Goal: Task Accomplishment & Management: Manage account settings

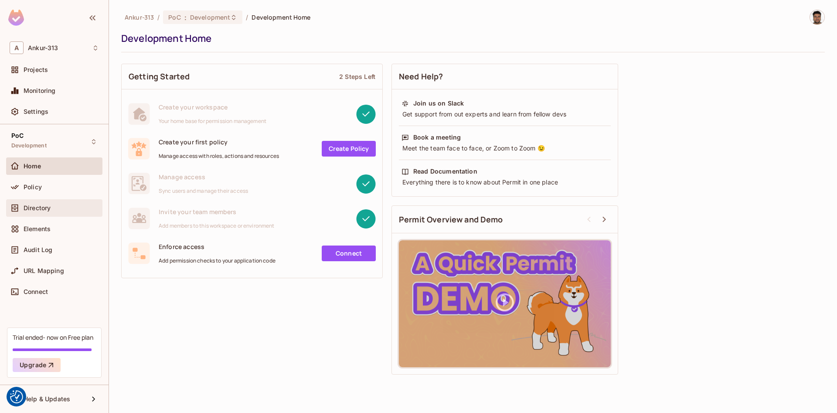
click at [32, 202] on div "Directory" at bounding box center [54, 207] width 96 height 17
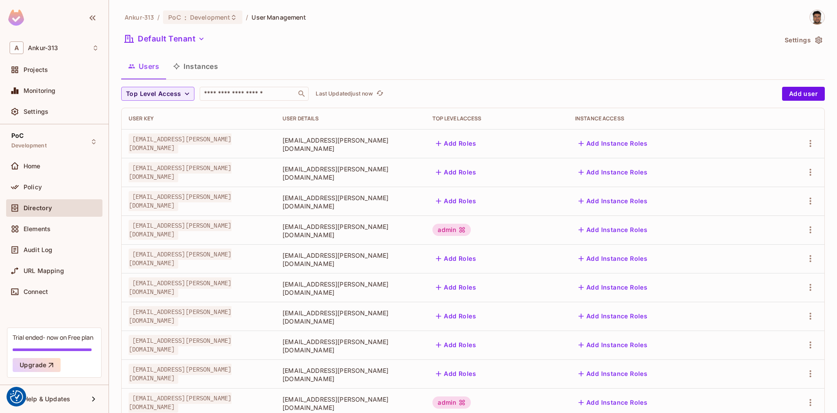
click at [202, 68] on button "Instances" at bounding box center [195, 66] width 59 height 22
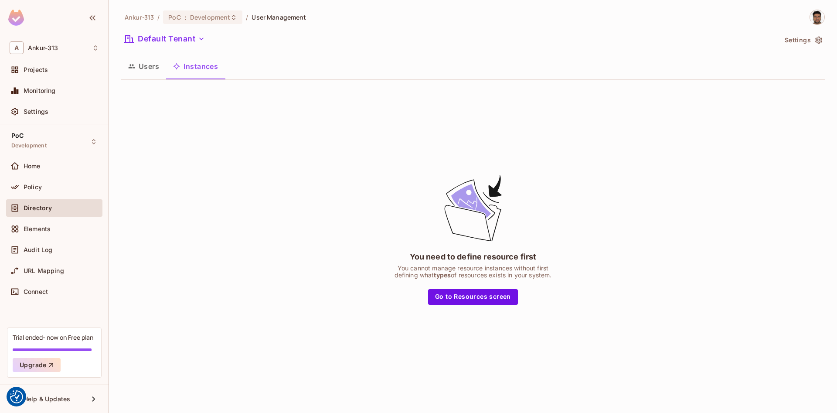
click at [143, 68] on button "Users" at bounding box center [143, 66] width 45 height 22
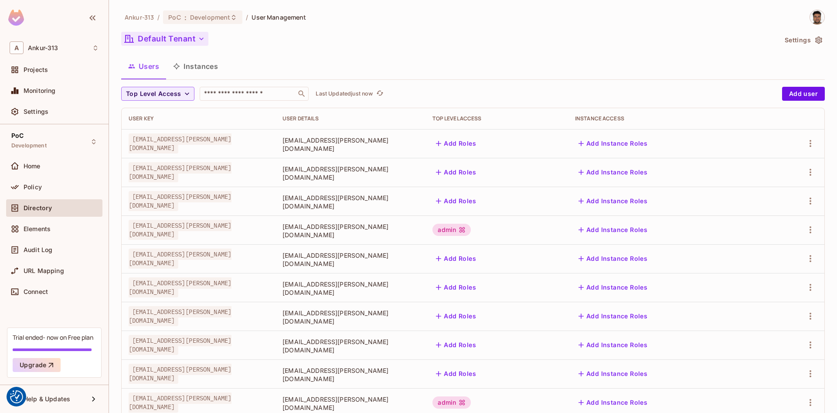
click at [203, 39] on icon "button" at bounding box center [201, 39] width 4 height 3
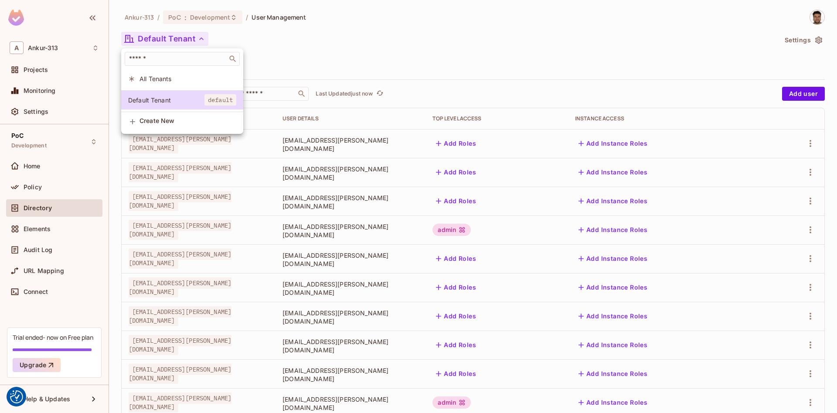
click at [159, 83] on li "All Tenants" at bounding box center [182, 78] width 122 height 19
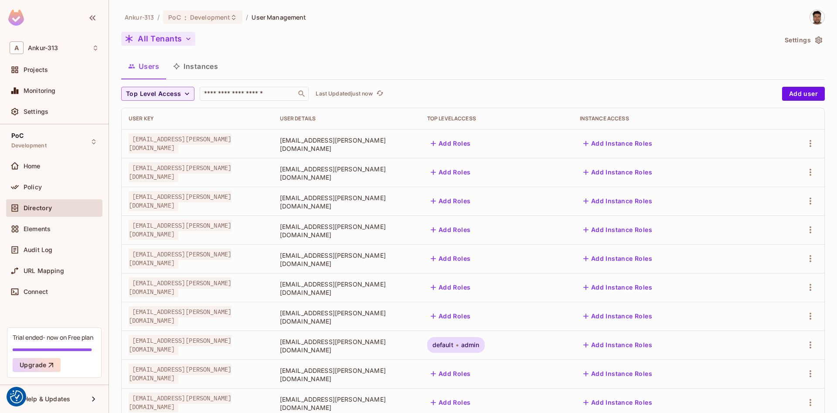
click at [175, 38] on button "All Tenants" at bounding box center [158, 39] width 74 height 14
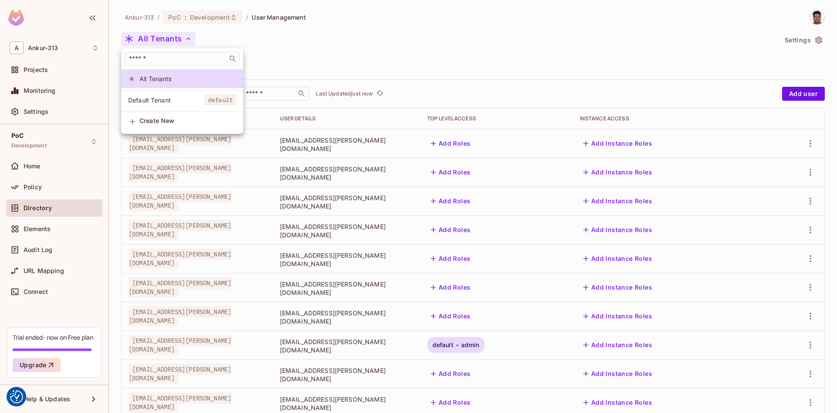
click at [139, 102] on span "Default Tenant" at bounding box center [166, 100] width 76 height 8
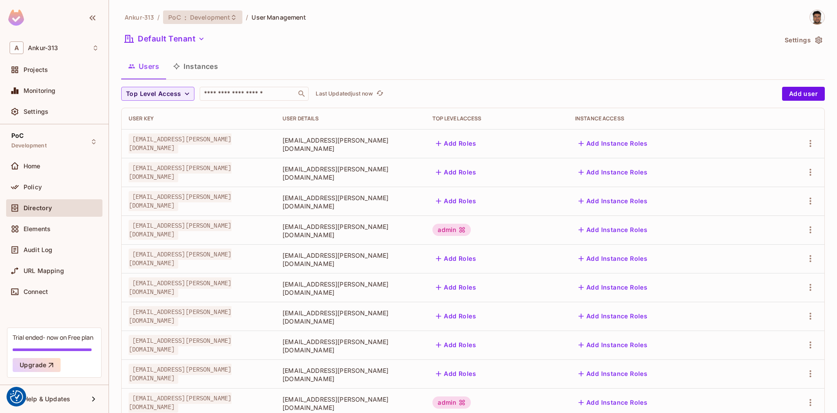
click at [227, 14] on span "Development" at bounding box center [210, 17] width 40 height 8
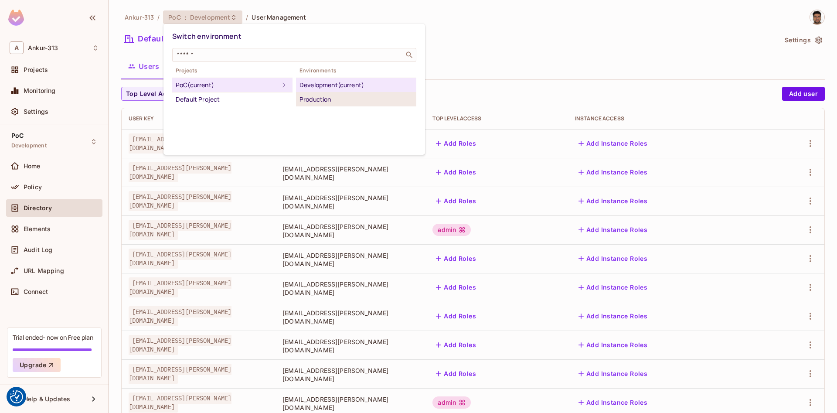
click at [319, 100] on div "Production" at bounding box center [356, 99] width 113 height 10
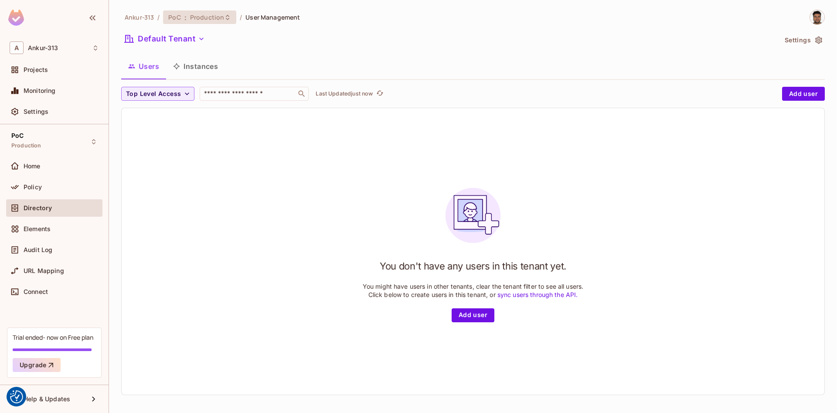
click at [212, 18] on span "Production" at bounding box center [207, 17] width 34 height 8
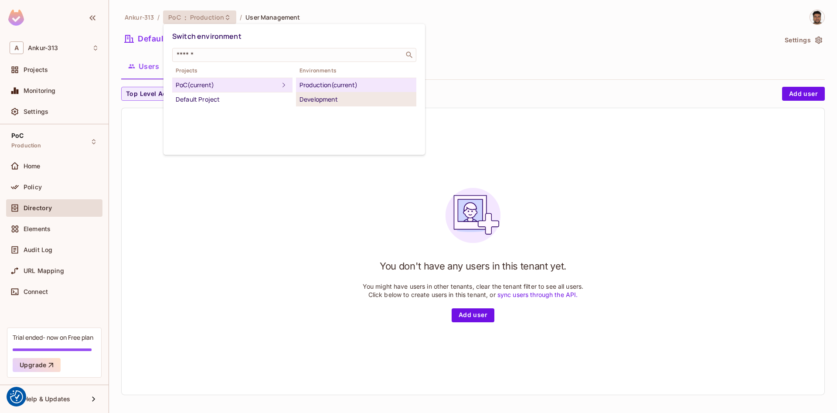
click at [330, 99] on div "Development" at bounding box center [356, 99] width 113 height 10
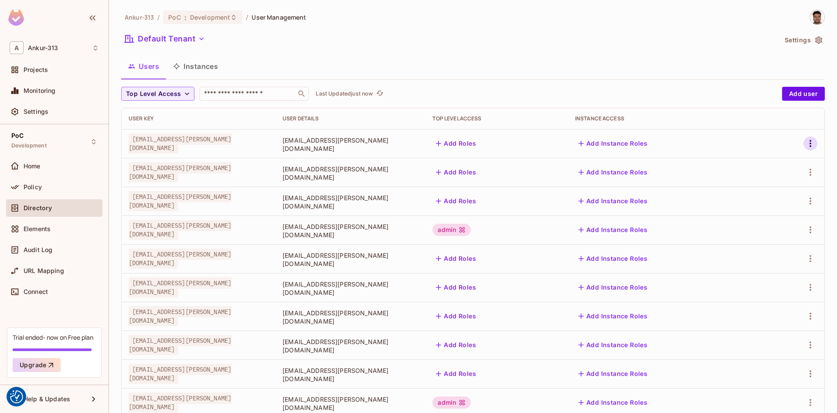
click at [813, 147] on icon "button" at bounding box center [811, 143] width 10 height 10
click at [776, 161] on li "Edit" at bounding box center [772, 163] width 77 height 19
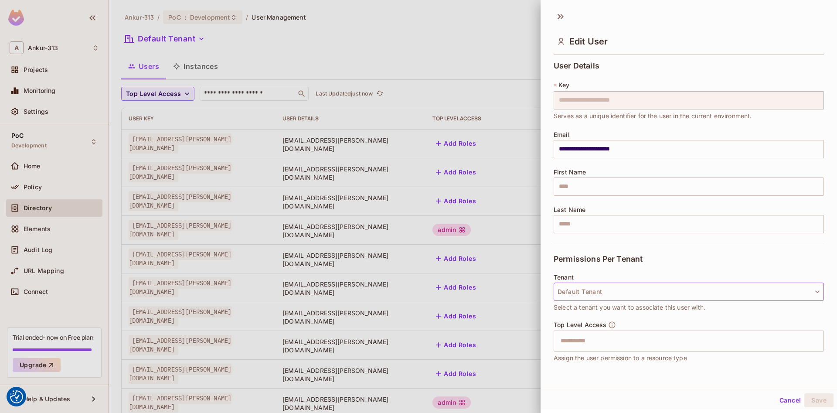
click at [604, 298] on button "Default Tenant" at bounding box center [689, 292] width 270 height 18
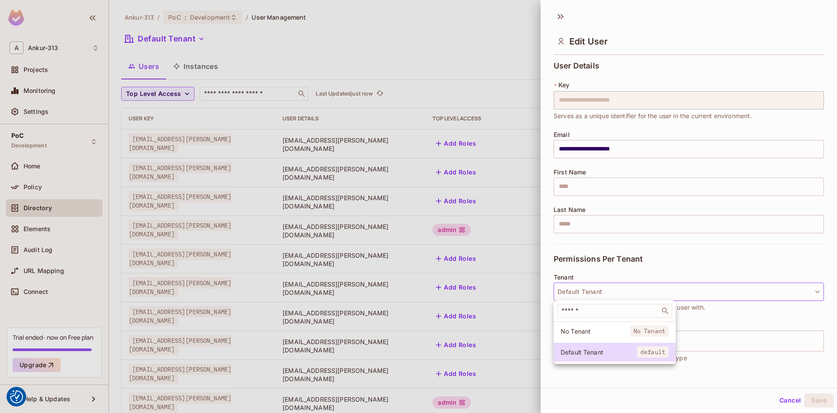
click at [605, 297] on div at bounding box center [418, 206] width 837 height 413
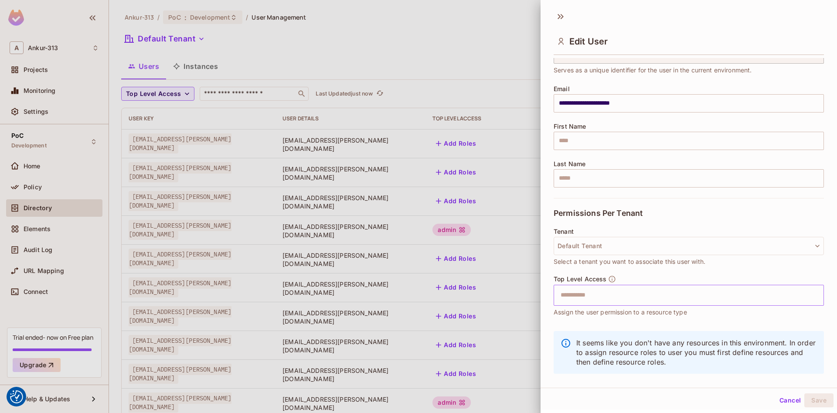
scroll to position [50, 0]
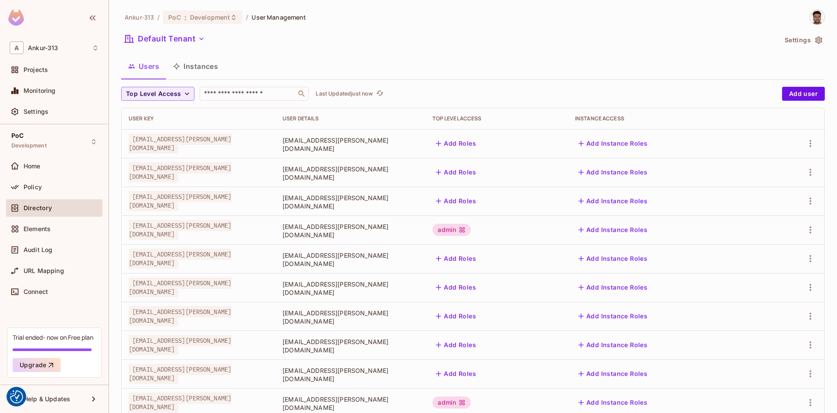
click at [648, 230] on button "Add Instance Roles" at bounding box center [613, 230] width 76 height 14
click at [426, 214] on td "[EMAIL_ADDRESS][PERSON_NAME][DOMAIN_NAME]" at bounding box center [351, 201] width 150 height 29
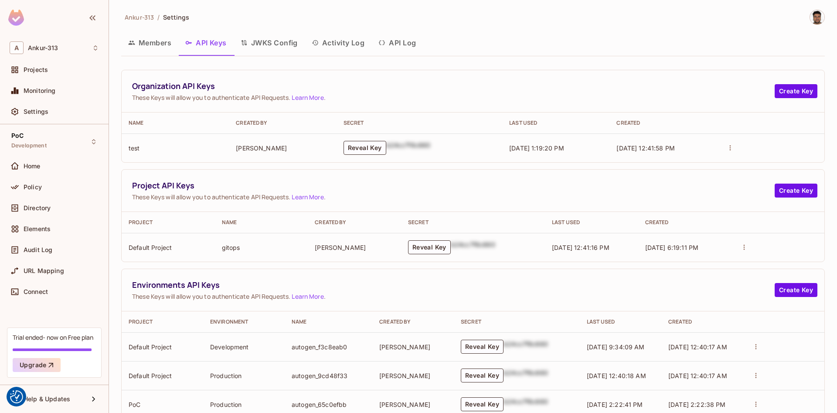
scroll to position [83, 0]
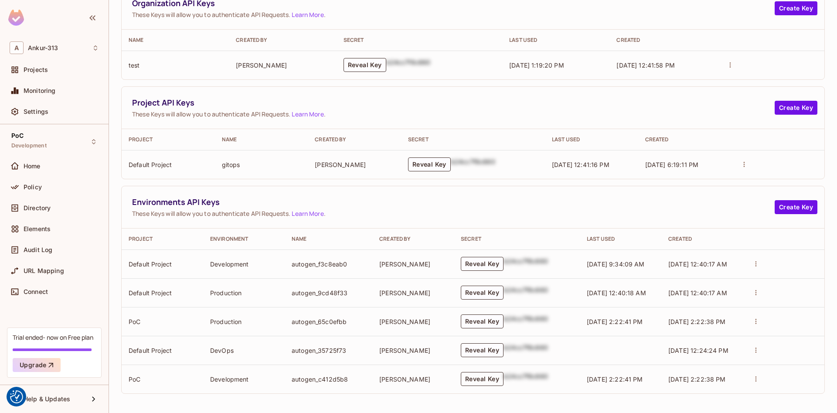
click at [483, 381] on button "Reveal Key" at bounding box center [482, 379] width 43 height 14
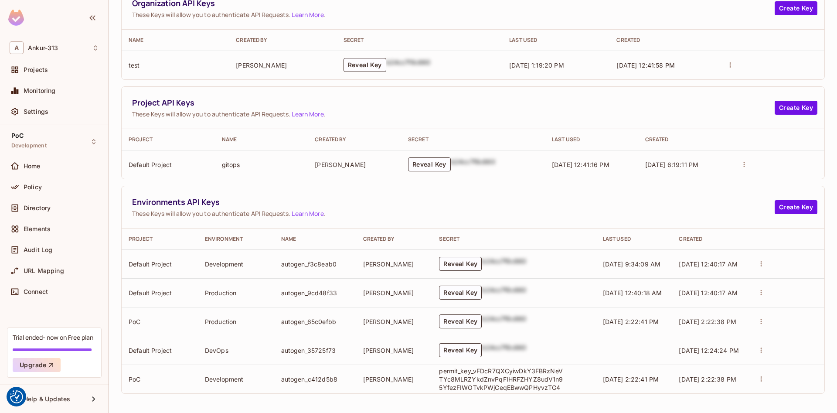
click at [459, 381] on p "permit_key_vFDcR7QXCyiwDkY3FBRzNeVTYc8MLRZYkdZnvPqFIHRFZHYZ8udV1n95YfezFIWOTvkP…" at bounding box center [502, 379] width 126 height 25
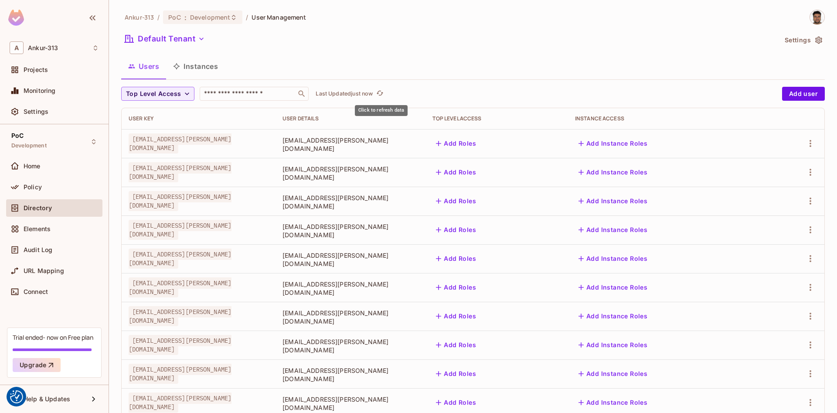
click at [383, 90] on icon "refresh" at bounding box center [379, 92] width 7 height 7
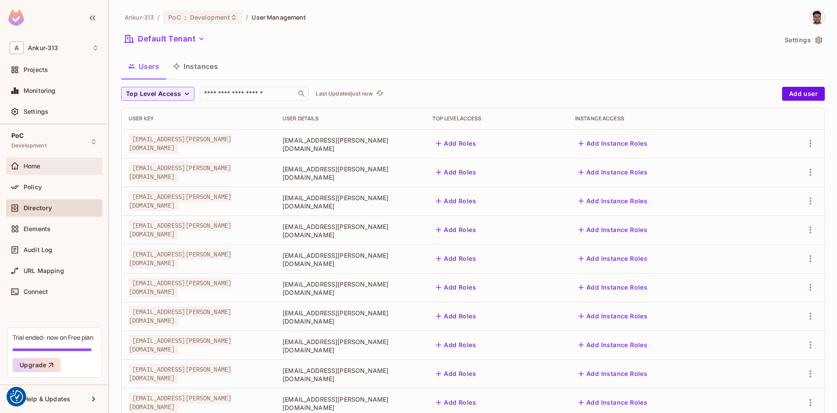
click at [30, 166] on span "Home" at bounding box center [32, 166] width 17 height 7
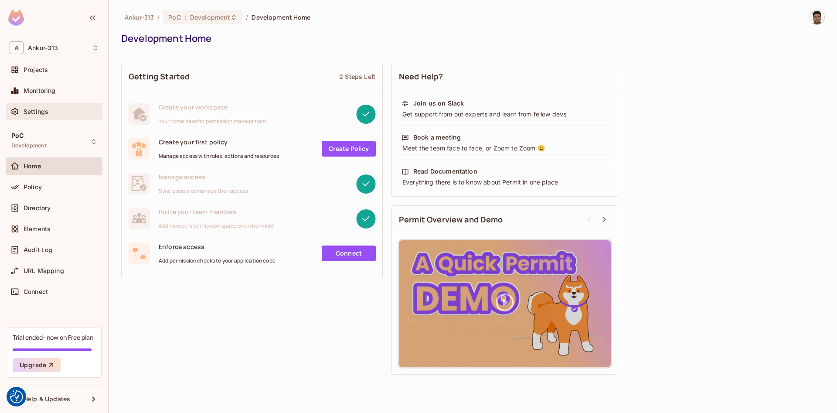
click at [33, 117] on div "Settings" at bounding box center [54, 111] width 89 height 10
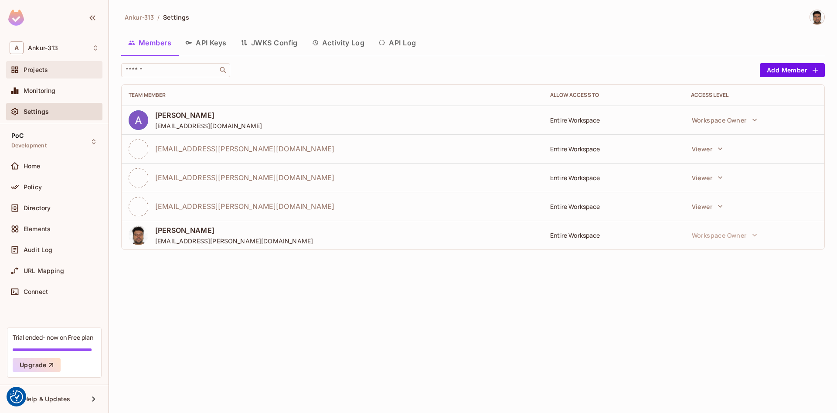
click at [47, 72] on span "Projects" at bounding box center [36, 69] width 24 height 7
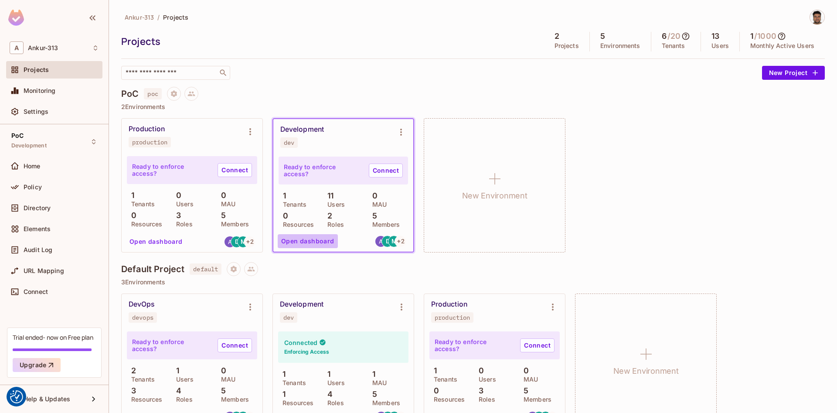
click at [314, 244] on button "Open dashboard" at bounding box center [308, 241] width 60 height 14
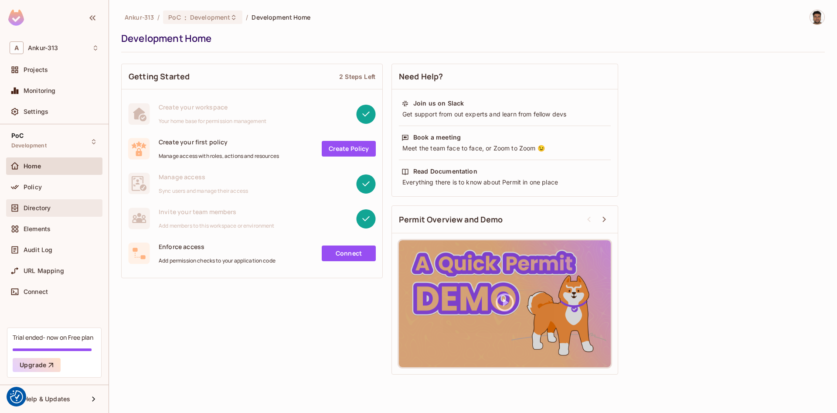
click at [39, 207] on span "Directory" at bounding box center [37, 208] width 27 height 7
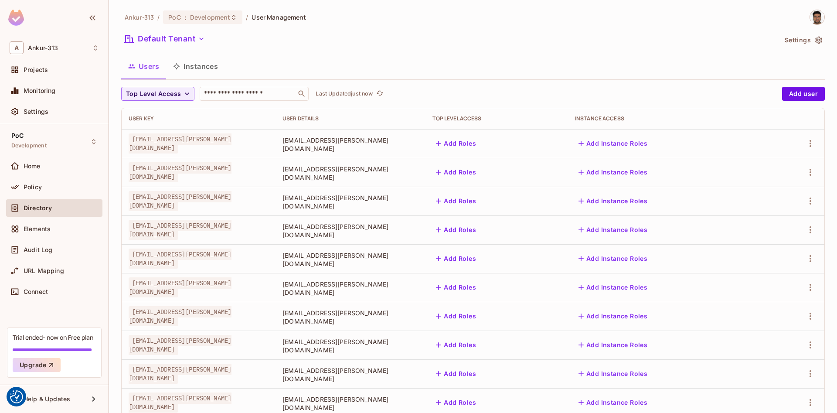
click at [480, 140] on button "Add Roles" at bounding box center [456, 144] width 47 height 14
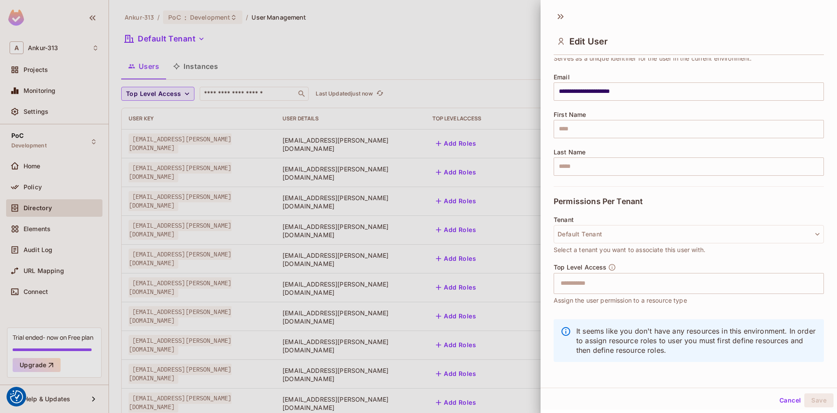
scroll to position [58, 0]
click at [606, 281] on input "text" at bounding box center [682, 282] width 252 height 17
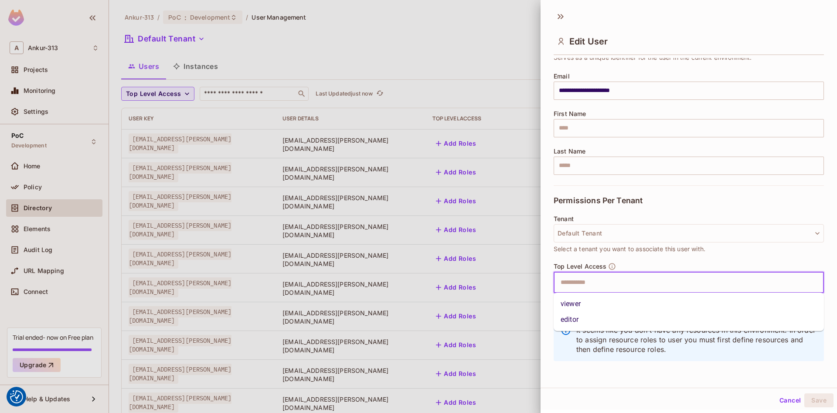
click at [782, 399] on button "Cancel" at bounding box center [790, 400] width 28 height 14
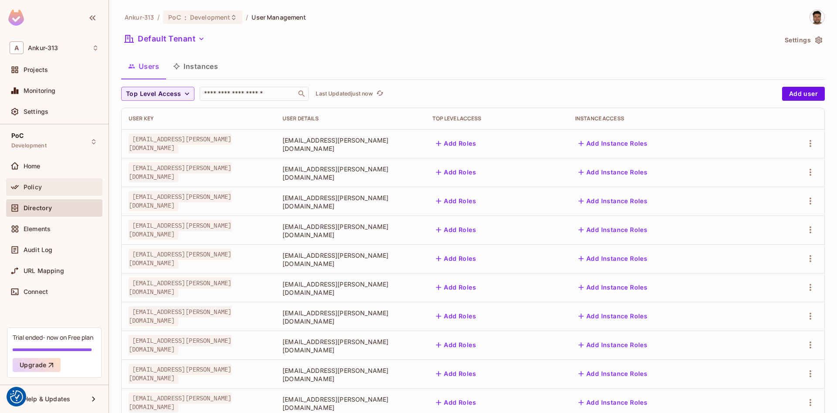
click at [31, 190] on span "Policy" at bounding box center [33, 187] width 18 height 7
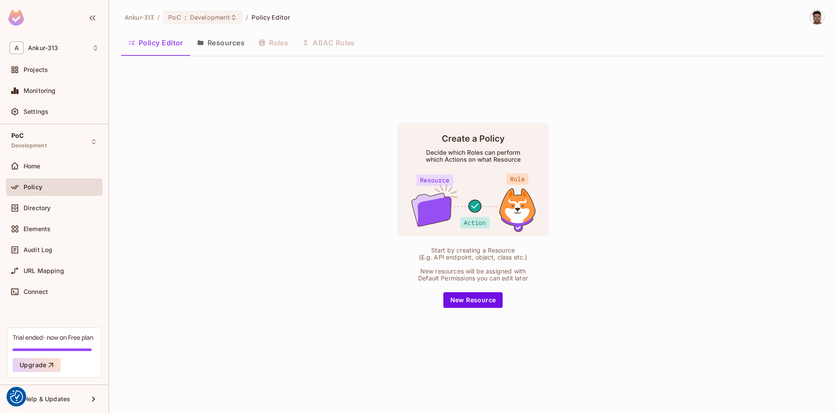
click at [277, 47] on div "Policy Editor Resources Roles ABAC Rules" at bounding box center [473, 43] width 704 height 22
click at [277, 45] on div "Policy Editor Resources Roles ABAC Rules" at bounding box center [473, 43] width 704 height 22
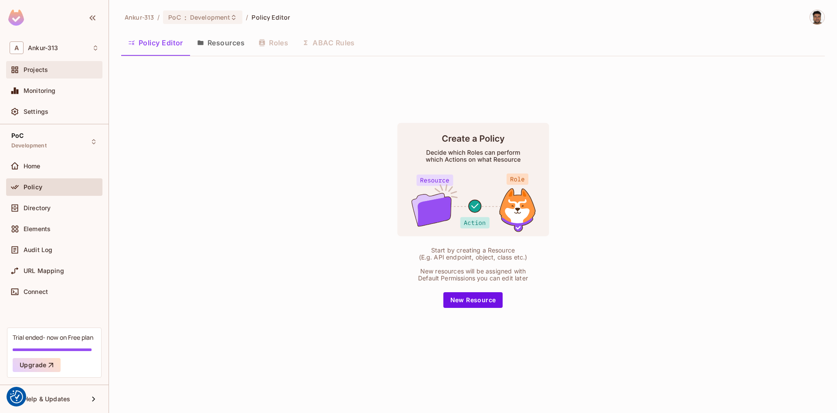
click at [37, 73] on span "Projects" at bounding box center [36, 69] width 24 height 7
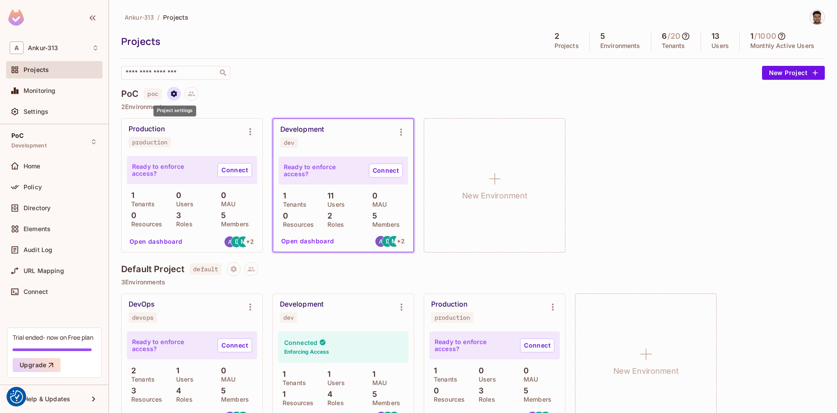
click at [175, 98] on button "Project settings" at bounding box center [174, 94] width 14 height 14
click at [206, 146] on div "Delete Project" at bounding box center [220, 146] width 42 height 9
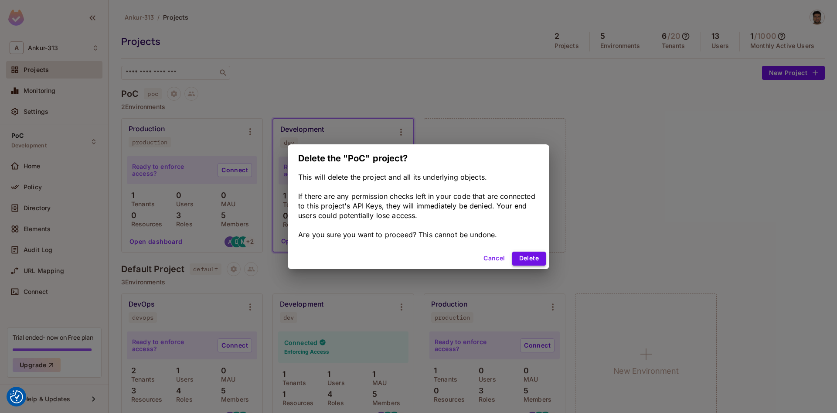
click at [529, 260] on button "Delete" at bounding box center [529, 259] width 34 height 14
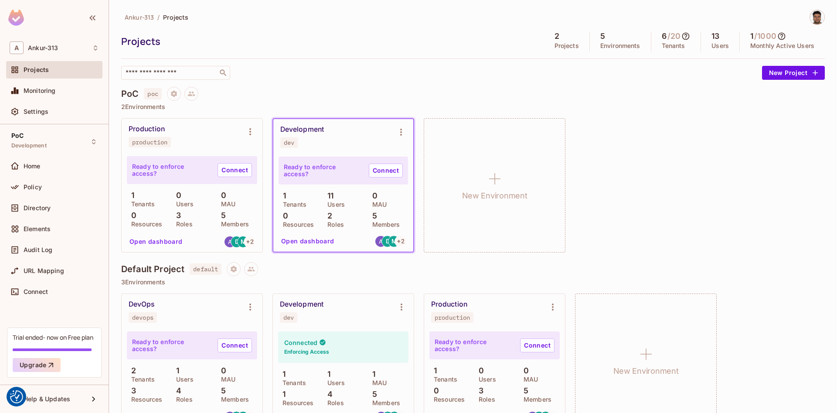
click at [516, 80] on div "Ankur-313 / Projects Projects 2 Projects 5 Environments 6 / 20 Tenants 13 Users…" at bounding box center [473, 224] width 704 height 428
click at [38, 88] on span "Monitoring" at bounding box center [40, 90] width 32 height 7
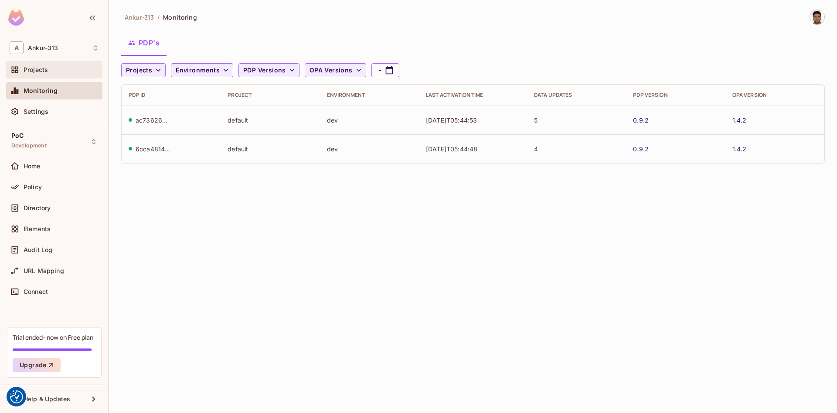
click at [36, 66] on div "Projects" at bounding box center [54, 70] width 89 height 10
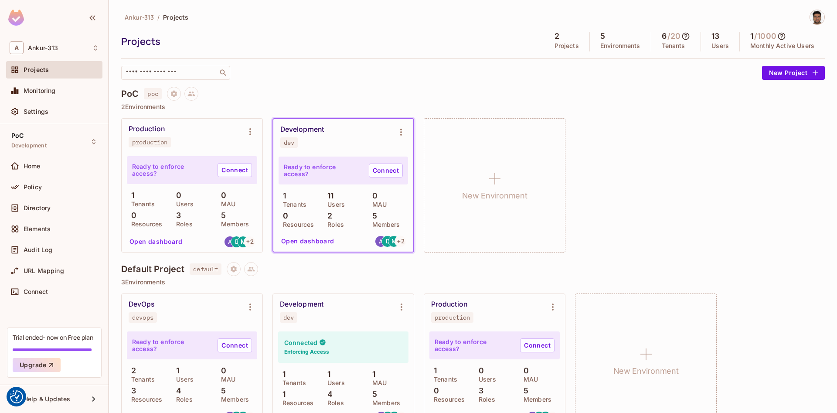
click at [318, 129] on div "Development" at bounding box center [302, 129] width 44 height 9
click at [304, 236] on button "Open dashboard" at bounding box center [308, 241] width 60 height 14
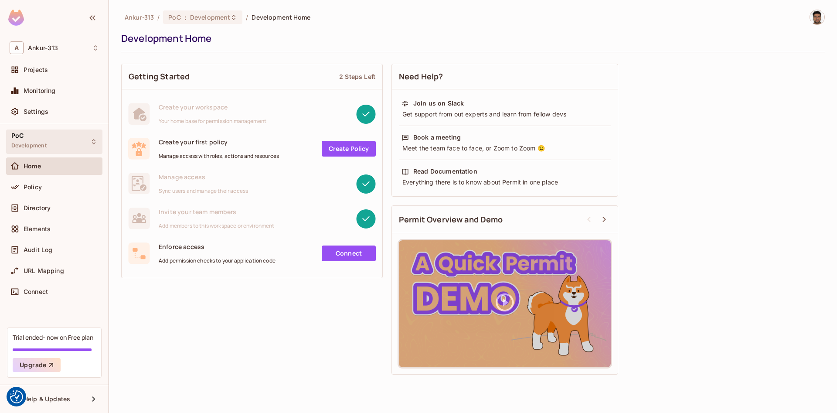
click at [38, 137] on div "PoC Development" at bounding box center [28, 141] width 35 height 19
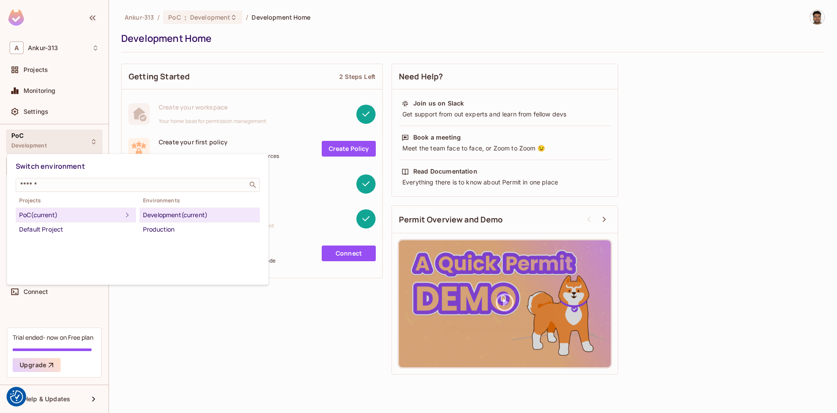
click at [36, 62] on div at bounding box center [418, 206] width 837 height 413
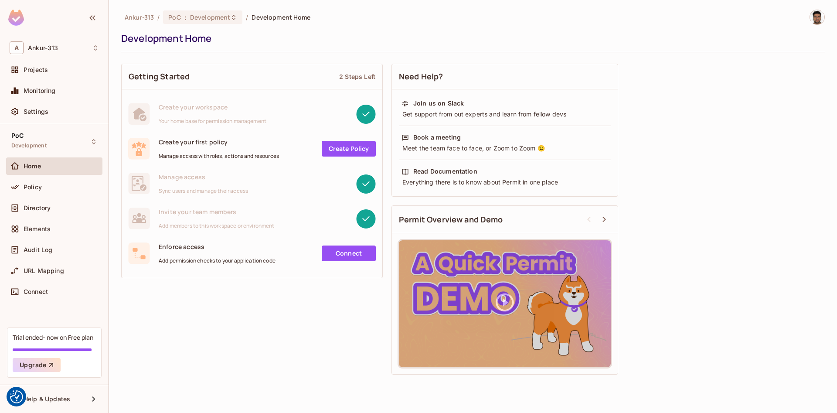
click at [33, 73] on div "Switch environment ​ Projects PoC (current) Default Project Environments Develo…" at bounding box center [418, 206] width 837 height 413
click at [33, 72] on span "Projects" at bounding box center [36, 69] width 24 height 7
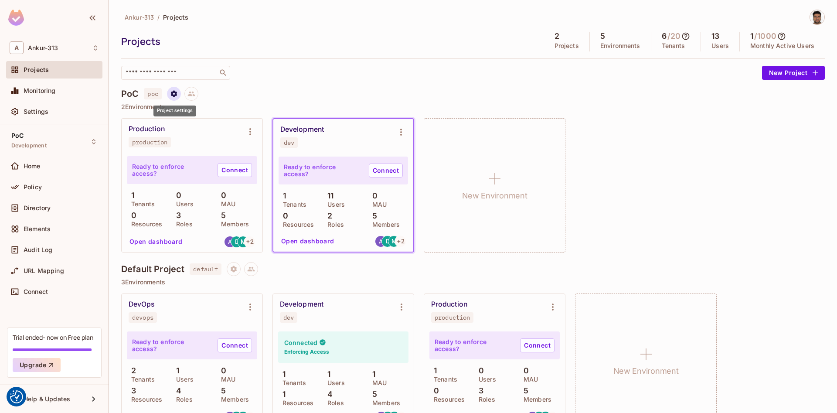
click at [176, 97] on icon "Project settings" at bounding box center [174, 94] width 8 height 8
click at [206, 143] on div "Delete Project" at bounding box center [220, 146] width 42 height 9
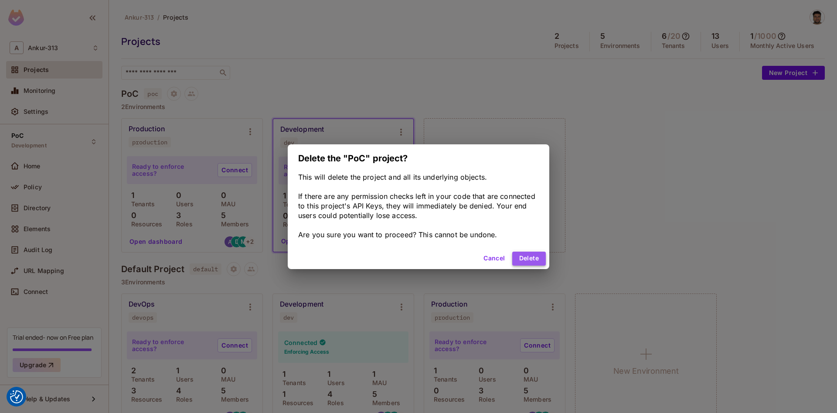
click at [533, 260] on button "Delete" at bounding box center [529, 259] width 34 height 14
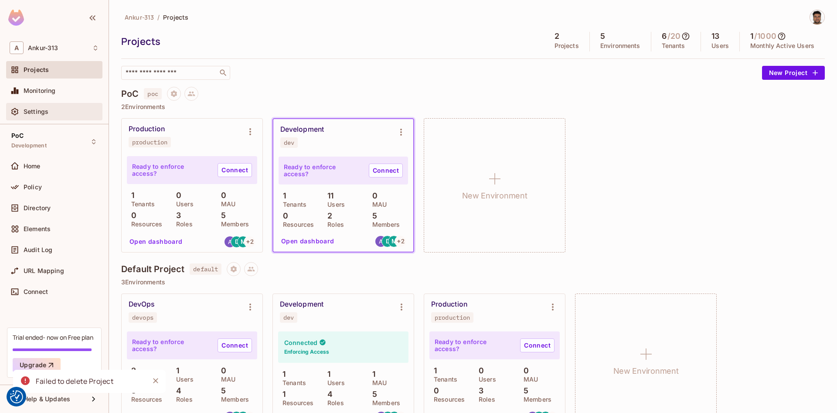
click at [43, 109] on span "Settings" at bounding box center [36, 111] width 25 height 7
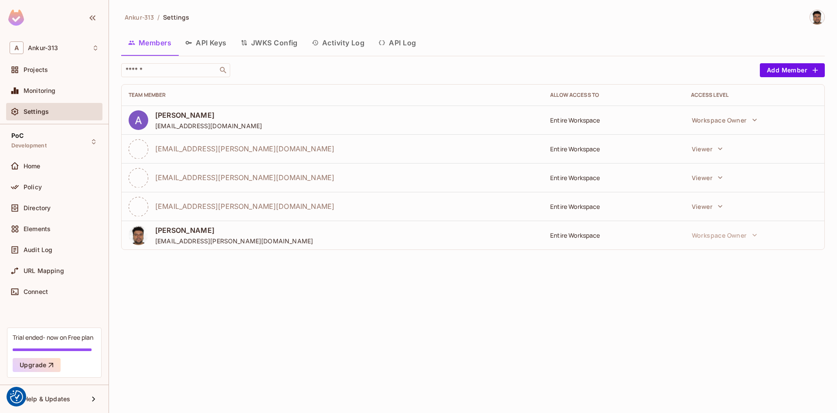
click at [589, 321] on div "Ankur-313 / Settings Members API Keys JWKS Config Activity Log API Log ​ Add Me…" at bounding box center [473, 206] width 728 height 413
click at [42, 167] on div "Home" at bounding box center [61, 166] width 75 height 7
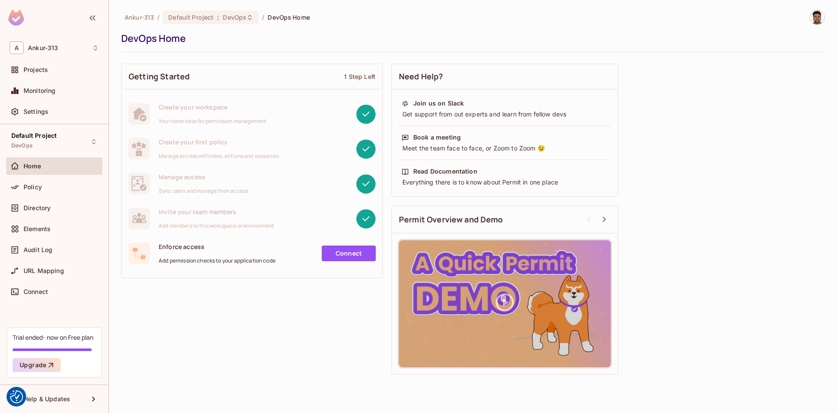
click at [38, 109] on span "Settings" at bounding box center [36, 111] width 25 height 7
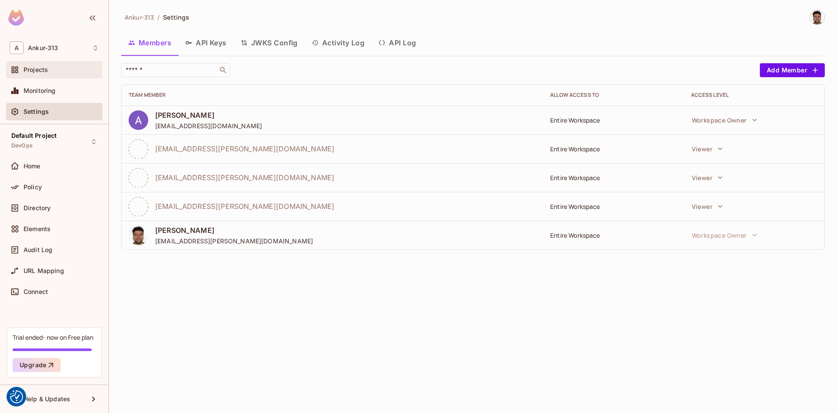
click at [45, 70] on span "Projects" at bounding box center [36, 69] width 24 height 7
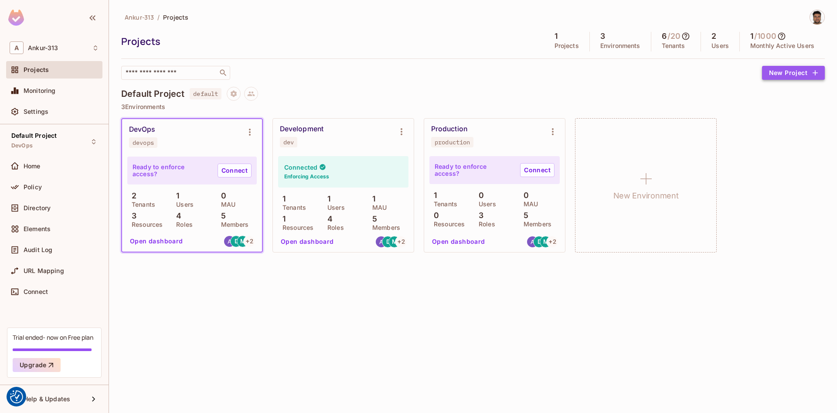
click at [807, 75] on button "New Project" at bounding box center [793, 73] width 63 height 14
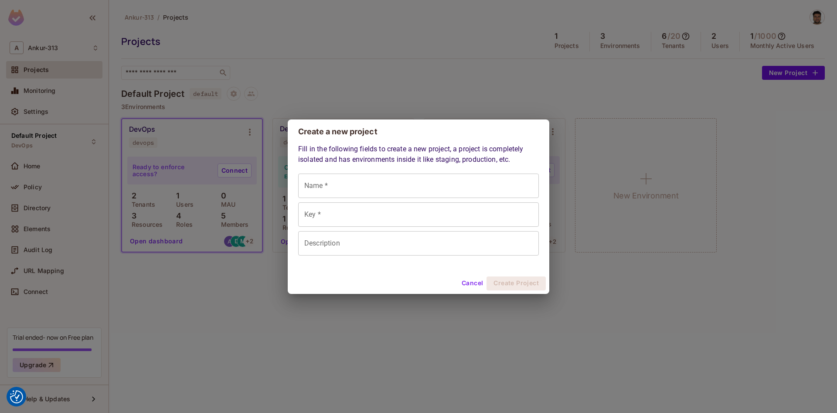
click at [351, 180] on input "Name *" at bounding box center [418, 186] width 241 height 24
type input "*"
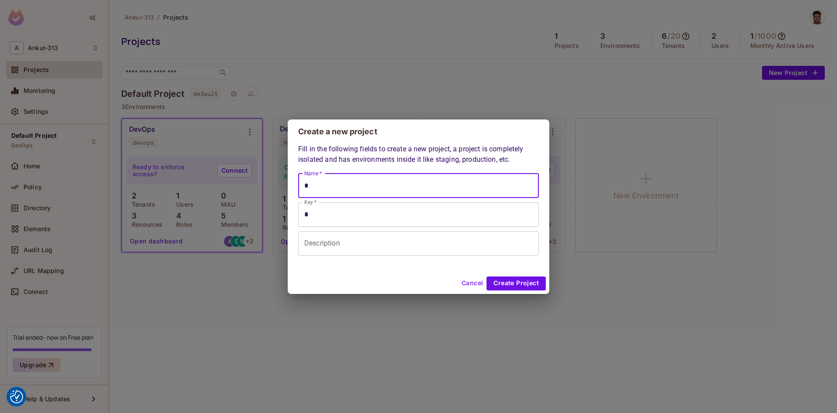
type input "**"
type input "***"
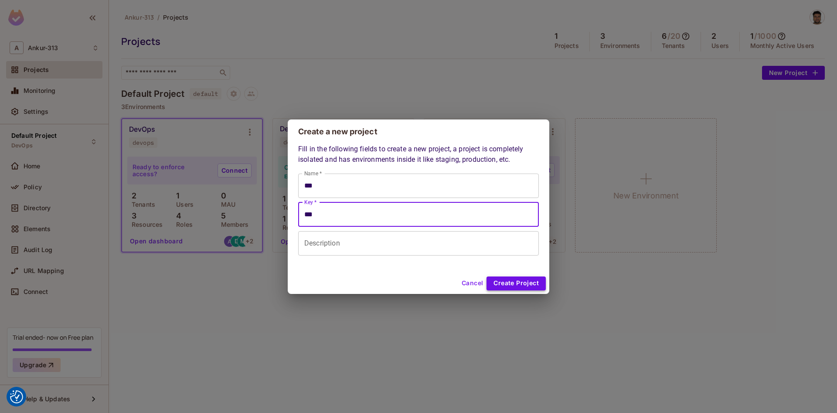
type input "***"
click at [520, 283] on button "Create Project" at bounding box center [516, 284] width 59 height 14
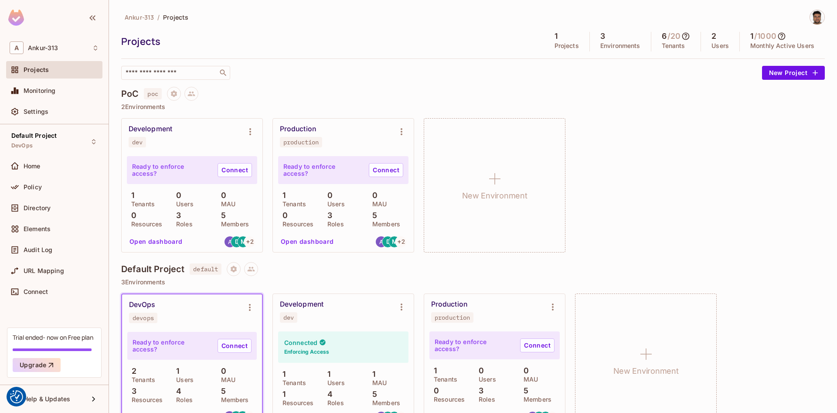
scroll to position [24, 0]
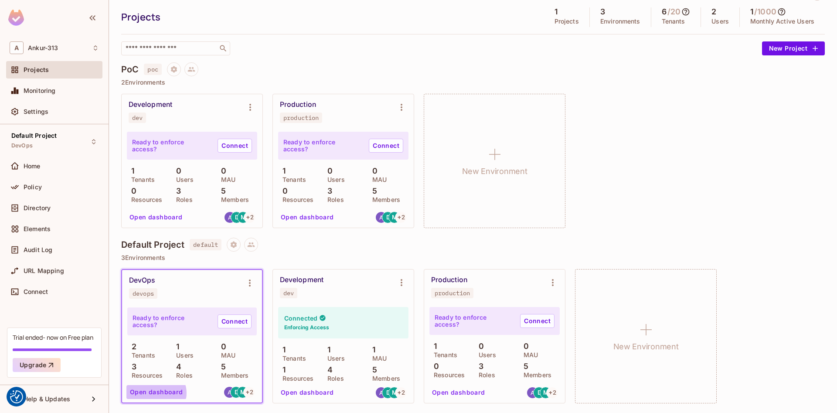
click at [156, 393] on button "Open dashboard" at bounding box center [156, 392] width 60 height 14
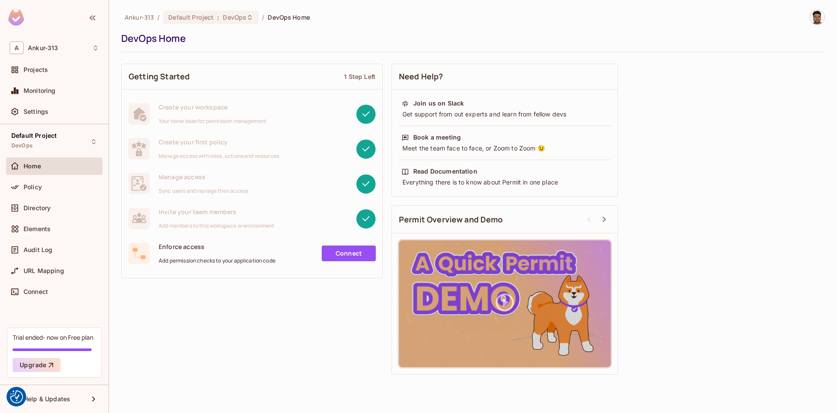
click at [40, 199] on div "Policy" at bounding box center [54, 188] width 96 height 21
click at [29, 188] on span "Policy" at bounding box center [33, 187] width 18 height 7
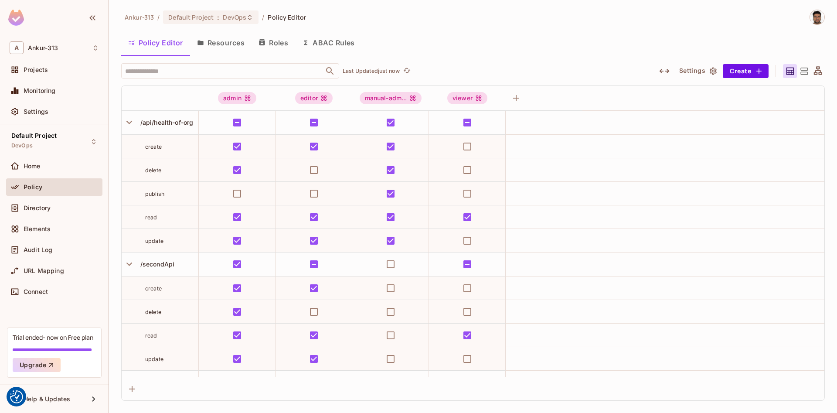
click at [273, 43] on button "Roles" at bounding box center [274, 43] width 44 height 22
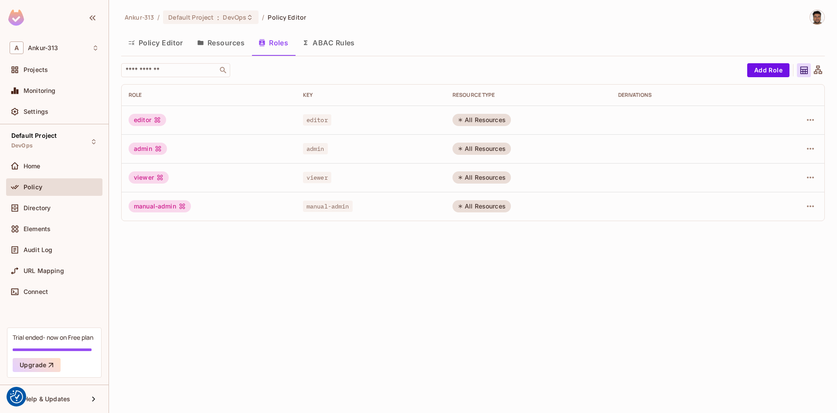
click at [162, 43] on button "Policy Editor" at bounding box center [155, 43] width 69 height 22
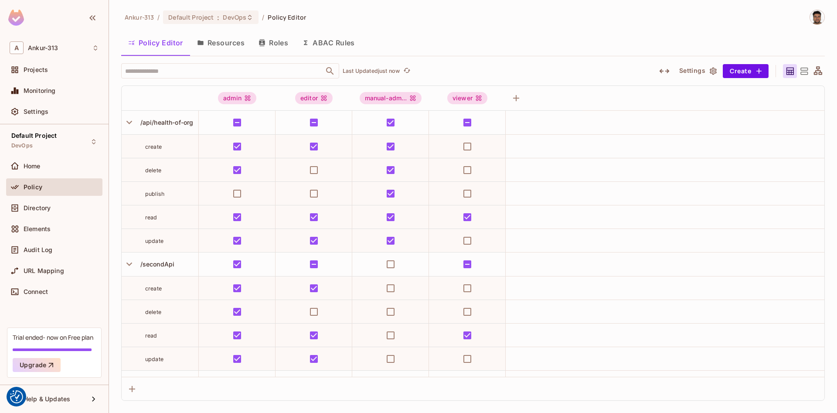
click at [224, 43] on button "Resources" at bounding box center [220, 43] width 61 height 22
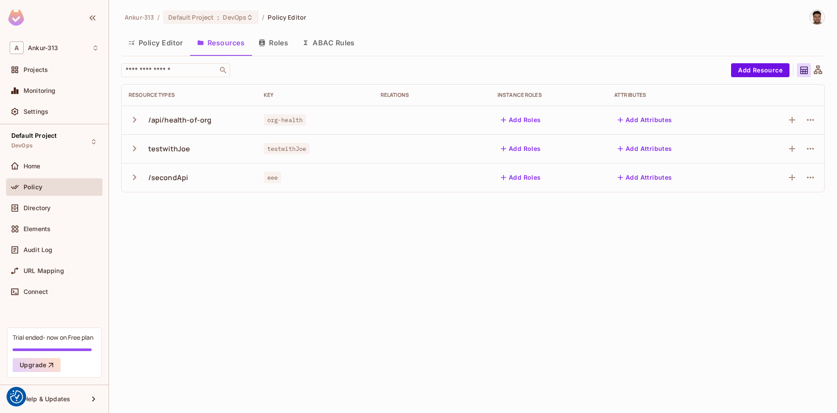
click at [277, 45] on button "Roles" at bounding box center [274, 43] width 44 height 22
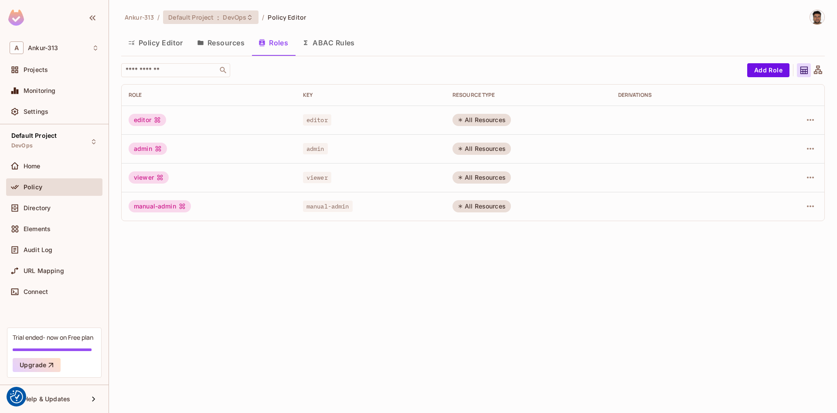
click at [246, 20] on icon at bounding box center [249, 17] width 7 height 7
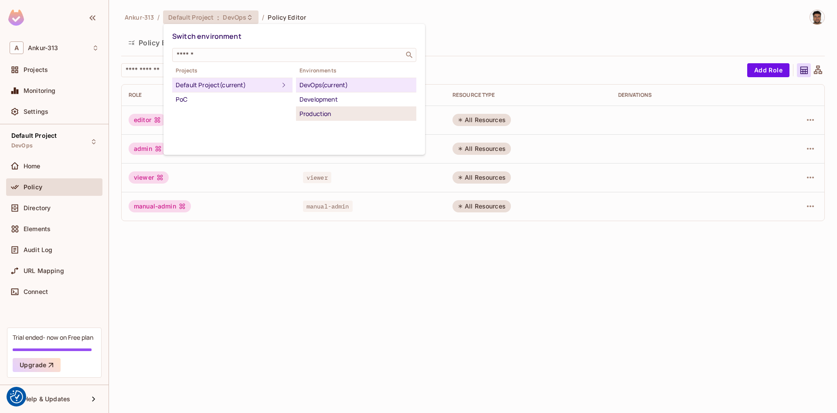
click at [311, 113] on div "Production" at bounding box center [356, 114] width 113 height 10
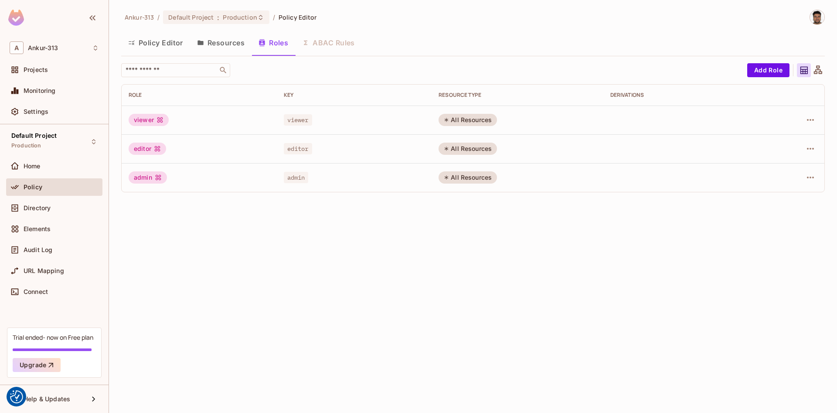
click at [149, 49] on button "Policy Editor" at bounding box center [155, 43] width 69 height 22
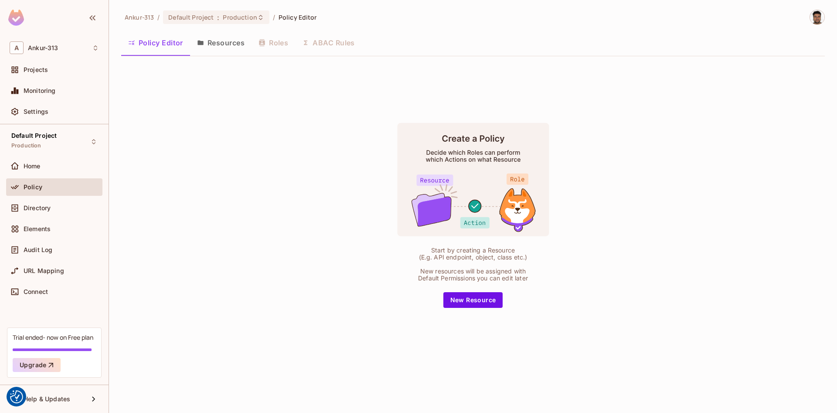
click at [215, 41] on button "Resources" at bounding box center [220, 43] width 61 height 22
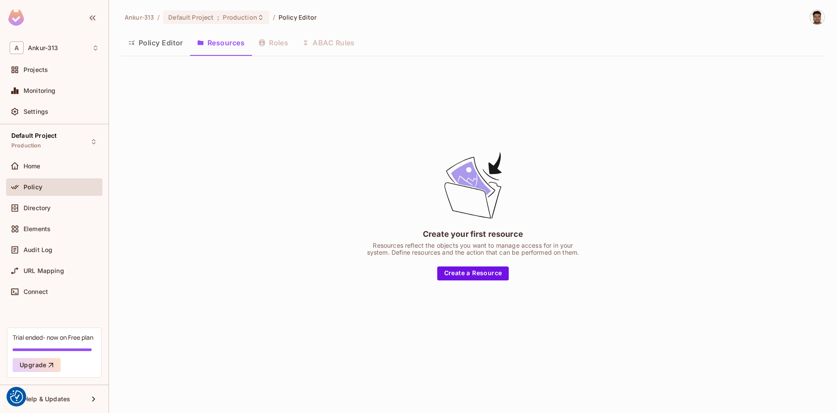
click at [276, 46] on div "Policy Editor Resources Roles ABAC Rules" at bounding box center [473, 43] width 704 height 22
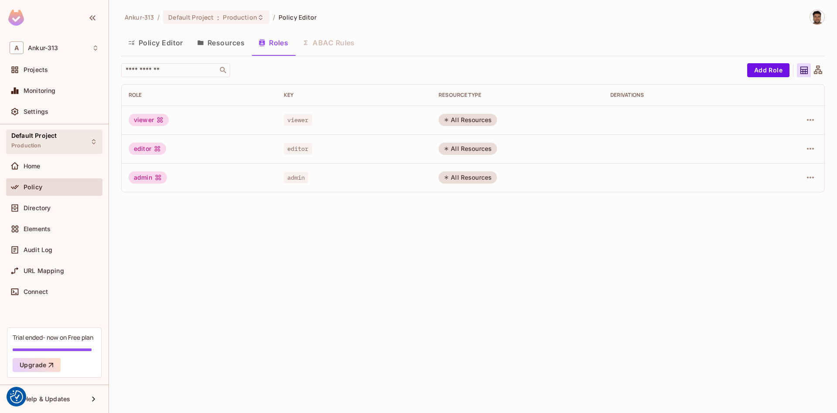
click at [59, 138] on div "Default Project Production" at bounding box center [54, 142] width 96 height 24
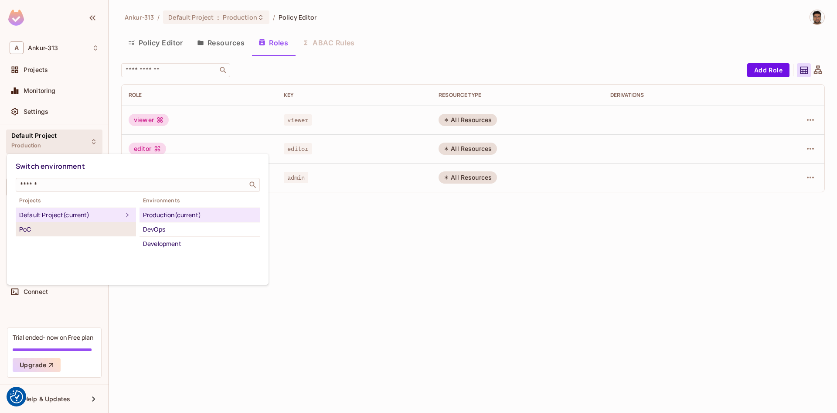
click at [63, 225] on div "PoC" at bounding box center [75, 229] width 113 height 10
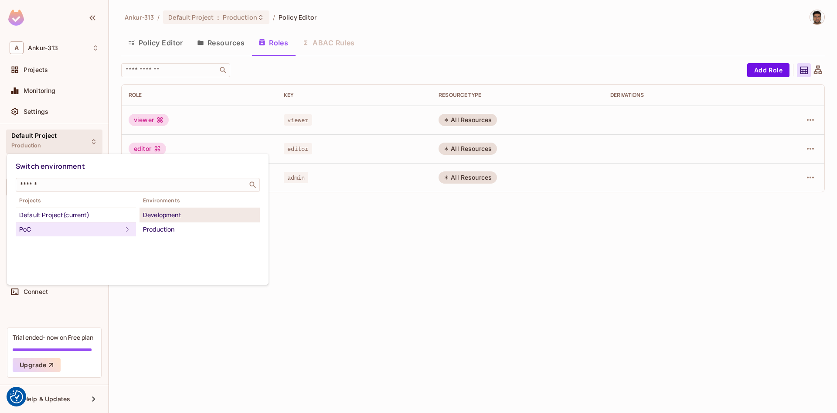
click at [160, 219] on div "Development" at bounding box center [199, 215] width 113 height 10
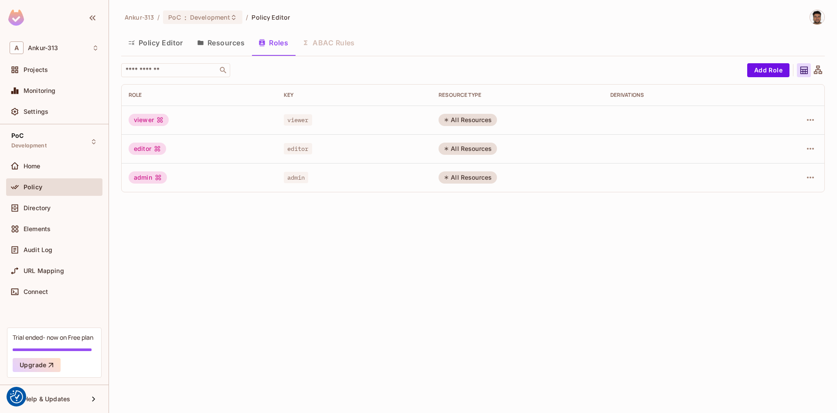
click at [161, 47] on button "Policy Editor" at bounding box center [155, 43] width 69 height 22
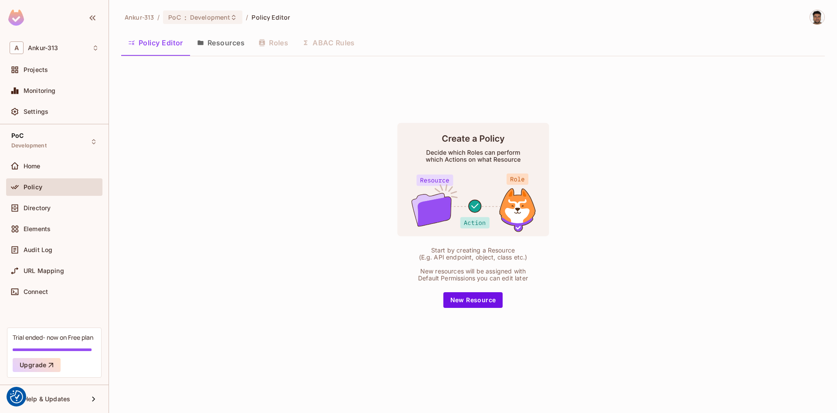
click at [279, 47] on div "Policy Editor Resources Roles ABAC Rules" at bounding box center [473, 43] width 704 height 22
click at [270, 41] on div "Policy Editor Resources Roles ABAC Rules" at bounding box center [473, 43] width 704 height 22
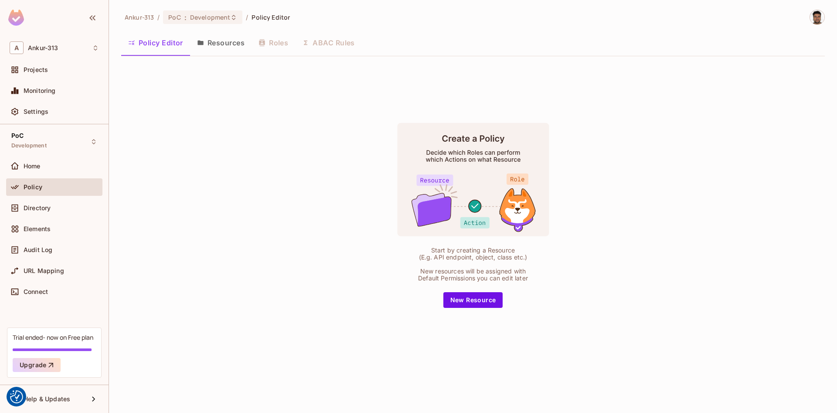
click at [270, 41] on div "Policy Editor Resources Roles ABAC Rules" at bounding box center [473, 43] width 704 height 22
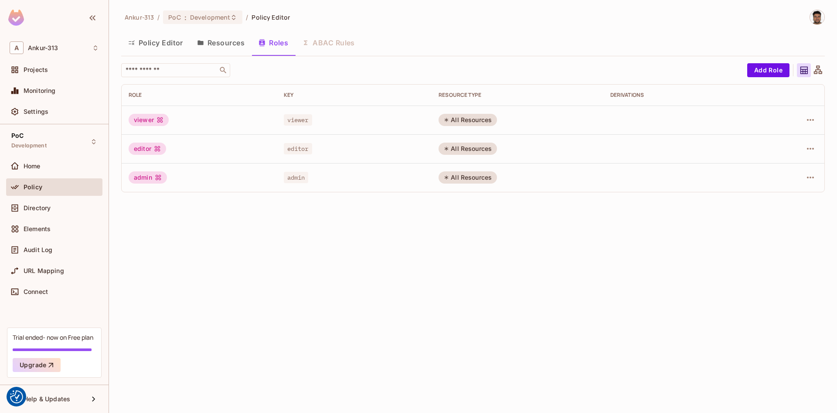
click at [160, 45] on button "Policy Editor" at bounding box center [155, 43] width 69 height 22
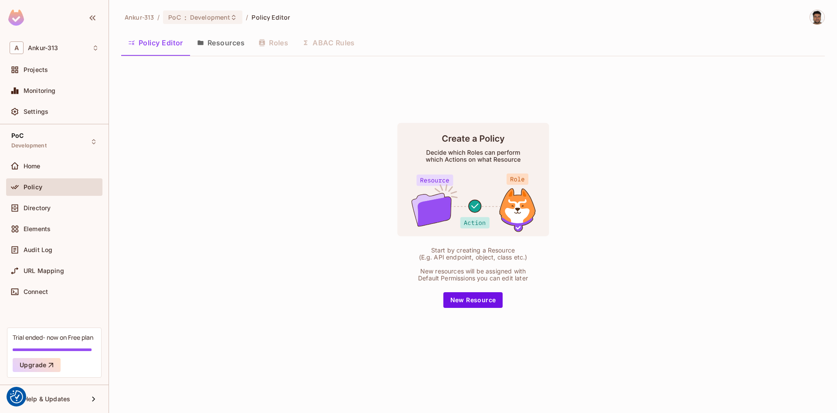
click at [271, 41] on div "Policy Editor Resources Roles ABAC Rules" at bounding box center [473, 43] width 704 height 22
click at [456, 29] on div "Ankur-313 / PoC : Development / Policy Editor Policy Editor Resources Roles ABA…" at bounding box center [473, 189] width 704 height 358
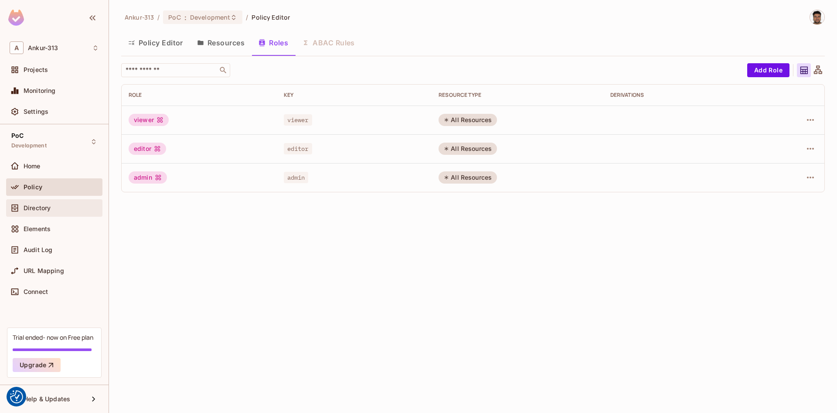
click at [44, 208] on span "Directory" at bounding box center [37, 208] width 27 height 7
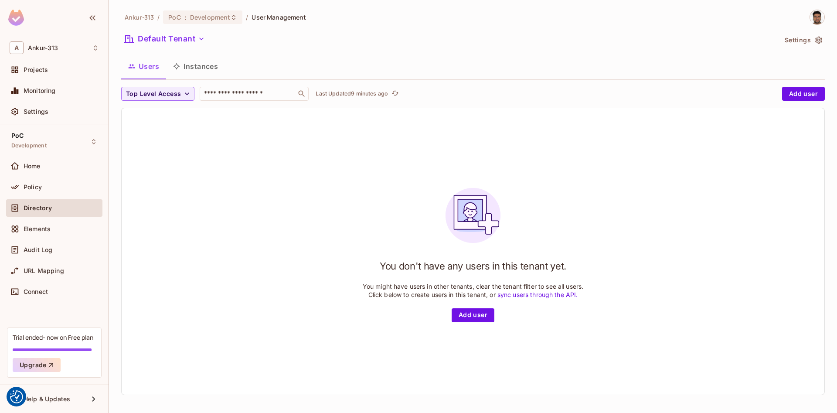
click at [231, 221] on div "You don't have any users in this tenant yet. You might have users in other tena…" at bounding box center [473, 251] width 703 height 287
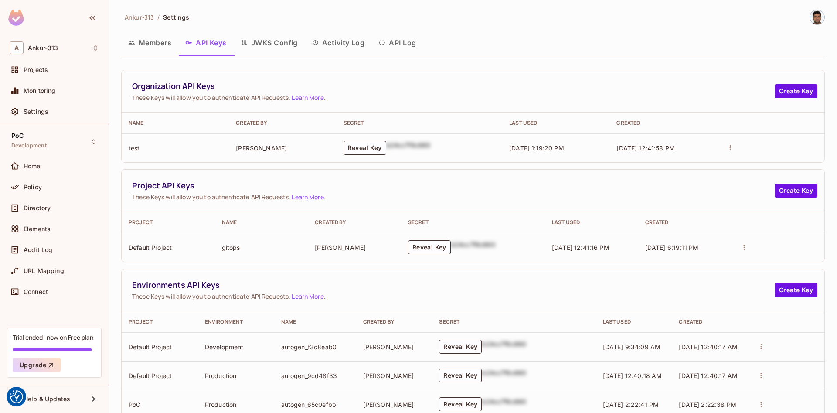
scroll to position [83, 0]
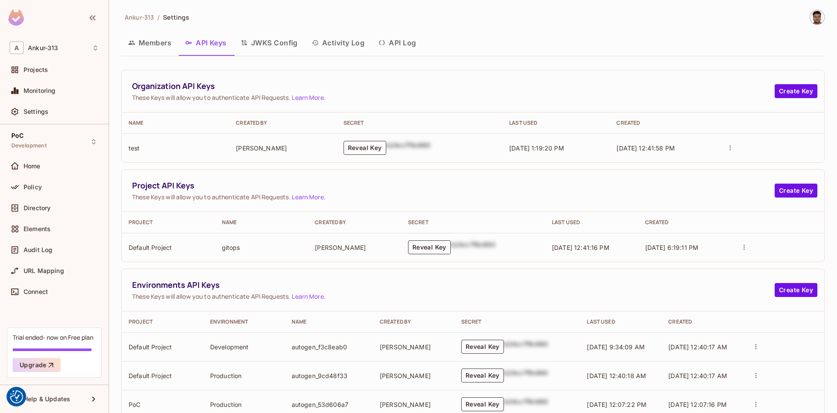
scroll to position [83, 0]
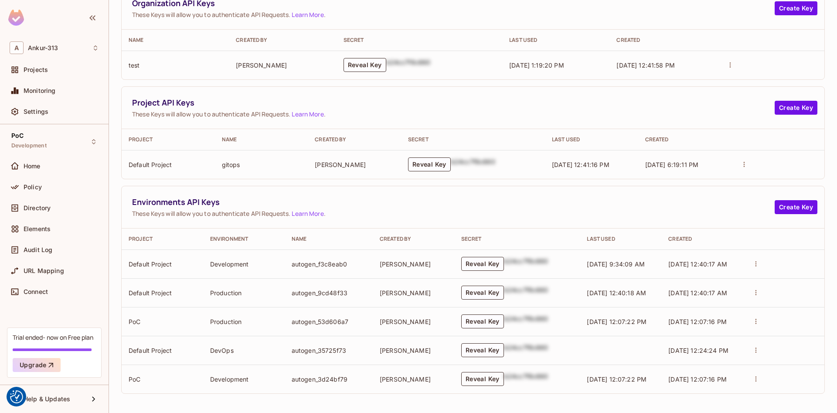
click at [472, 383] on button "Reveal Key" at bounding box center [482, 379] width 43 height 14
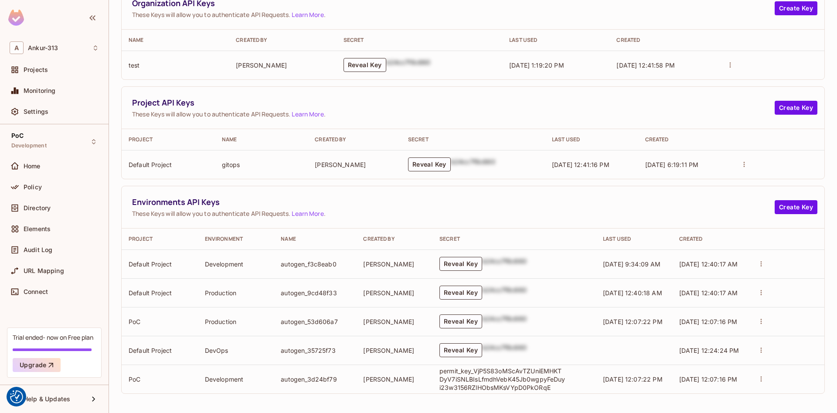
click at [477, 378] on p "permit_key_VjP5S83oMScAvTZUniEMHKTDyV7iSNLBIsLfmdhVebK45Jb0wgpyFeDuyi23w3156RZl…" at bounding box center [503, 379] width 126 height 25
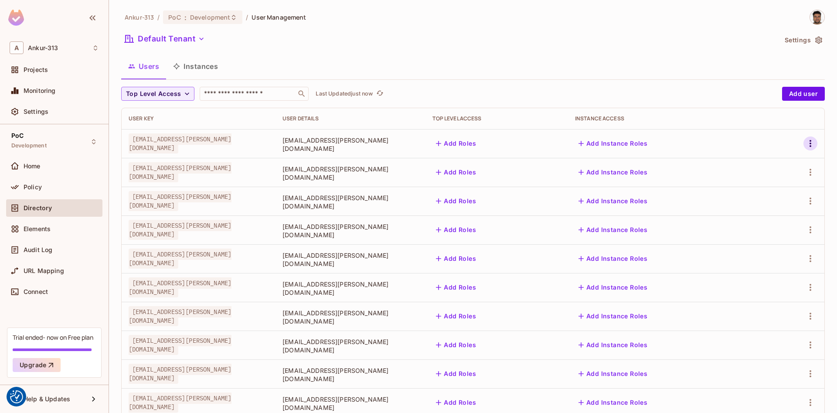
click at [810, 146] on icon "button" at bounding box center [811, 143] width 2 height 7
click at [777, 166] on li "Edit" at bounding box center [772, 163] width 77 height 19
click at [810, 143] on icon "button" at bounding box center [811, 143] width 2 height 7
click at [762, 162] on div "Edit" at bounding box center [765, 163] width 12 height 9
click at [815, 344] on icon "button" at bounding box center [811, 345] width 10 height 10
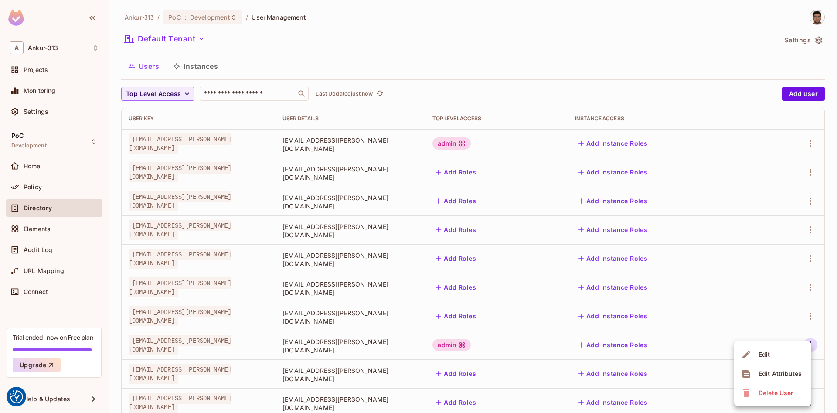
click at [756, 357] on span "Edit" at bounding box center [764, 355] width 17 height 14
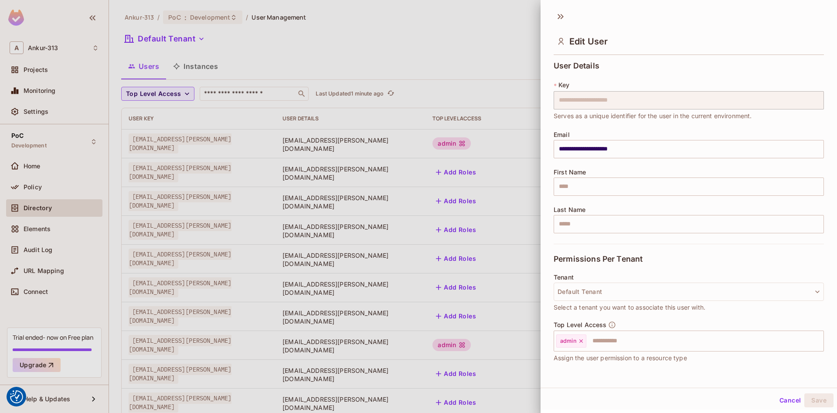
click at [481, 56] on div at bounding box center [418, 206] width 837 height 413
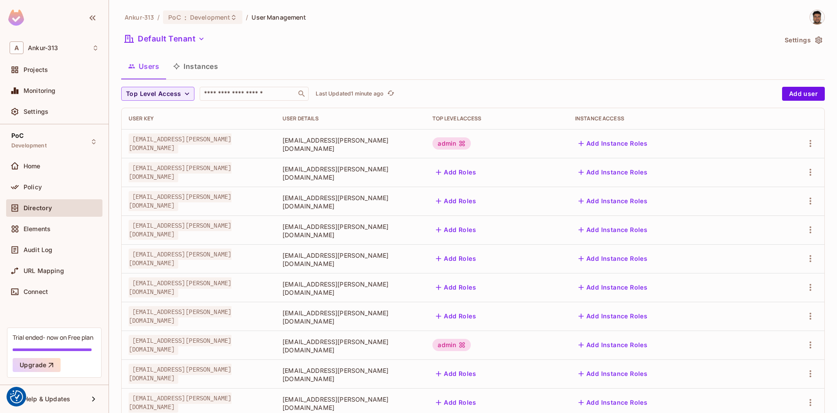
click at [651, 147] on button "Add Instance Roles" at bounding box center [613, 144] width 76 height 14
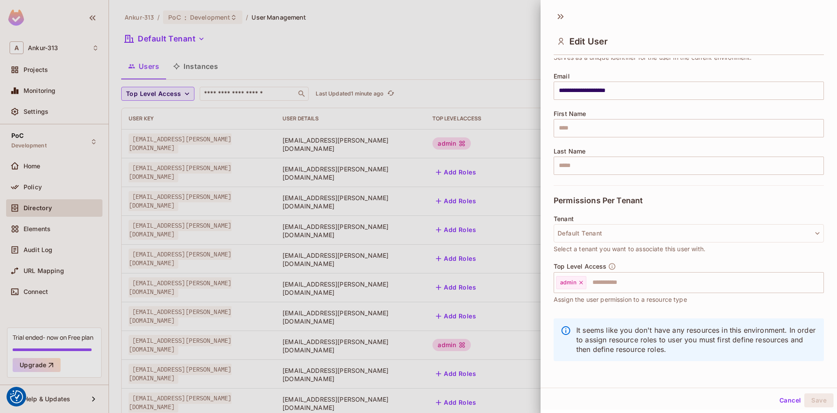
scroll to position [1, 0]
click at [787, 400] on button "Cancel" at bounding box center [790, 399] width 28 height 14
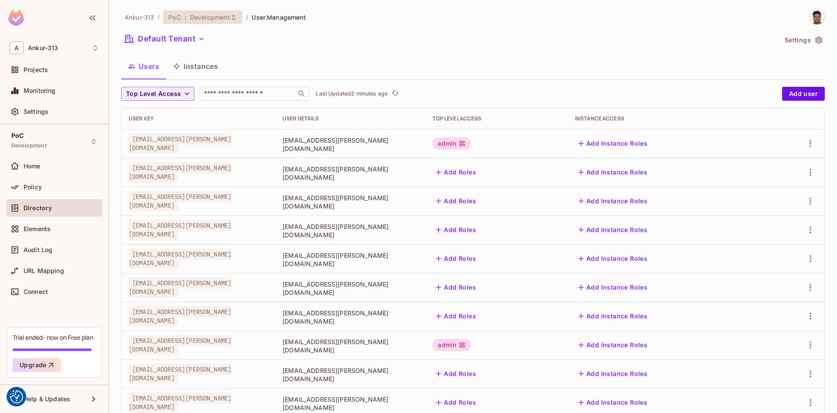
click at [193, 21] on div "PoC : Development" at bounding box center [202, 17] width 79 height 14
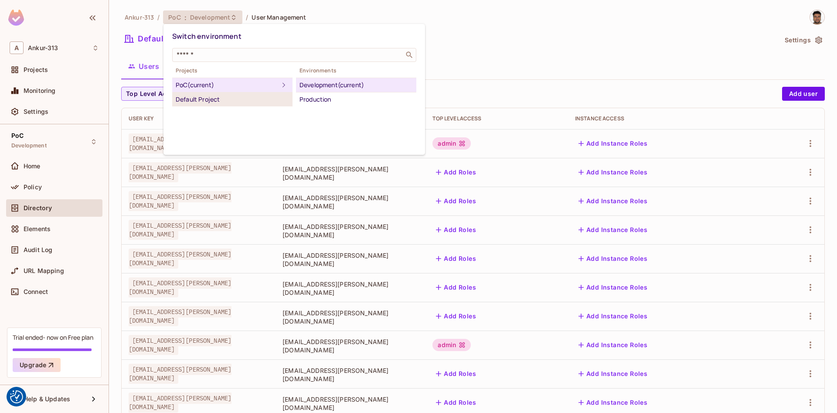
click at [199, 98] on div "Default Project" at bounding box center [232, 99] width 113 height 10
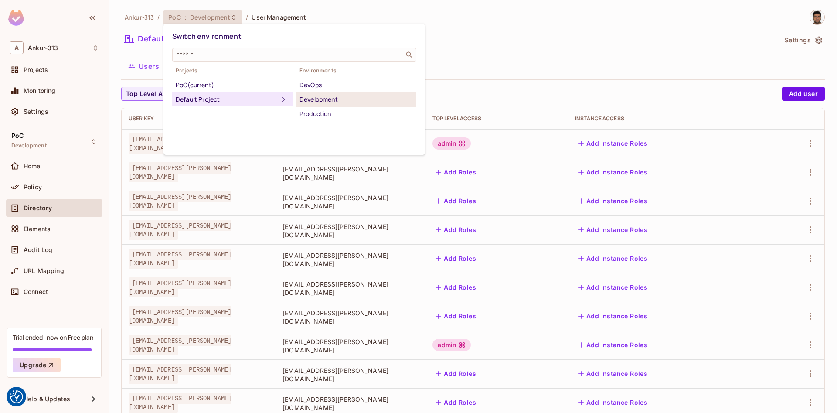
click at [325, 96] on div "Development" at bounding box center [356, 99] width 113 height 10
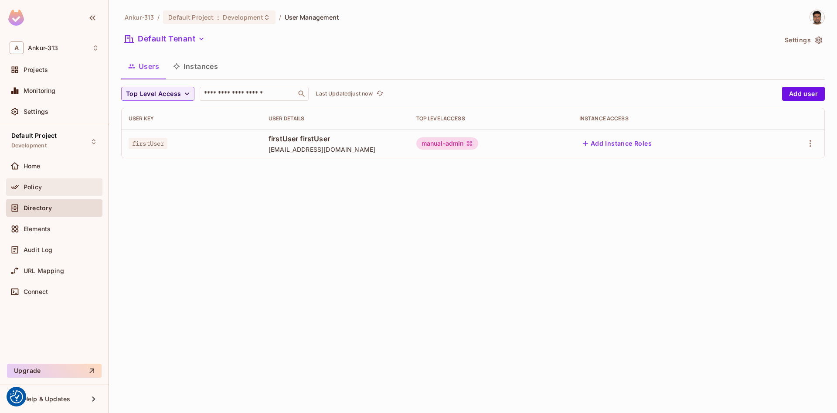
click at [41, 187] on span "Policy" at bounding box center [33, 187] width 18 height 7
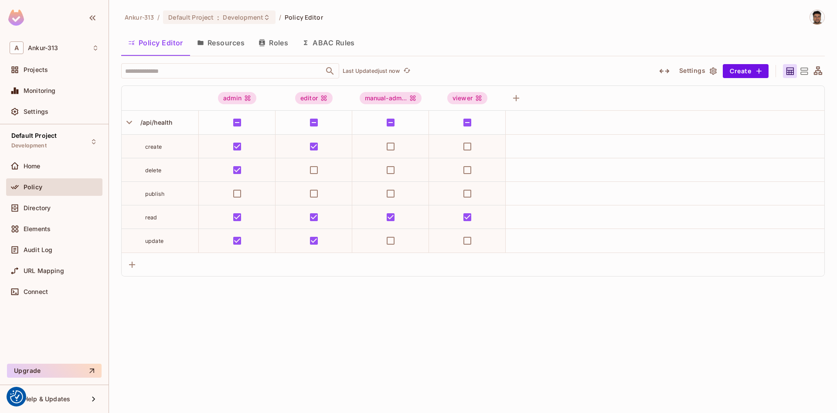
click at [232, 44] on button "Resources" at bounding box center [220, 43] width 61 height 22
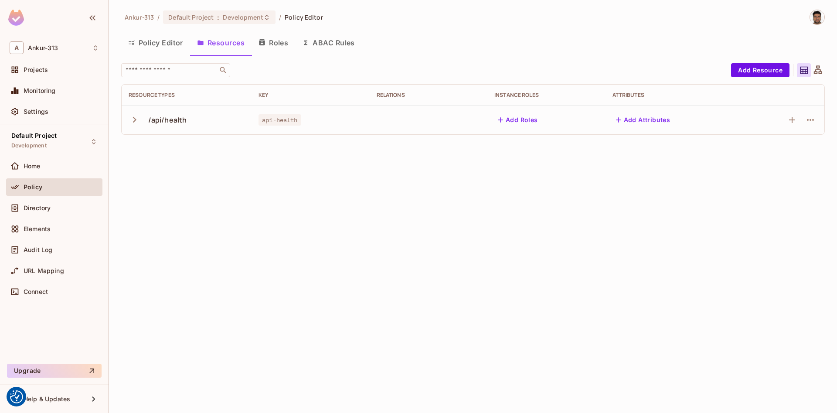
click at [283, 44] on button "Roles" at bounding box center [274, 43] width 44 height 22
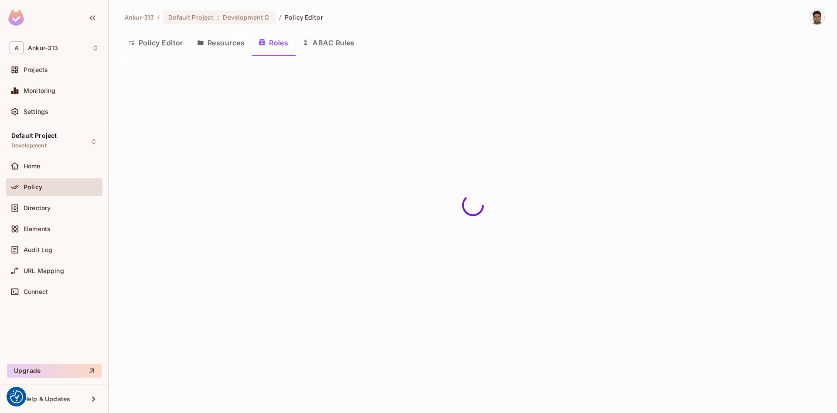
click at [334, 44] on button "ABAC Rules" at bounding box center [328, 43] width 67 height 22
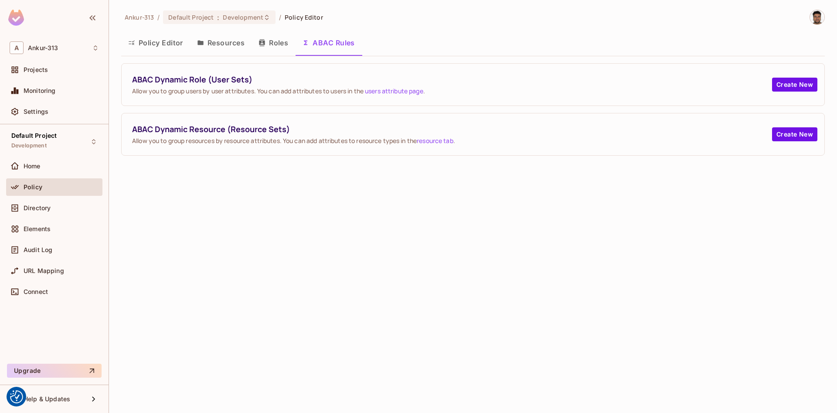
click at [277, 45] on button "Roles" at bounding box center [274, 43] width 44 height 22
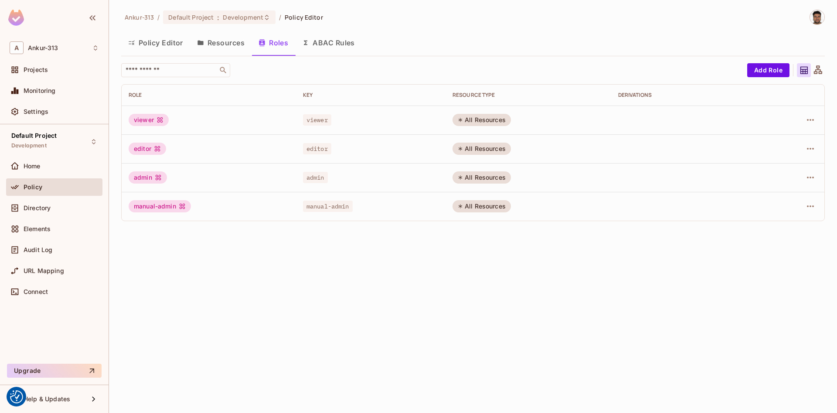
click at [323, 48] on button "ABAC Rules" at bounding box center [328, 43] width 67 height 22
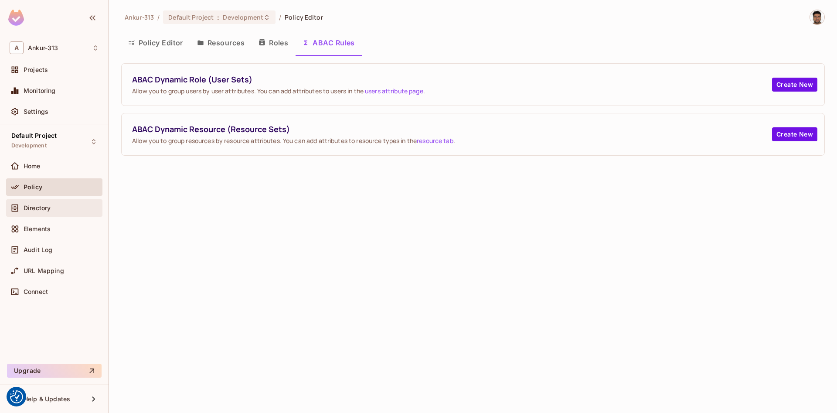
click at [54, 213] on div "Directory" at bounding box center [54, 208] width 89 height 10
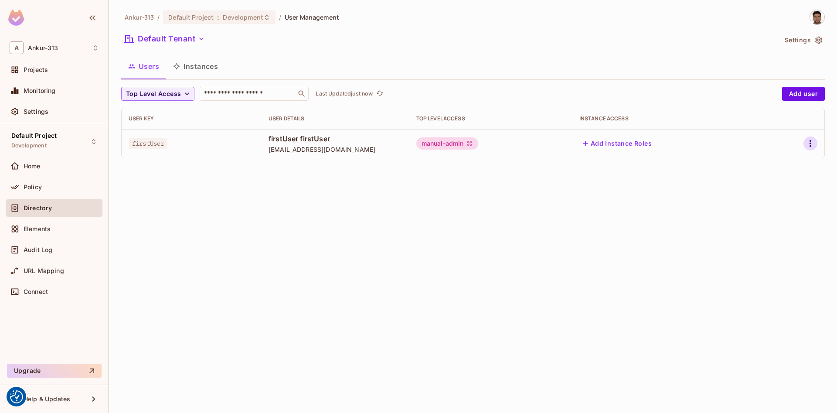
click at [808, 145] on icon "button" at bounding box center [811, 143] width 10 height 10
click at [774, 159] on li "Edit" at bounding box center [772, 163] width 77 height 19
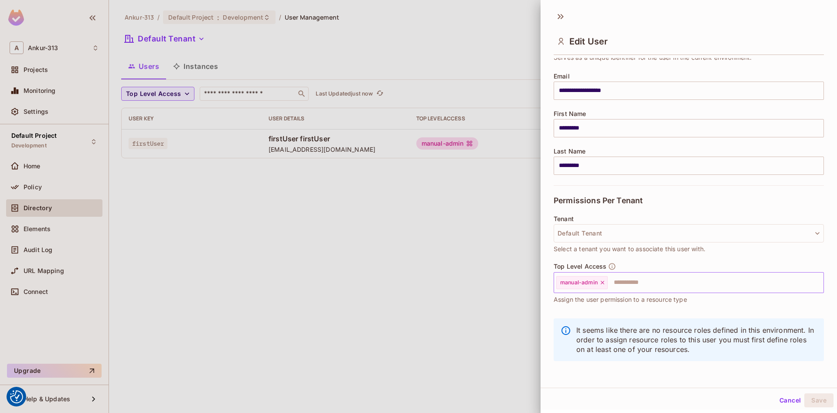
scroll to position [1, 0]
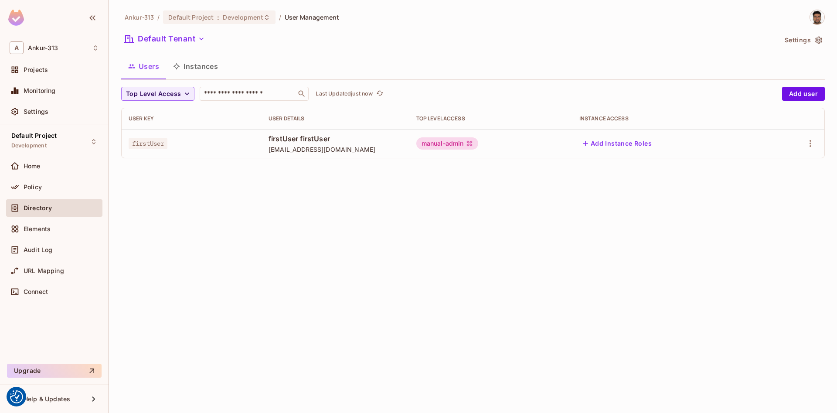
click at [629, 146] on button "Add Instance Roles" at bounding box center [618, 144] width 76 height 14
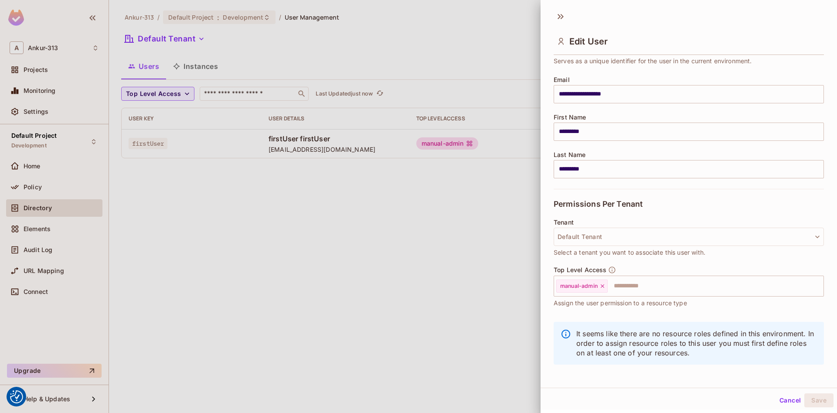
scroll to position [58, 0]
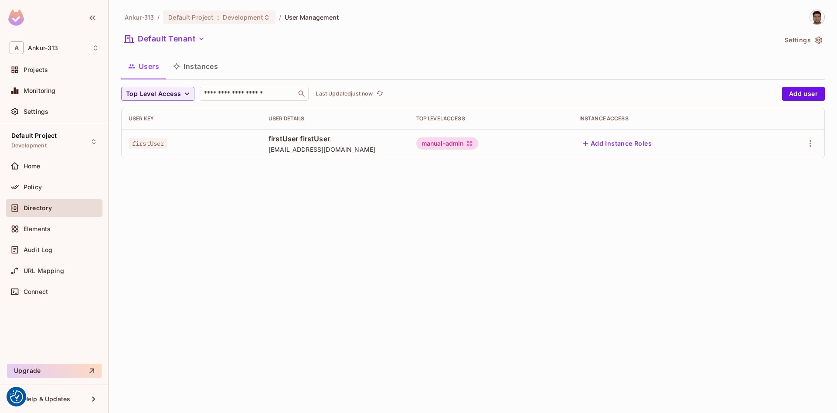
click at [198, 65] on button "Instances" at bounding box center [195, 66] width 59 height 22
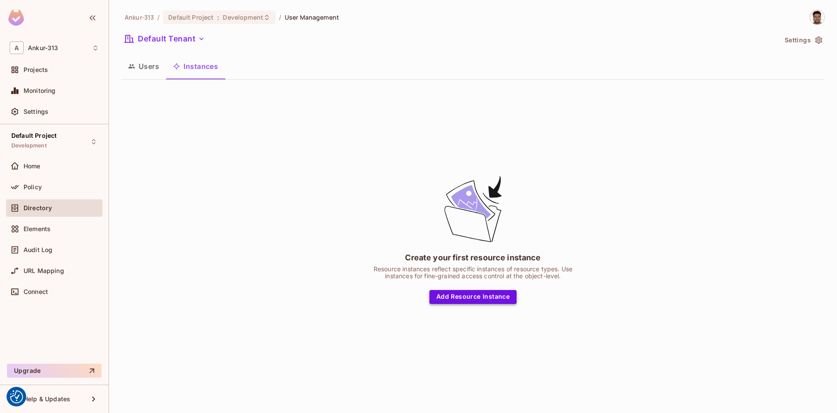
click at [481, 297] on button "Add Resource Instance" at bounding box center [473, 297] width 87 height 14
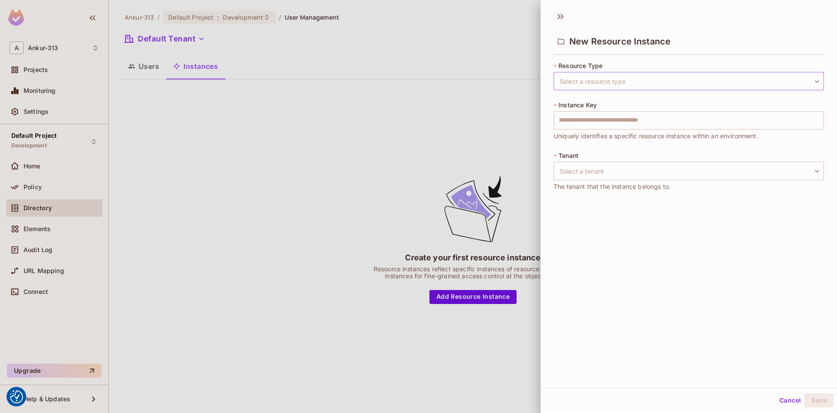
click at [729, 76] on body "We use cookies to enhance your browsing experience, serve personalized ads or c…" at bounding box center [418, 206] width 837 height 413
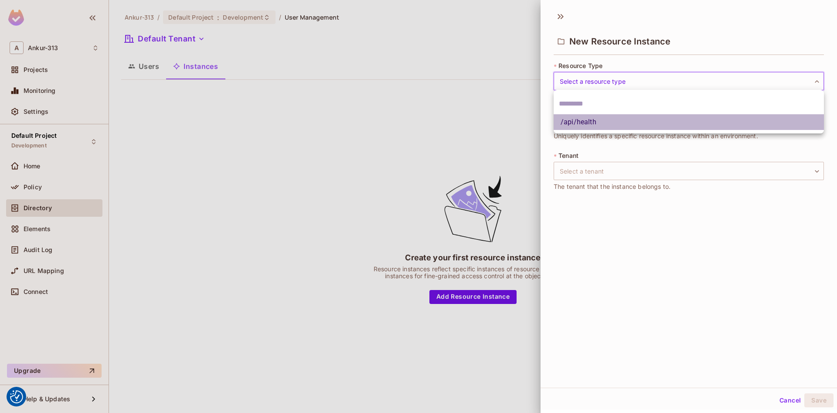
click at [596, 122] on li "/api/health" at bounding box center [689, 122] width 270 height 16
type input "**********"
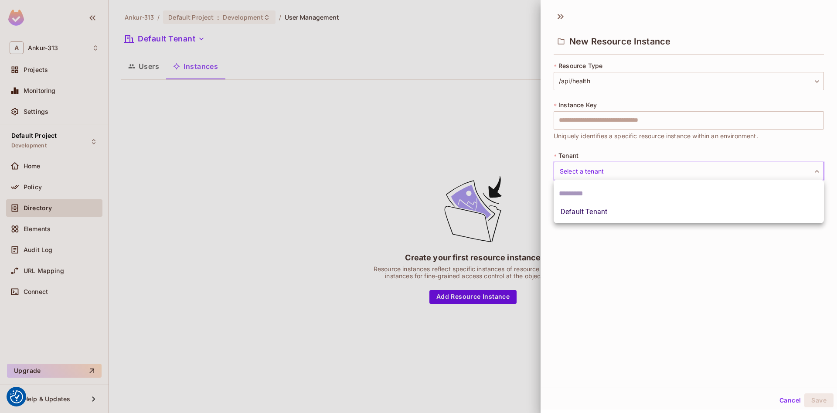
click at [609, 171] on body "We use cookies to enhance your browsing experience, serve personalized ads or c…" at bounding box center [418, 206] width 837 height 413
click at [594, 212] on li "Default Tenant" at bounding box center [689, 212] width 270 height 16
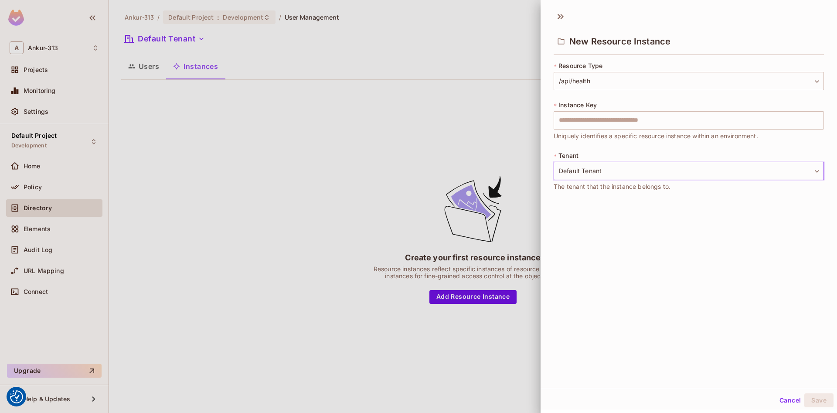
type input "*******"
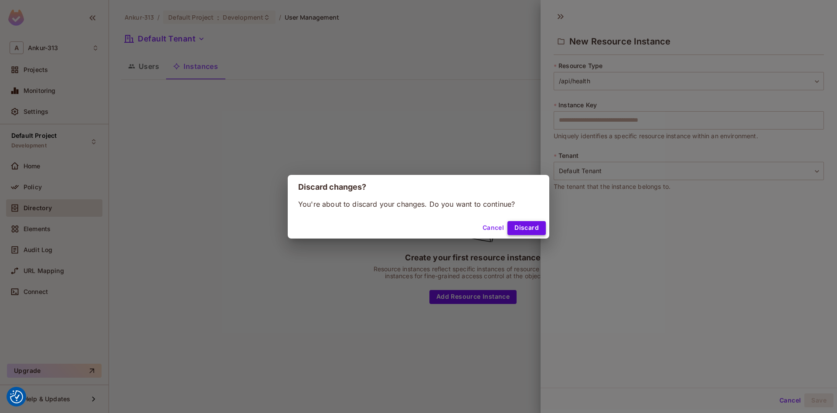
click at [531, 230] on button "Discard" at bounding box center [527, 228] width 38 height 14
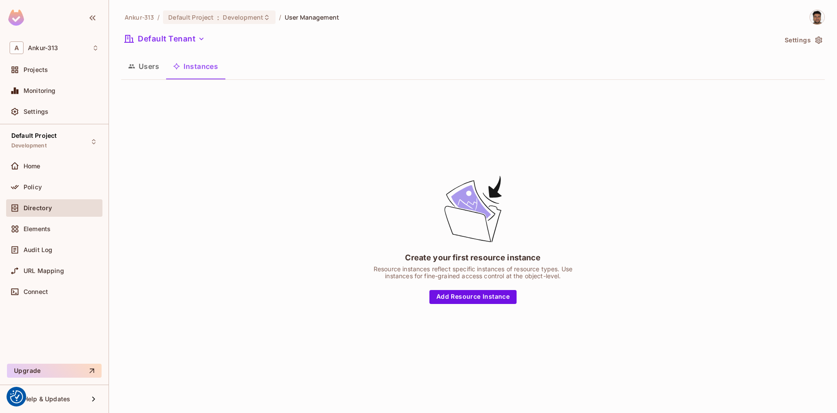
click at [145, 61] on button "Users" at bounding box center [143, 66] width 45 height 22
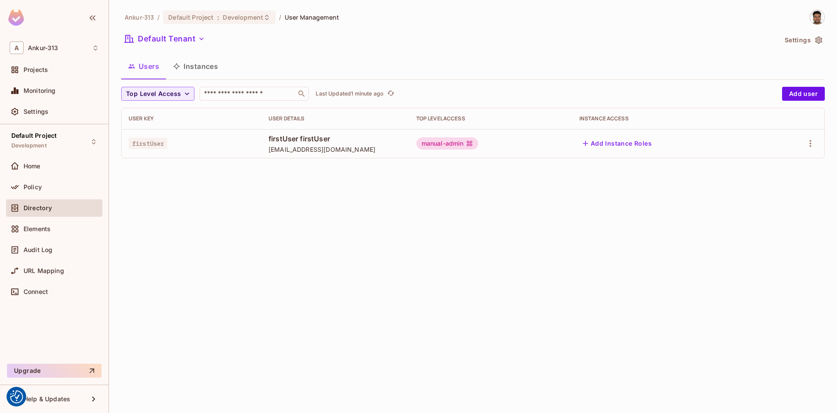
click at [204, 62] on button "Instances" at bounding box center [195, 66] width 59 height 22
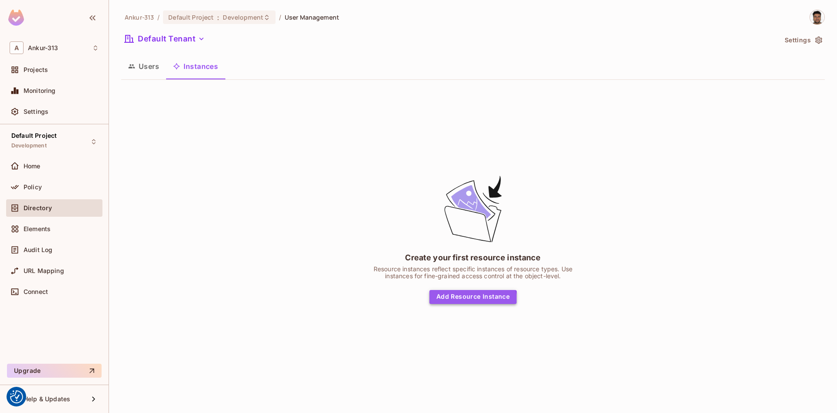
click at [470, 300] on button "Add Resource Instance" at bounding box center [473, 297] width 87 height 14
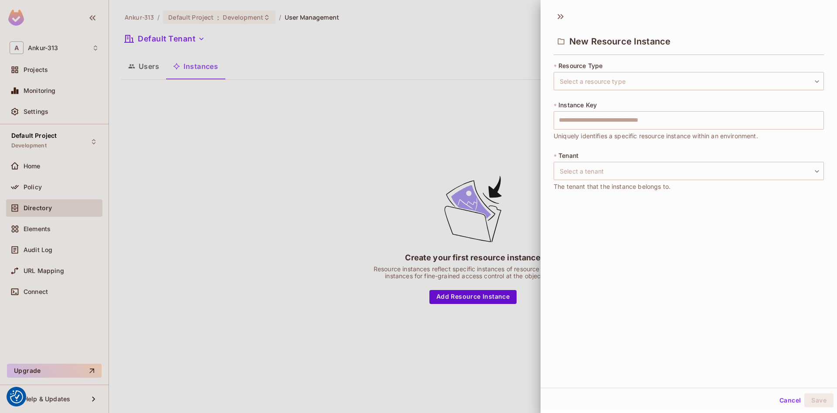
click at [609, 91] on div "* Resource Type Select a resource type ​ Select a resource type * Instance Key …" at bounding box center [689, 131] width 270 height 140
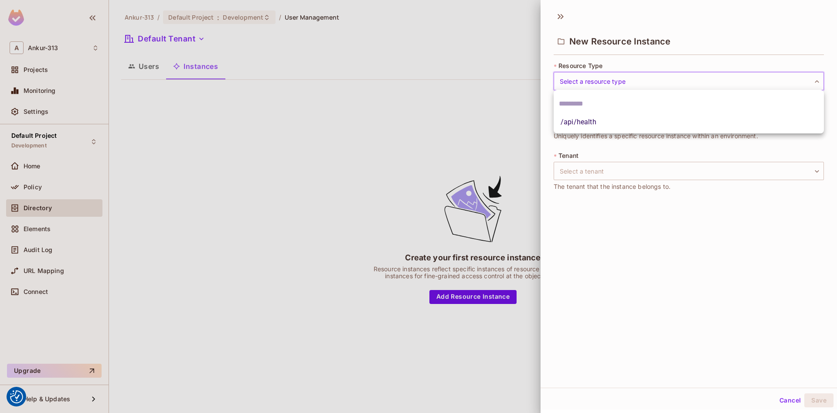
click at [610, 81] on body "We use cookies to enhance your browsing experience, serve personalized ads or c…" at bounding box center [418, 206] width 837 height 413
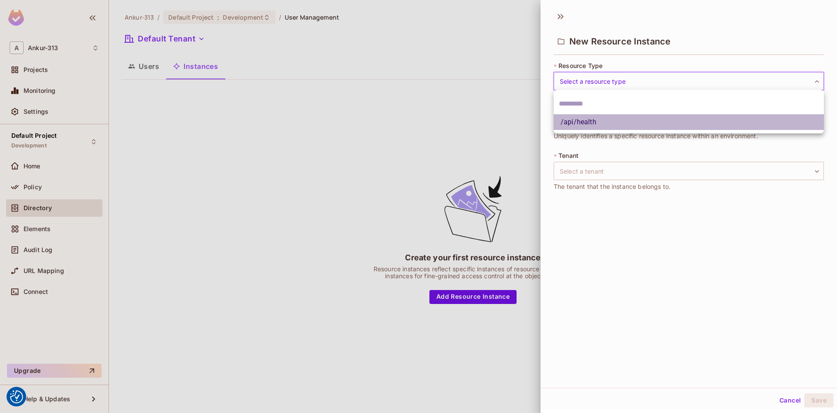
click at [584, 122] on li "/api/health" at bounding box center [689, 122] width 270 height 16
type input "**********"
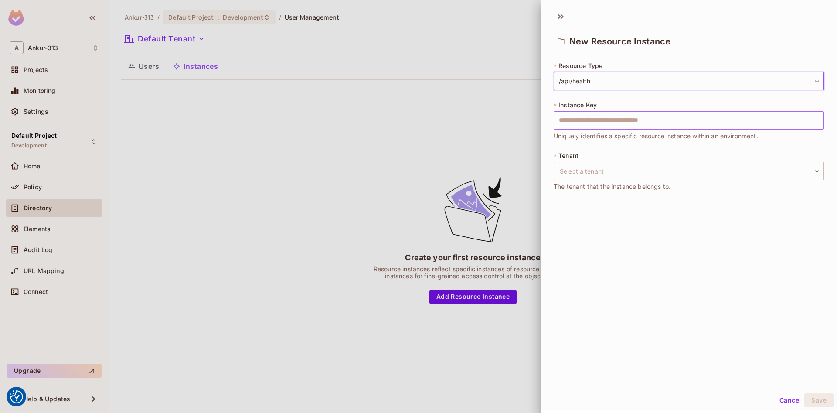
click at [594, 116] on input "text" at bounding box center [689, 120] width 270 height 18
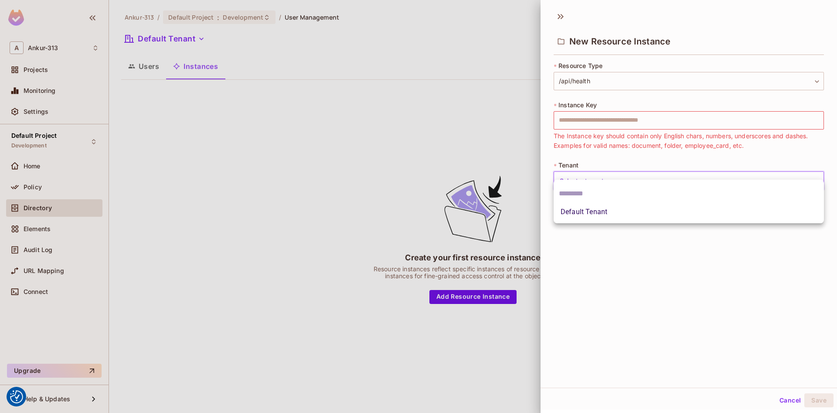
click at [608, 174] on body "We use cookies to enhance your browsing experience, serve personalized ads or c…" at bounding box center [418, 206] width 837 height 413
click at [585, 212] on li "Default Tenant" at bounding box center [689, 212] width 270 height 16
type input "*******"
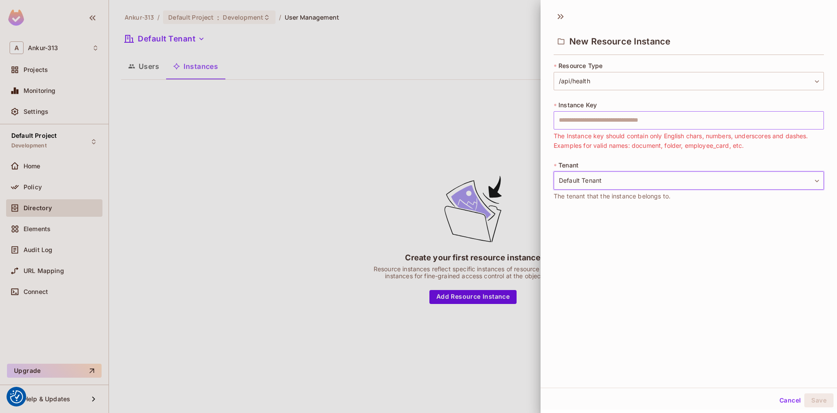
click at [625, 118] on input "text" at bounding box center [689, 120] width 270 height 18
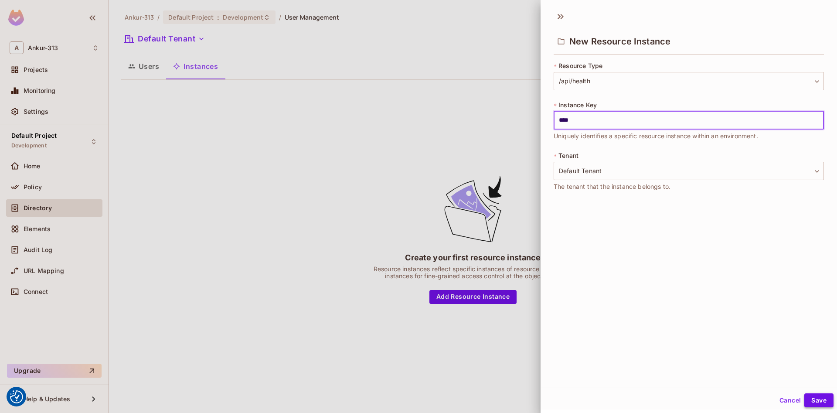
type input "****"
click at [824, 400] on button "Save" at bounding box center [819, 400] width 29 height 14
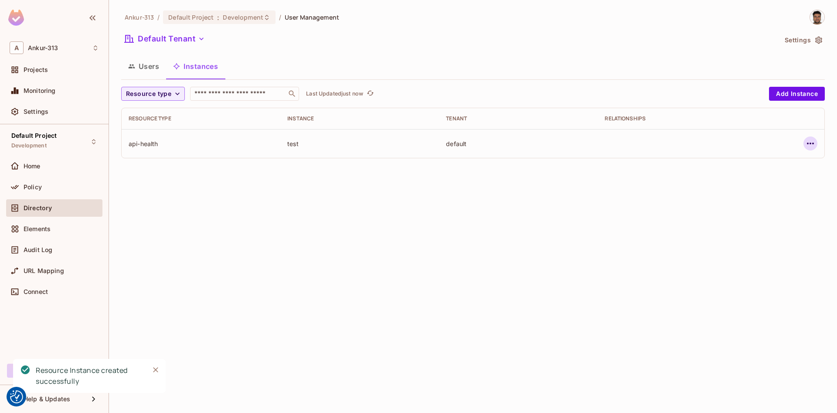
click at [813, 145] on icon "button" at bounding box center [811, 143] width 10 height 10
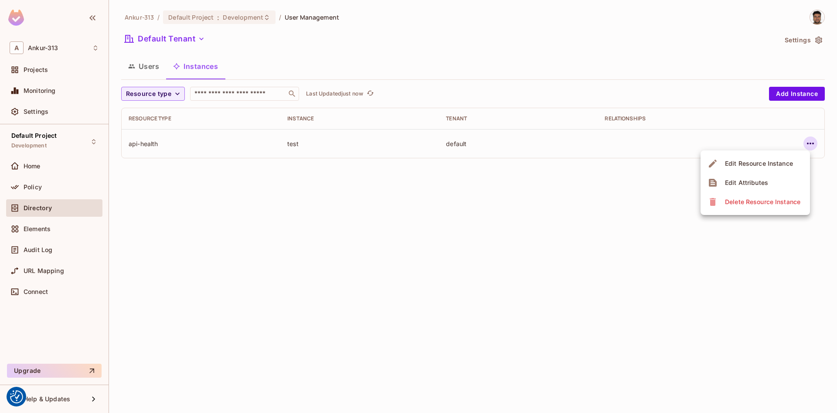
click at [749, 165] on div "Edit Resource Instance" at bounding box center [759, 163] width 68 height 9
click at [806, 147] on icon "button" at bounding box center [811, 143] width 10 height 10
click at [737, 208] on span "Delete Resource Instance" at bounding box center [763, 202] width 81 height 14
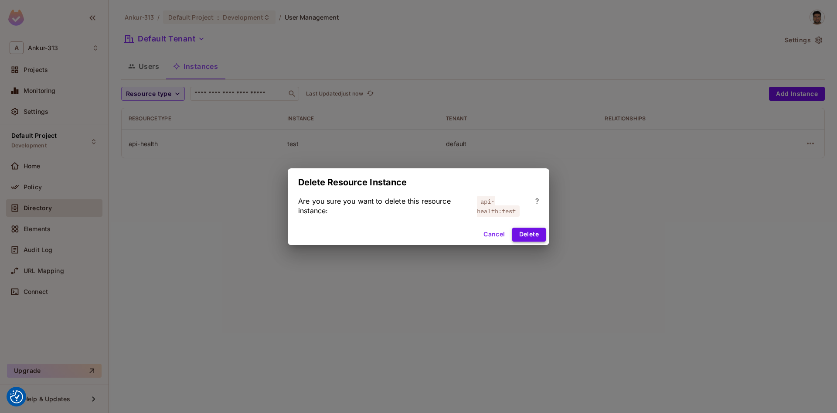
click at [536, 239] on button "Delete" at bounding box center [529, 235] width 34 height 14
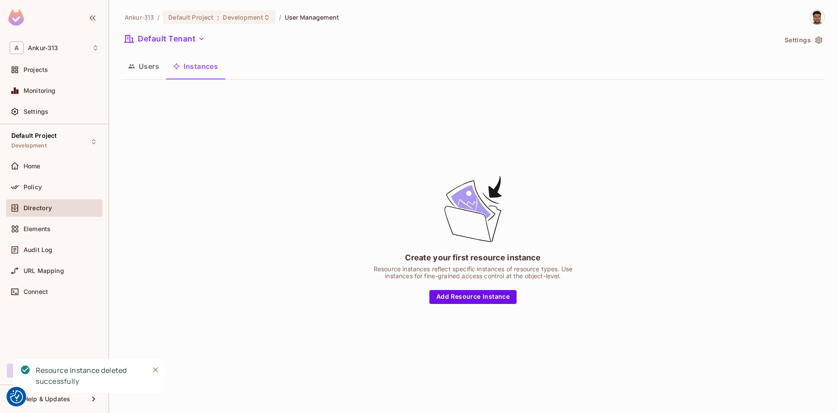
click at [154, 73] on button "Users" at bounding box center [143, 66] width 45 height 22
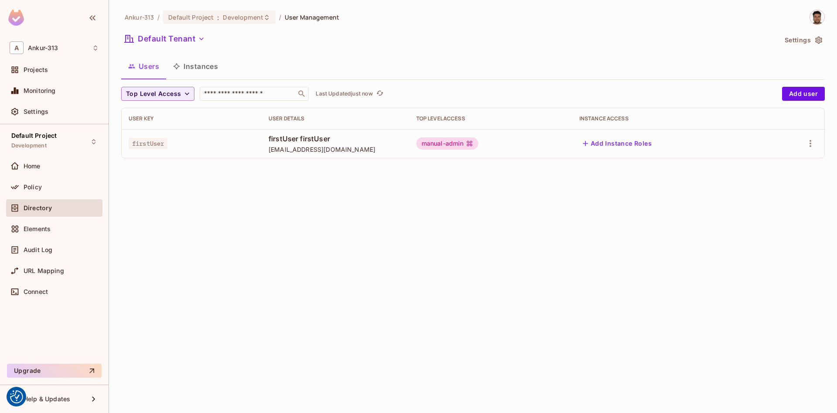
click at [622, 146] on button "Add Instance Roles" at bounding box center [618, 144] width 76 height 14
click at [208, 71] on button "Instances" at bounding box center [195, 66] width 59 height 22
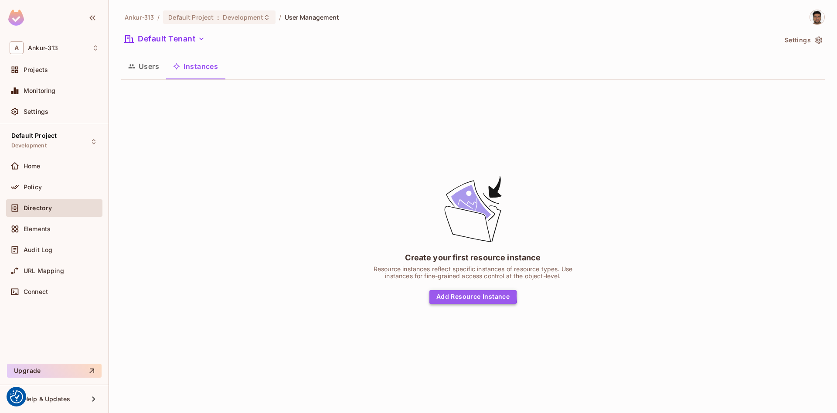
click at [472, 295] on button "Add Resource Instance" at bounding box center [473, 297] width 87 height 14
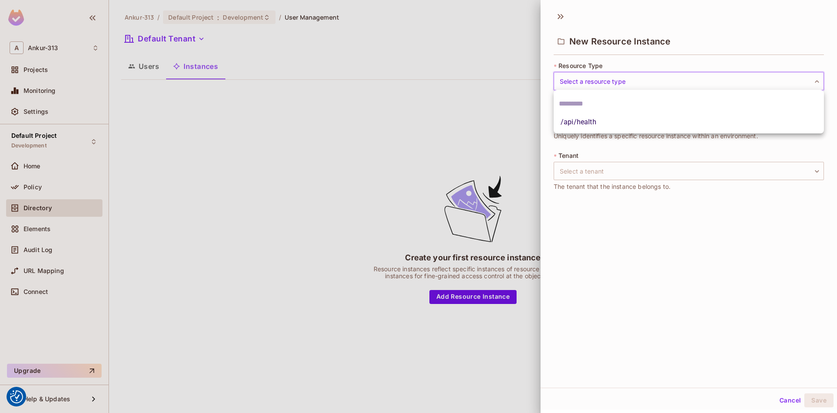
click at [597, 78] on body "We use cookies to enhance your browsing experience, serve personalized ads or c…" at bounding box center [418, 206] width 837 height 413
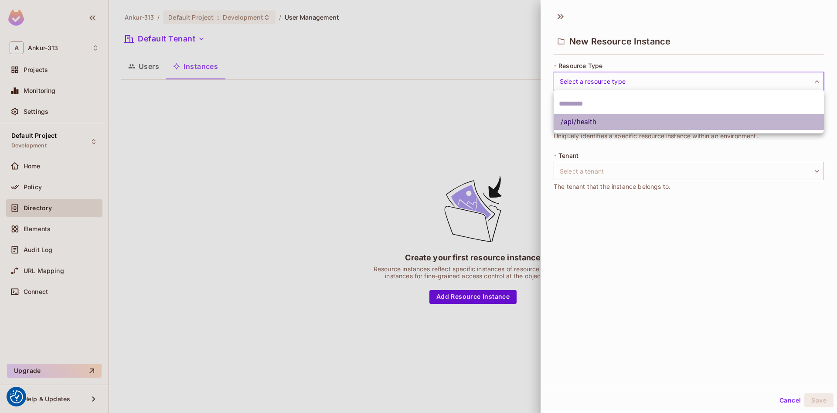
click at [577, 125] on li "/api/health" at bounding box center [689, 122] width 270 height 16
type input "**********"
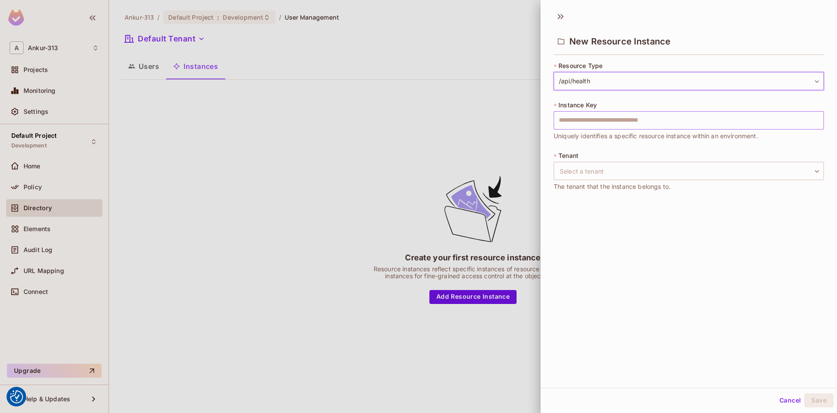
click at [577, 121] on input "text" at bounding box center [689, 120] width 270 height 18
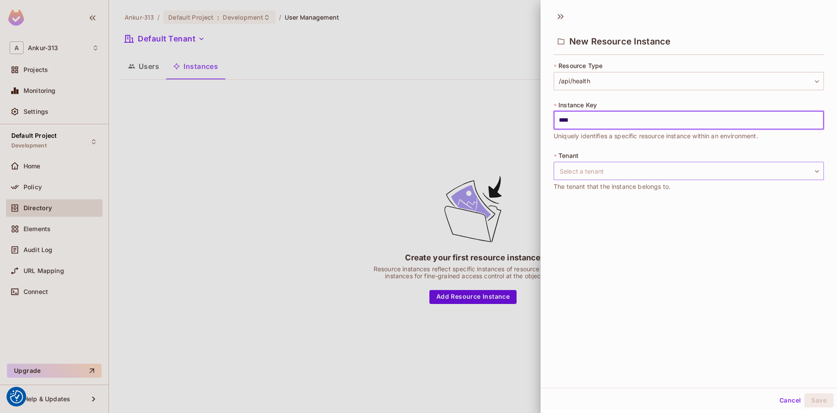
type input "****"
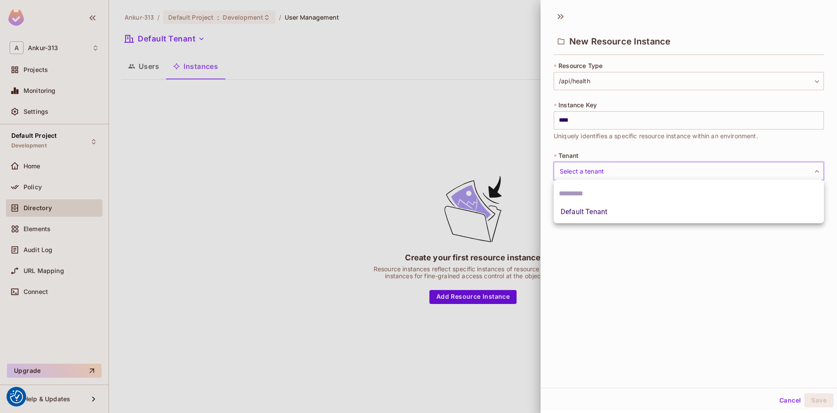
click at [580, 173] on body "We use cookies to enhance your browsing experience, serve personalized ads or c…" at bounding box center [418, 206] width 837 height 413
click at [574, 212] on li "Default Tenant" at bounding box center [689, 212] width 270 height 16
type input "*******"
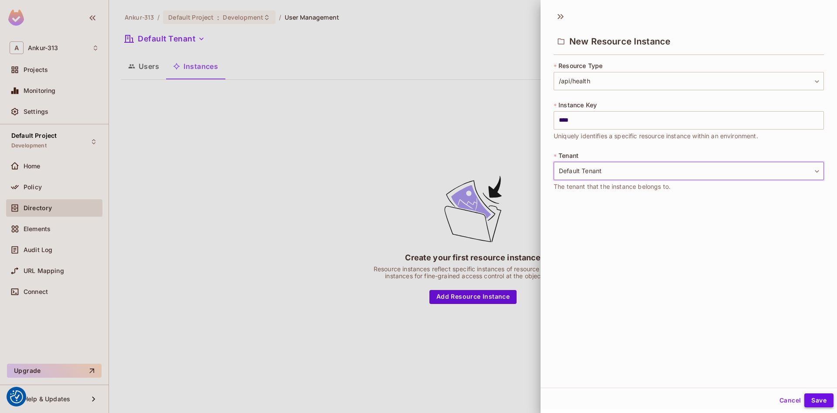
click at [822, 403] on button "Save" at bounding box center [819, 400] width 29 height 14
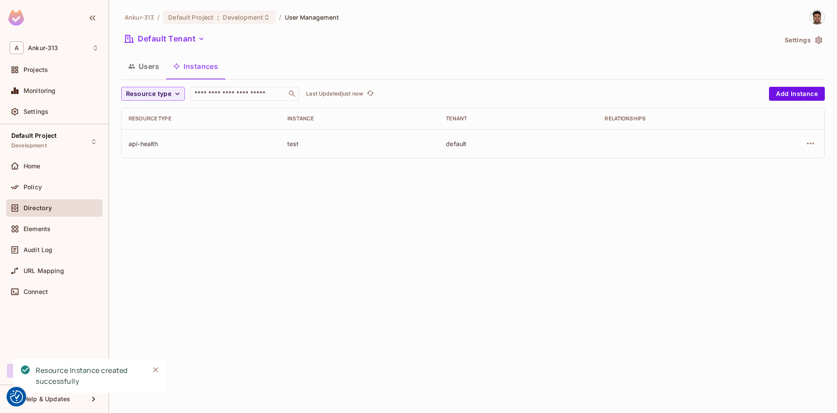
click at [153, 60] on button "Users" at bounding box center [143, 66] width 45 height 22
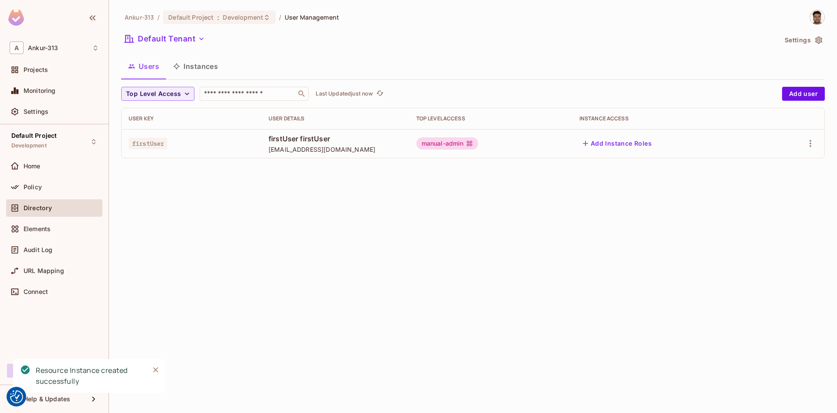
click at [627, 151] on td "Add Instance Roles" at bounding box center [669, 143] width 192 height 29
click at [626, 148] on button "Add Instance Roles" at bounding box center [618, 144] width 76 height 14
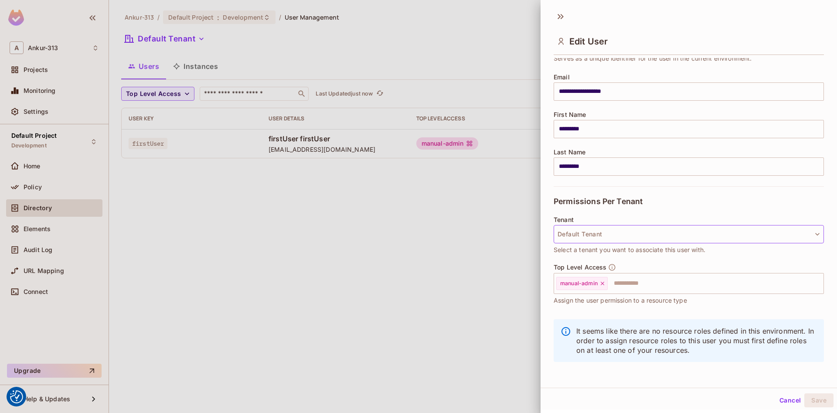
scroll to position [58, 0]
click at [639, 283] on input "text" at bounding box center [708, 282] width 198 height 17
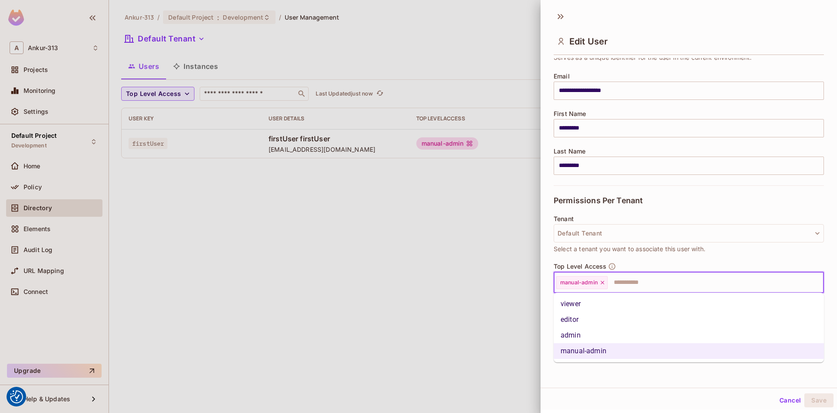
click at [606, 222] on div "Tenant Default Tenant Select a tenant you want to associate this user with." at bounding box center [689, 234] width 270 height 38
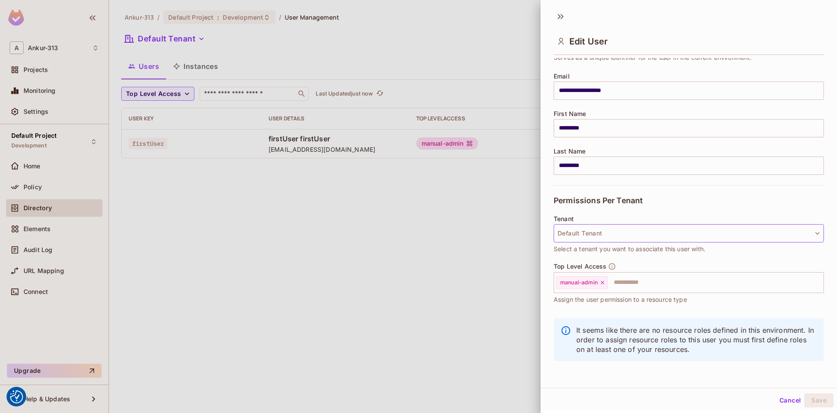
click at [603, 229] on button "Default Tenant" at bounding box center [689, 233] width 270 height 18
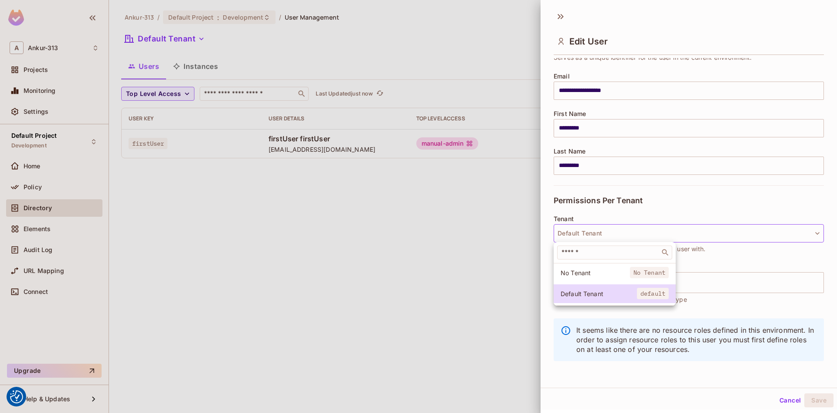
click at [604, 227] on div at bounding box center [418, 206] width 837 height 413
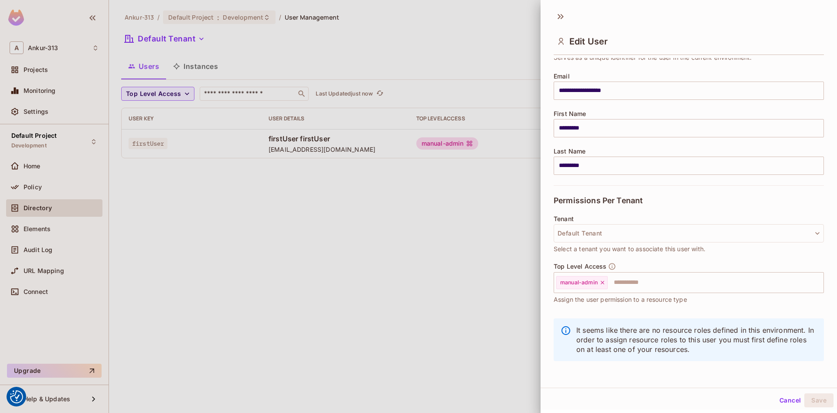
scroll to position [1, 0]
click at [775, 397] on div "Cancel Save" at bounding box center [689, 399] width 297 height 21
click at [781, 401] on button "Cancel" at bounding box center [790, 399] width 28 height 14
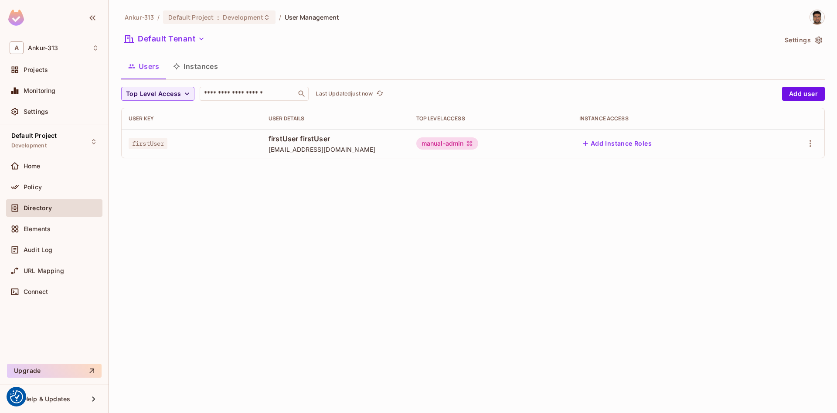
click at [588, 280] on div "Ankur-313 / Default Project : Development / User Management Default Tenant Sett…" at bounding box center [473, 206] width 728 height 413
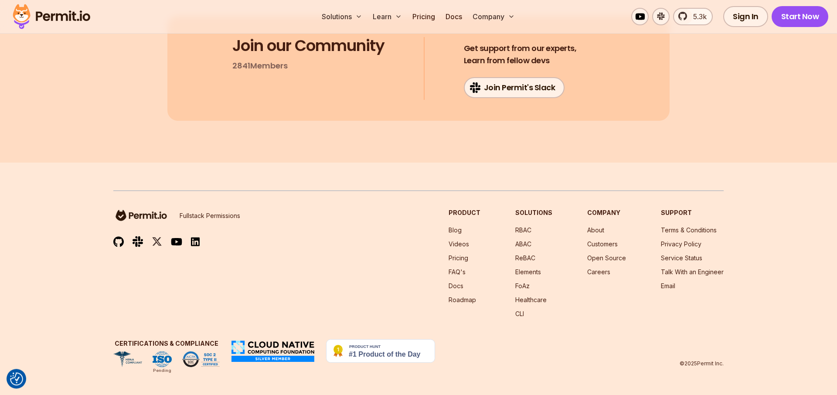
scroll to position [9581, 0]
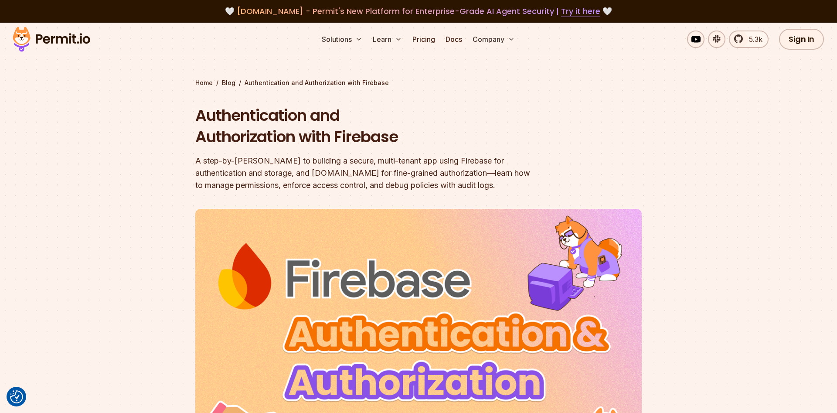
click at [271, 167] on div "A step-by-[PERSON_NAME] to building a secure, multi-tenant app using Firebase f…" at bounding box center [362, 173] width 335 height 37
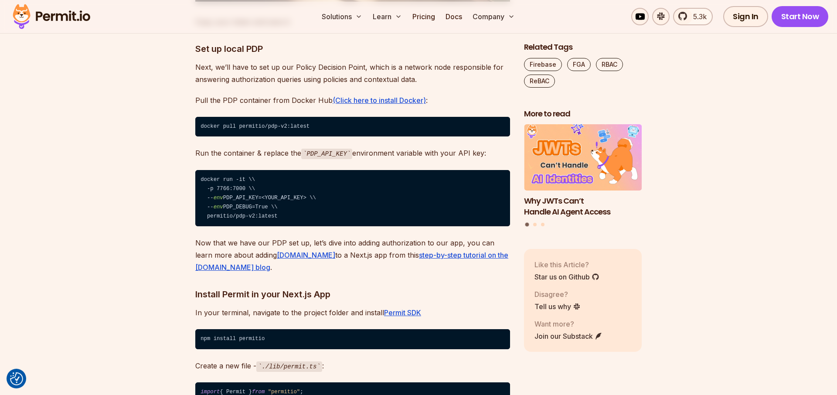
scroll to position [14128, 0]
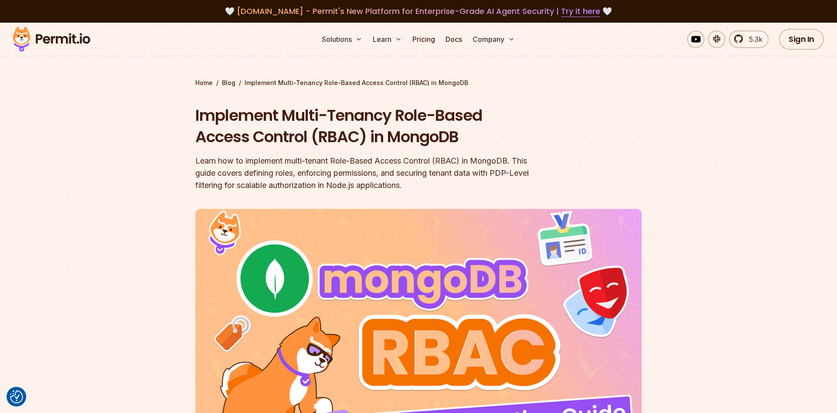
click at [248, 189] on div "Learn how to implement multi-tenant Role-Based Access Control (RBAC) in MongoDB…" at bounding box center [362, 173] width 335 height 37
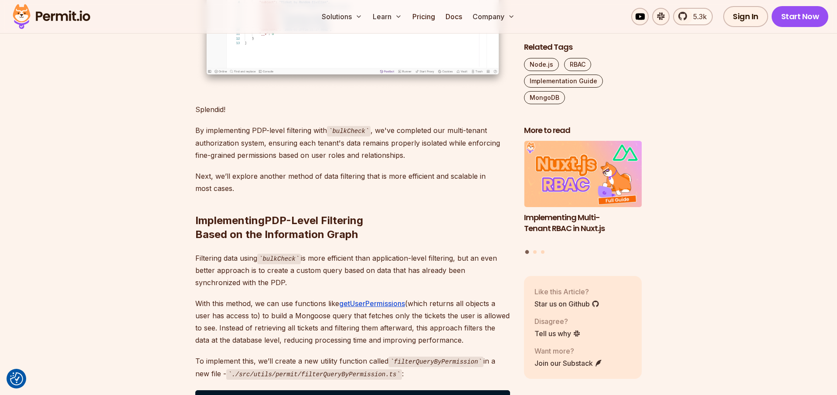
scroll to position [21543, 0]
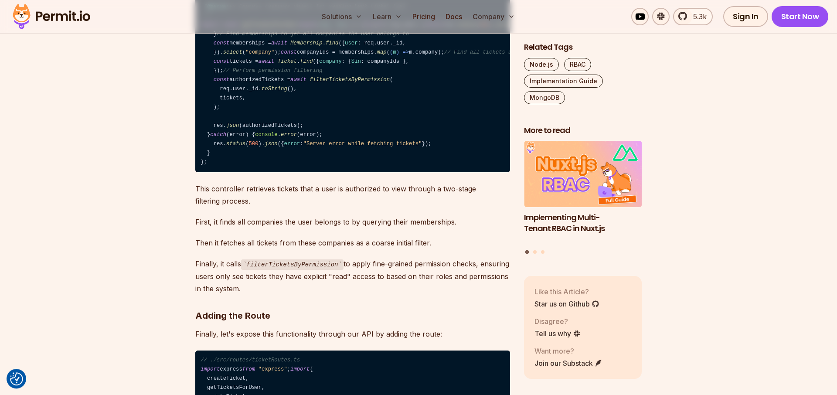
scroll to position [19959, 0]
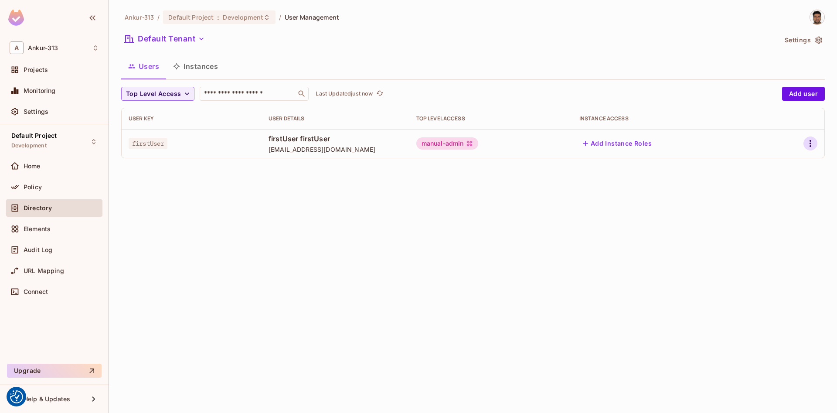
click at [812, 144] on icon "button" at bounding box center [811, 143] width 10 height 10
click at [654, 148] on div at bounding box center [418, 206] width 837 height 413
click at [642, 146] on button "Add Instance Roles" at bounding box center [618, 144] width 76 height 14
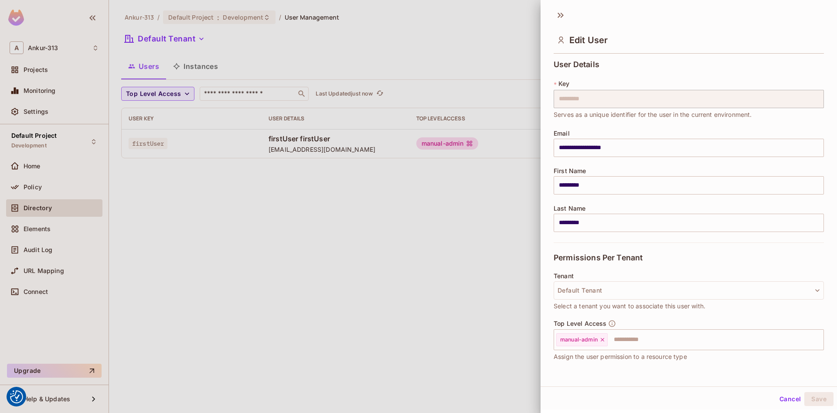
click at [471, 223] on div at bounding box center [418, 206] width 837 height 413
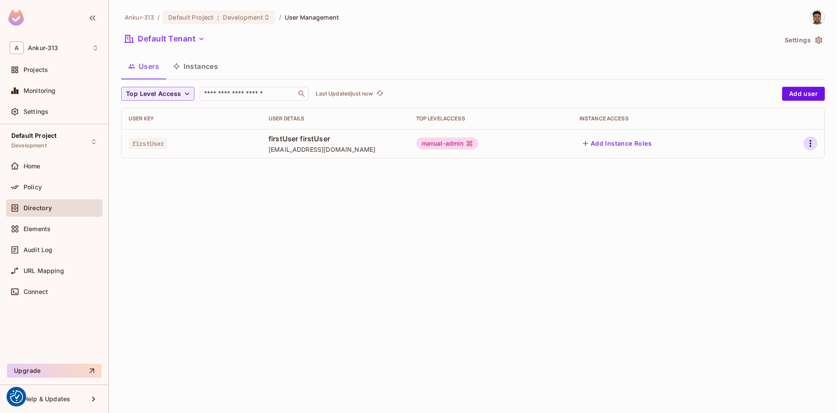
click at [812, 147] on icon "button" at bounding box center [811, 143] width 10 height 10
click at [771, 187] on div "Edit Attributes" at bounding box center [780, 182] width 43 height 9
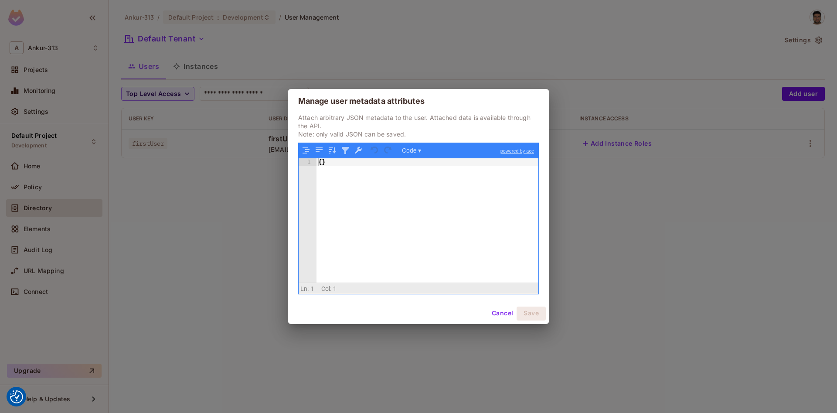
click at [499, 317] on button "Cancel" at bounding box center [502, 314] width 28 height 14
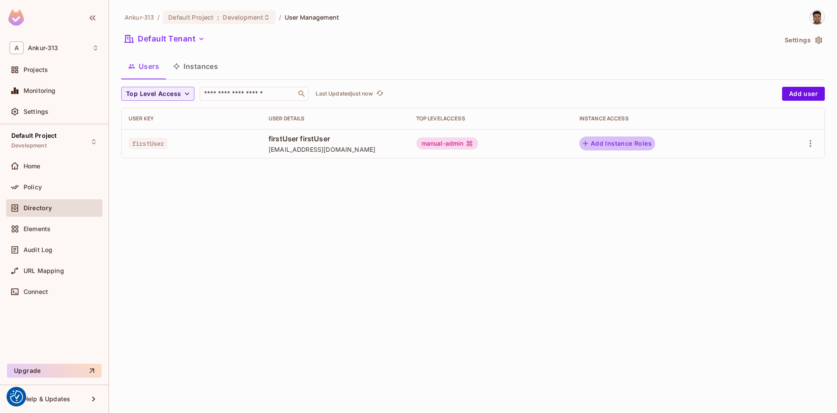
click at [596, 148] on button "Add Instance Roles" at bounding box center [618, 144] width 76 height 14
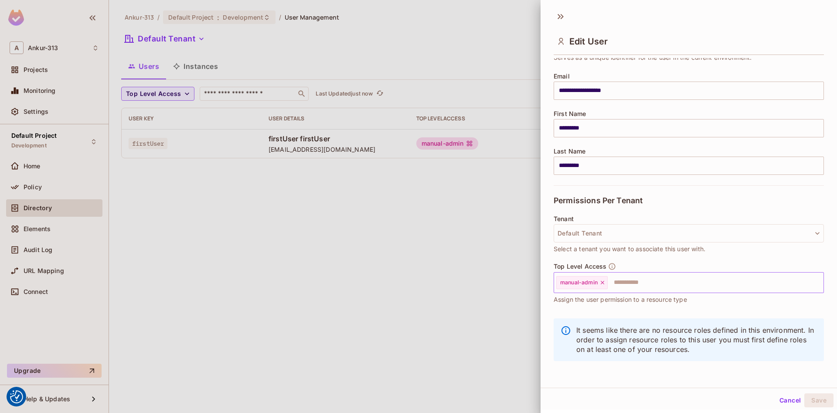
scroll to position [1, 0]
click at [628, 277] on input "text" at bounding box center [708, 281] width 198 height 17
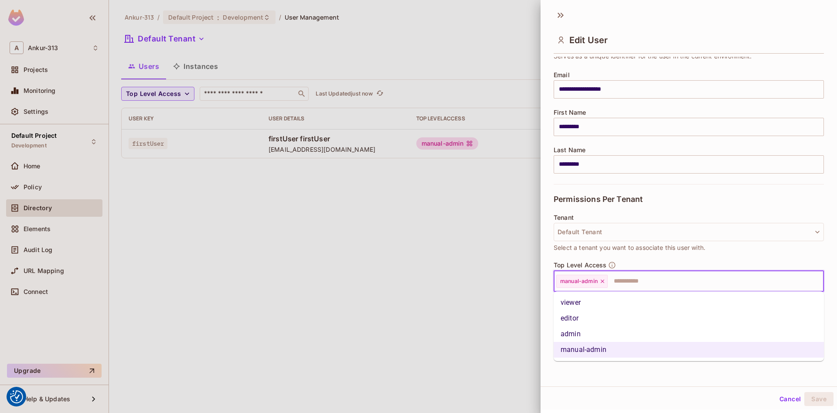
click at [602, 301] on li "viewer" at bounding box center [689, 303] width 270 height 16
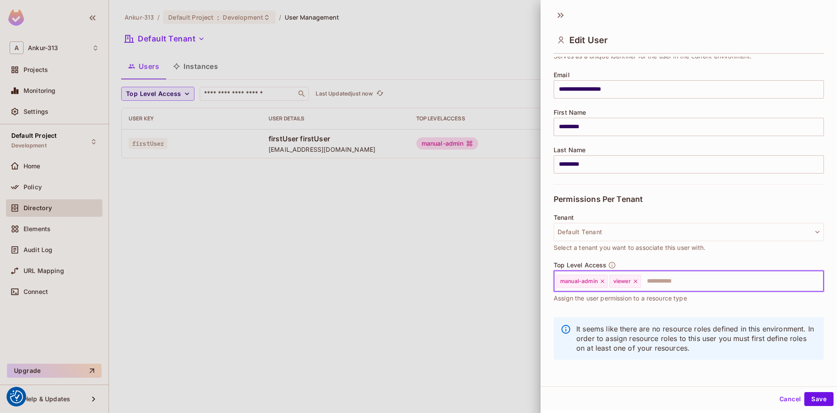
drag, startPoint x: 782, startPoint y: 396, endPoint x: 631, endPoint y: 281, distance: 189.9
click at [783, 396] on button "Cancel" at bounding box center [790, 399] width 28 height 14
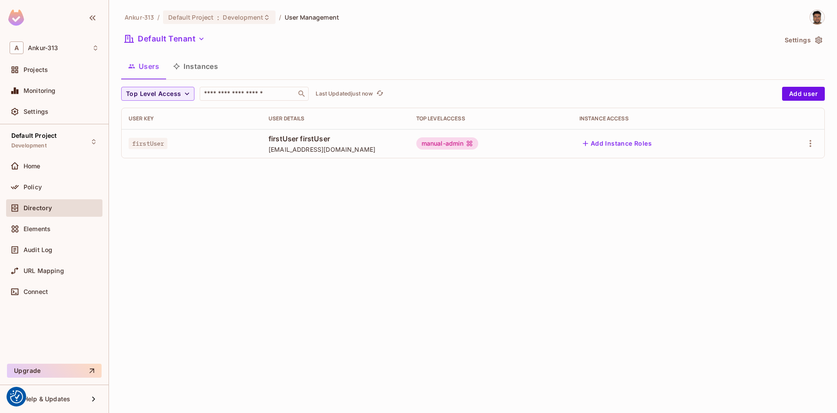
click at [201, 69] on button "Instances" at bounding box center [195, 66] width 59 height 22
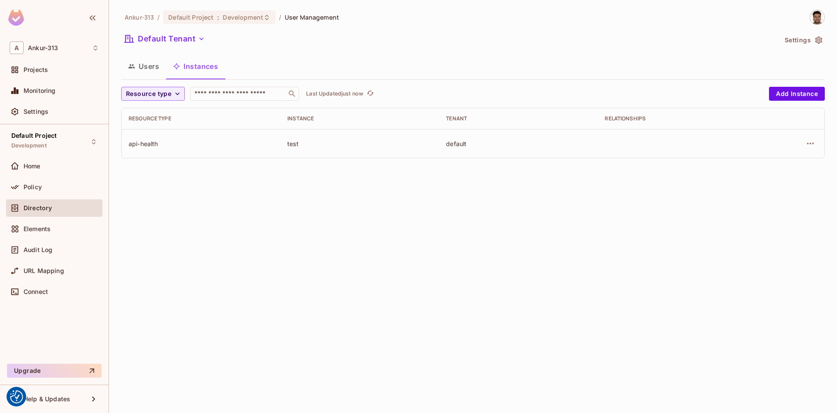
click at [823, 149] on td at bounding box center [791, 143] width 68 height 29
click at [816, 147] on div at bounding box center [791, 144] width 54 height 14
click at [816, 147] on icon "button" at bounding box center [811, 143] width 10 height 10
click at [749, 167] on div "Edit Resource Instance" at bounding box center [759, 163] width 68 height 9
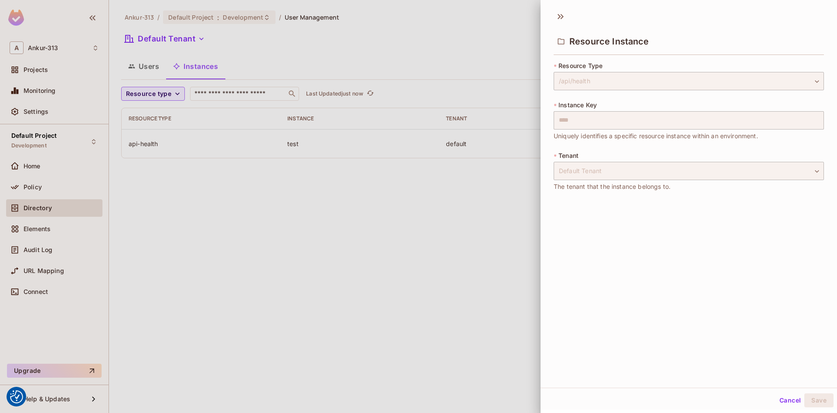
click at [775, 398] on div "Cancel Save" at bounding box center [689, 400] width 297 height 21
drag, startPoint x: 788, startPoint y: 403, endPoint x: 791, endPoint y: 370, distance: 32.4
click at [788, 403] on button "Cancel" at bounding box center [790, 400] width 28 height 14
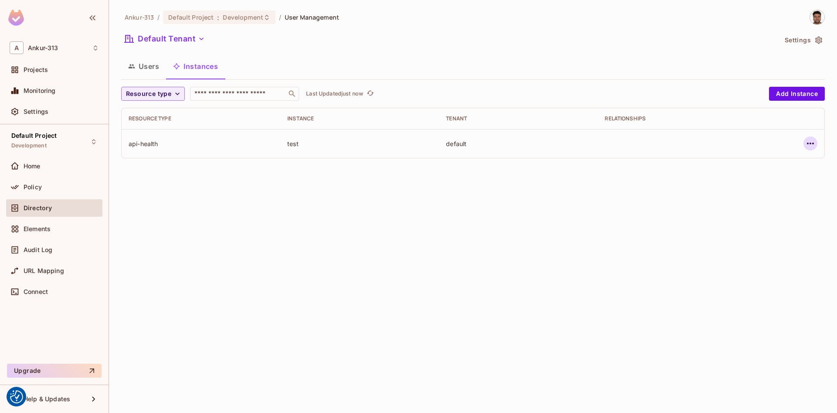
click at [809, 148] on icon "button" at bounding box center [811, 143] width 10 height 10
click at [735, 185] on div "Edit Attributes" at bounding box center [746, 182] width 43 height 9
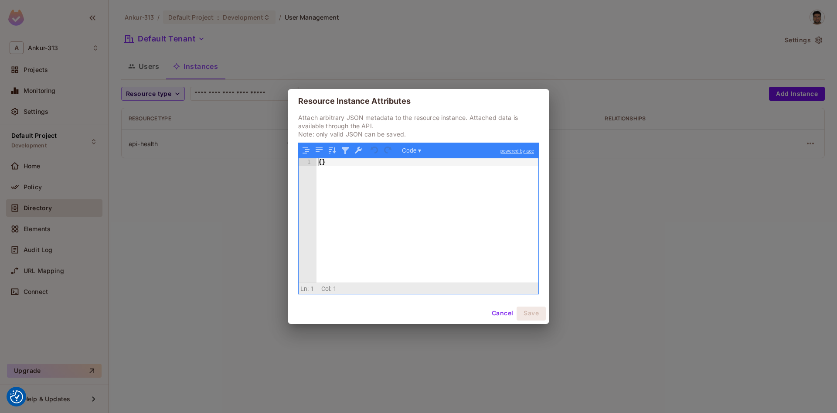
click at [508, 318] on button "Cancel" at bounding box center [502, 314] width 28 height 14
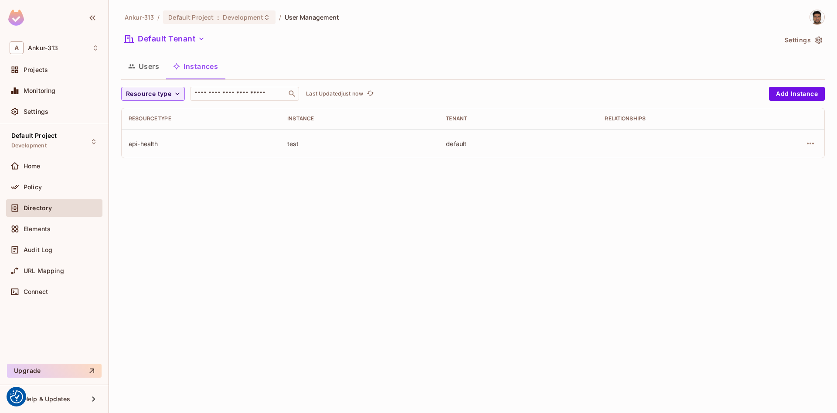
click at [148, 72] on button "Users" at bounding box center [143, 66] width 45 height 22
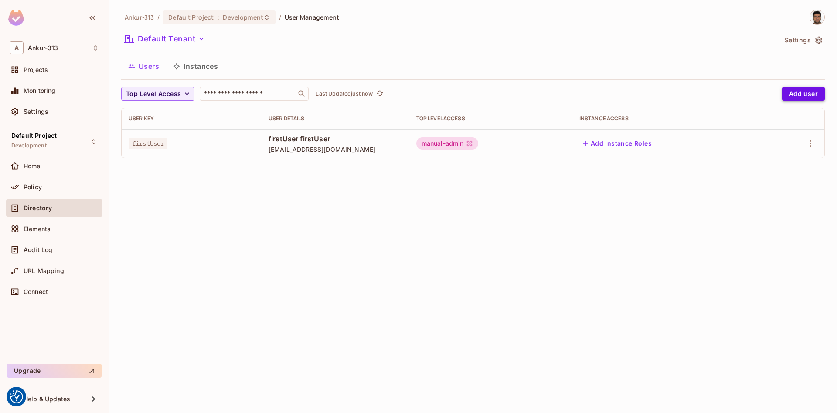
click at [818, 93] on button "Add user" at bounding box center [803, 94] width 43 height 14
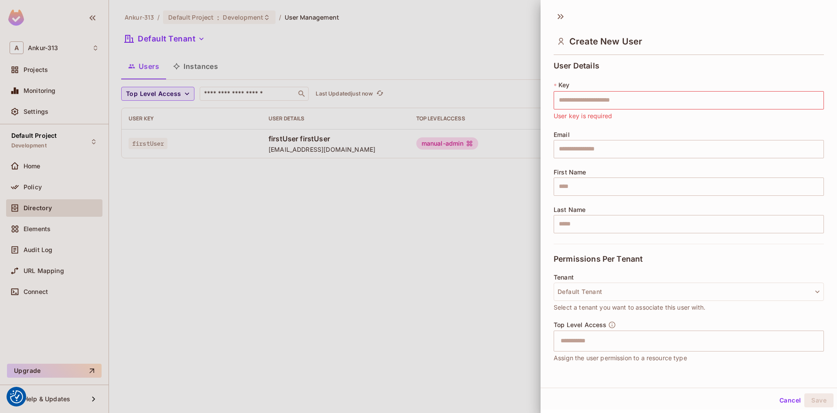
click at [441, 283] on div at bounding box center [418, 206] width 837 height 413
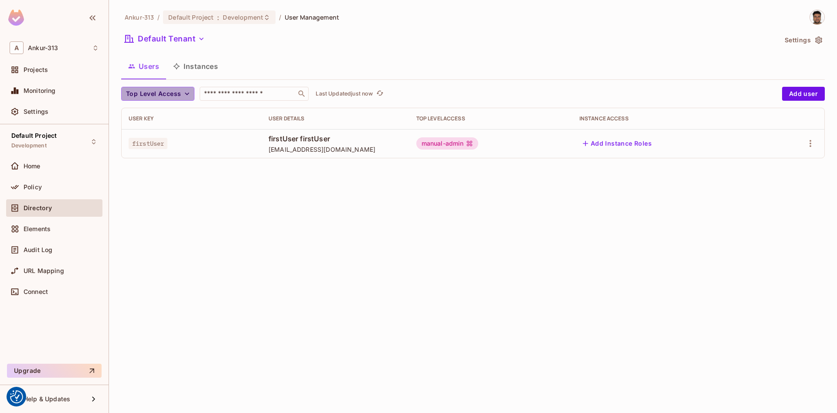
click at [185, 89] on button "Top Level Access" at bounding box center [157, 94] width 73 height 14
click at [273, 238] on div at bounding box center [418, 206] width 837 height 413
click at [646, 144] on button "Add Instance Roles" at bounding box center [618, 144] width 76 height 14
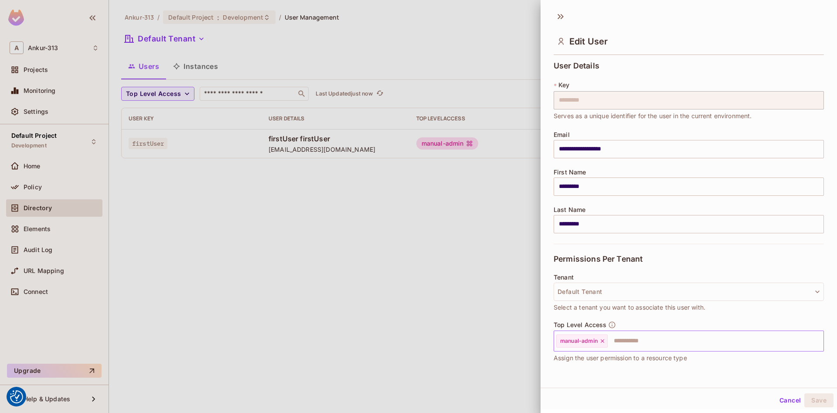
click at [643, 341] on input "text" at bounding box center [708, 340] width 198 height 17
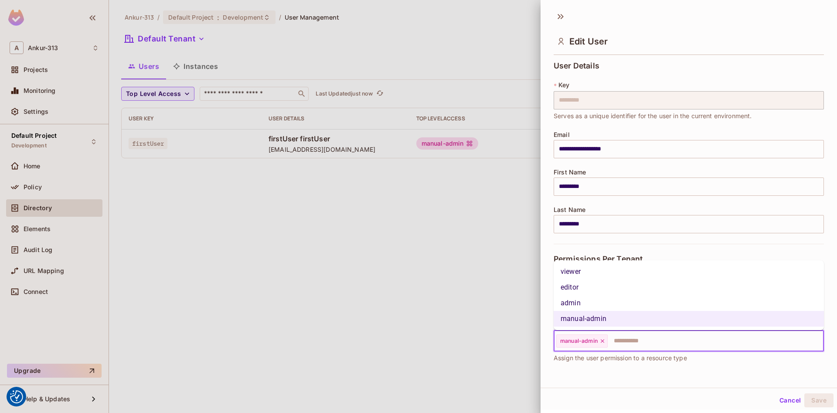
click at [575, 301] on li "admin" at bounding box center [689, 303] width 270 height 16
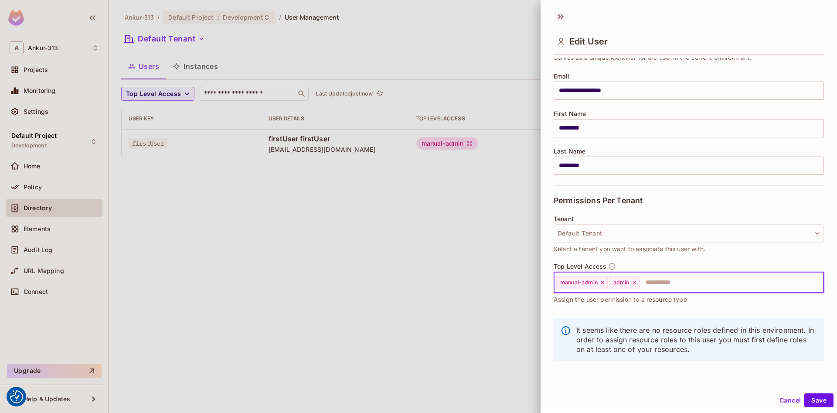
scroll to position [1, 0]
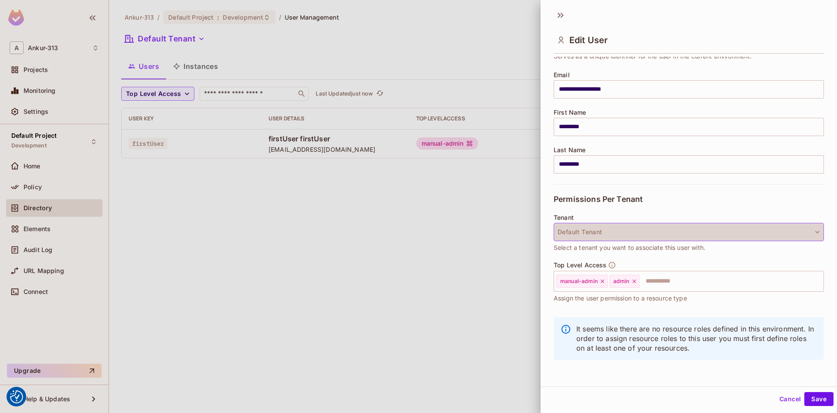
click at [704, 228] on button "Default Tenant" at bounding box center [689, 232] width 270 height 18
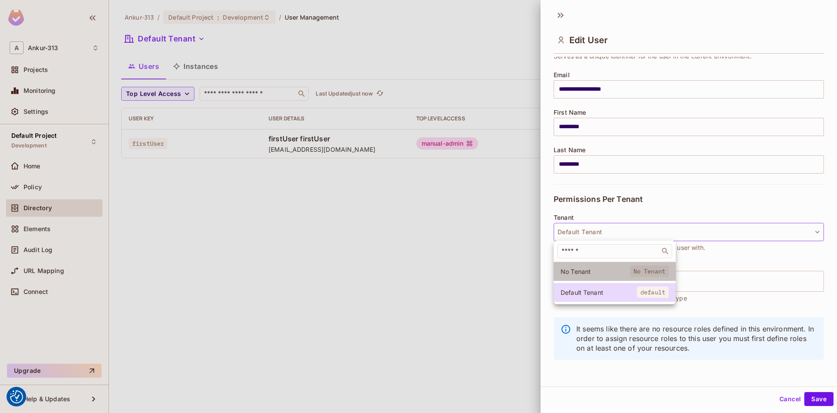
click at [573, 275] on span "No Tenant" at bounding box center [595, 271] width 69 height 8
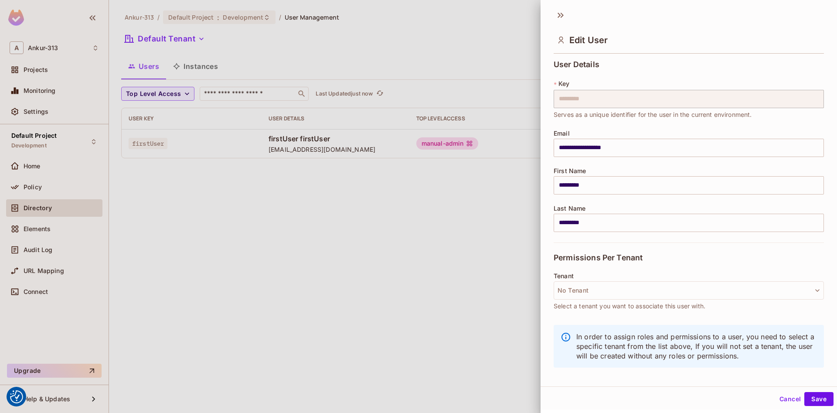
scroll to position [0, 0]
click at [616, 286] on button "No Tenant" at bounding box center [689, 290] width 270 height 18
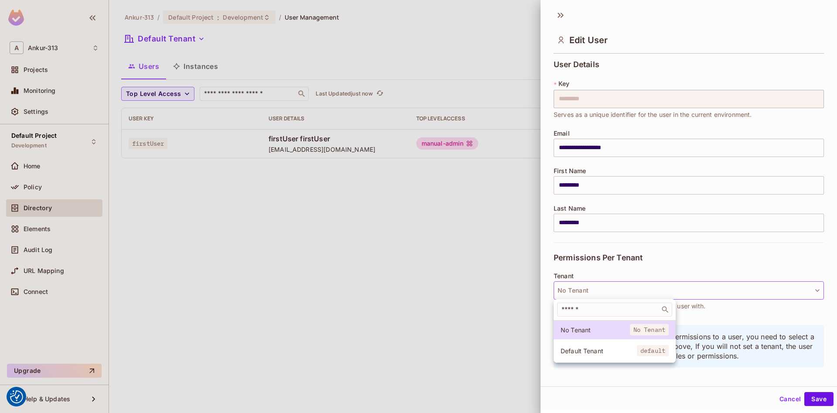
click at [618, 287] on div at bounding box center [418, 206] width 837 height 413
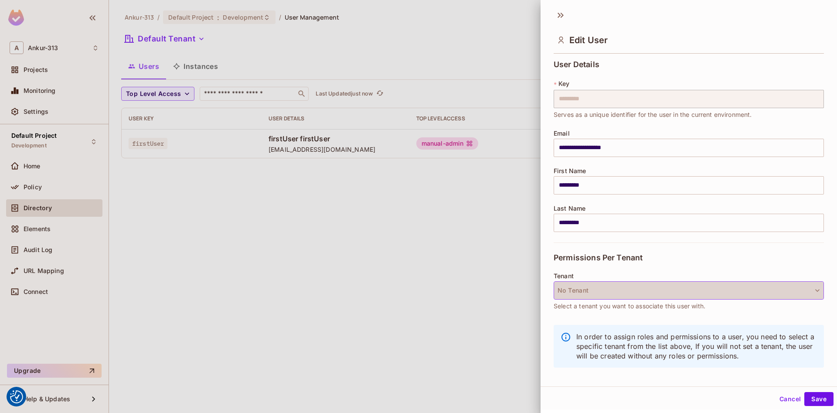
click at [577, 296] on button "No Tenant" at bounding box center [689, 290] width 270 height 18
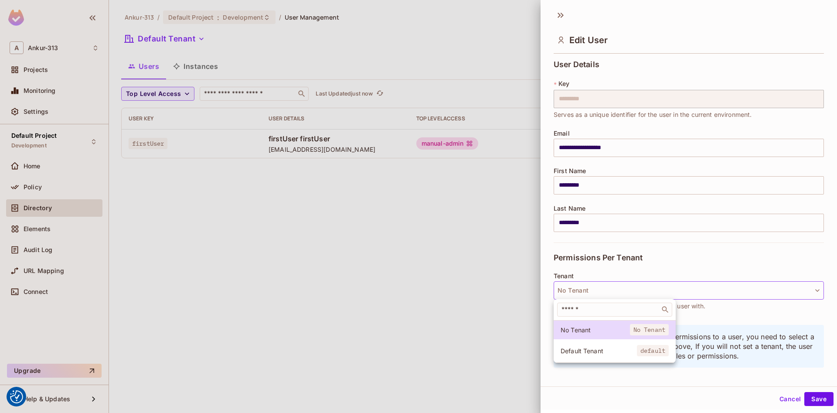
click at [576, 349] on span "Default Tenant" at bounding box center [599, 351] width 76 height 8
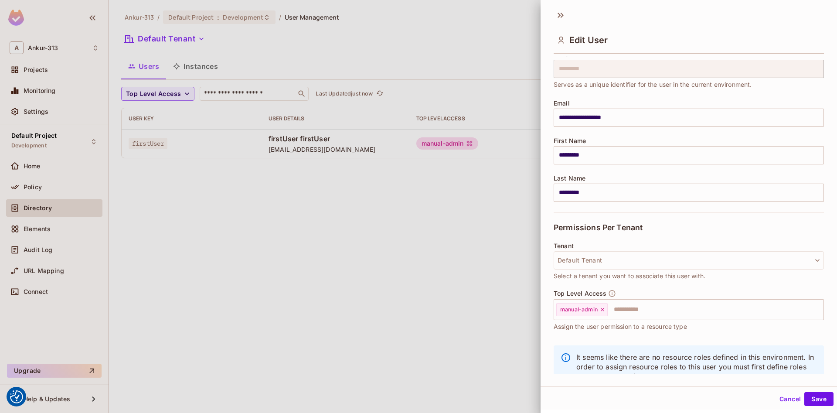
scroll to position [58, 0]
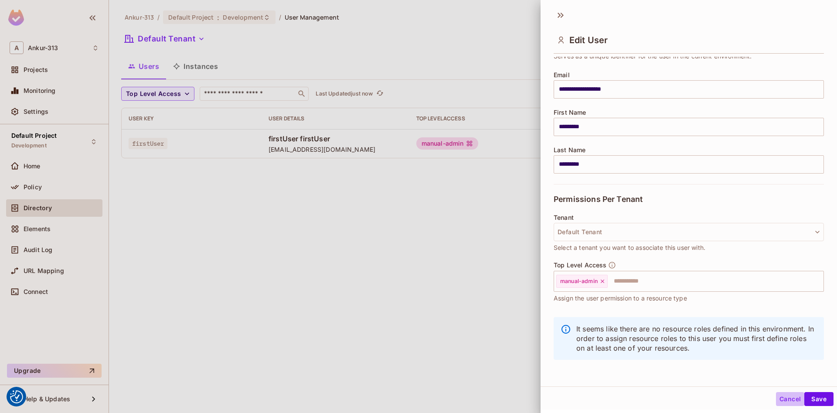
click at [792, 401] on button "Cancel" at bounding box center [790, 399] width 28 height 14
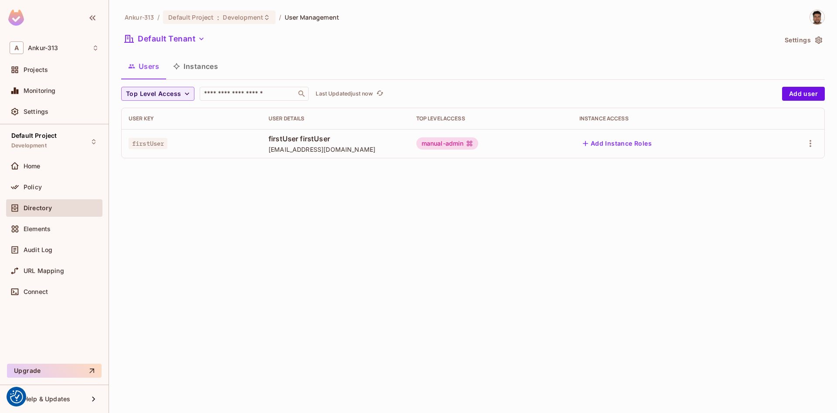
click at [194, 68] on button "Instances" at bounding box center [195, 66] width 59 height 22
click at [194, 68] on div "Ankur-313 / Default Project : Development / User Management Default Tenant Sett…" at bounding box center [473, 206] width 728 height 413
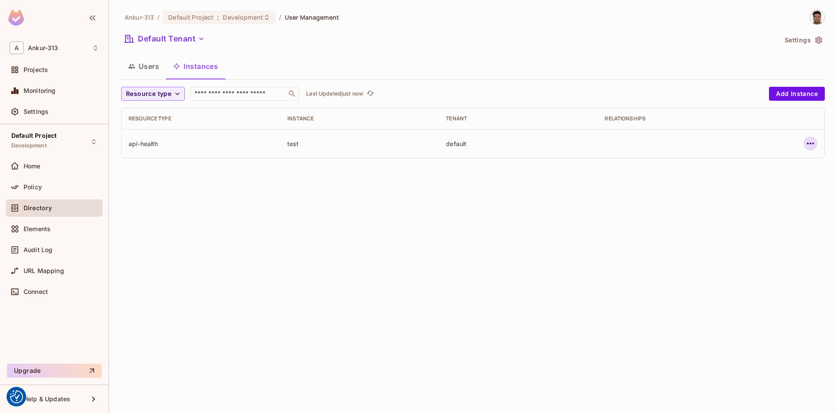
click at [817, 143] on button "button" at bounding box center [811, 144] width 14 height 14
click at [488, 229] on div at bounding box center [418, 206] width 837 height 413
click at [155, 70] on button "Users" at bounding box center [143, 66] width 45 height 22
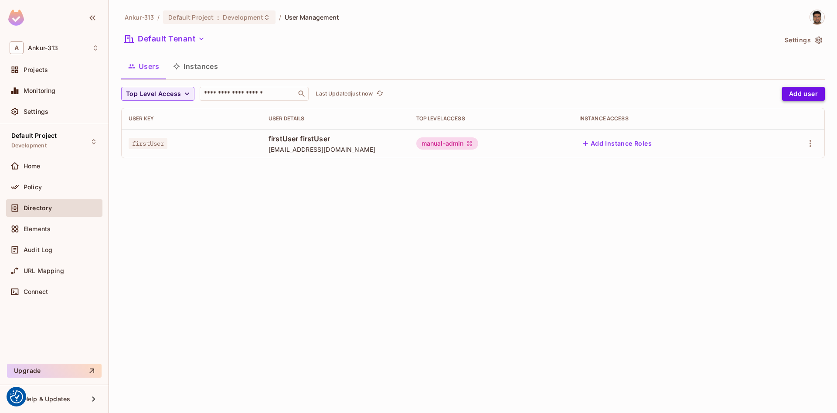
click at [792, 93] on button "Add user" at bounding box center [803, 94] width 43 height 14
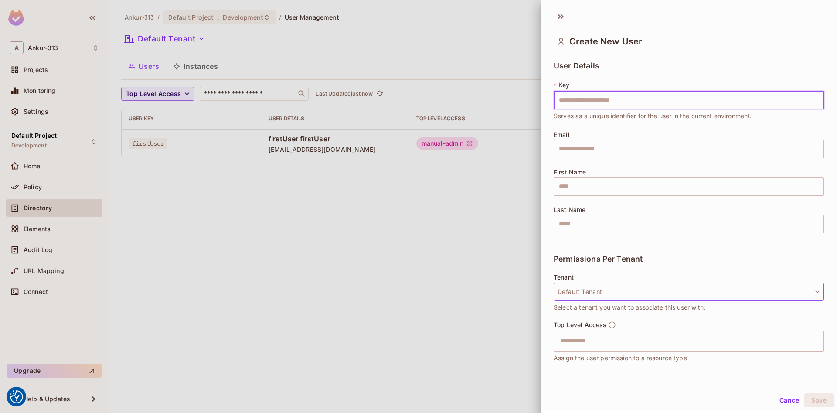
click at [605, 290] on button "Default Tenant" at bounding box center [689, 292] width 270 height 18
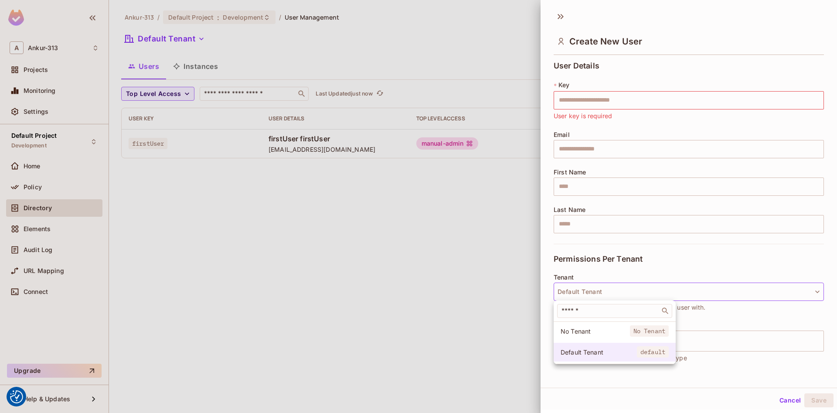
click at [580, 356] on span "Default Tenant" at bounding box center [599, 352] width 76 height 8
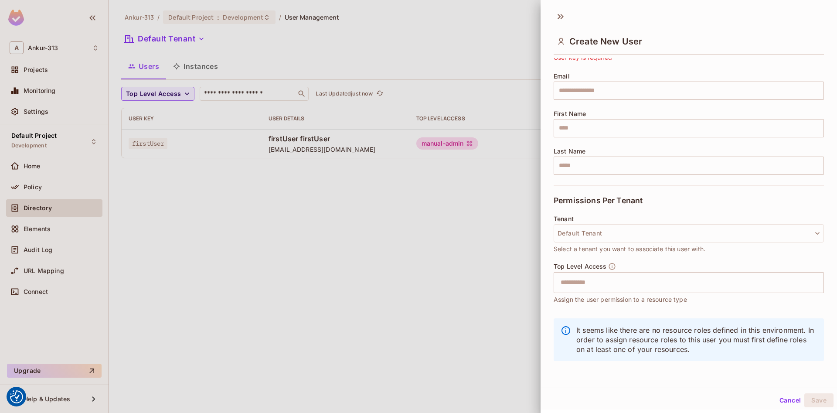
scroll to position [1, 0]
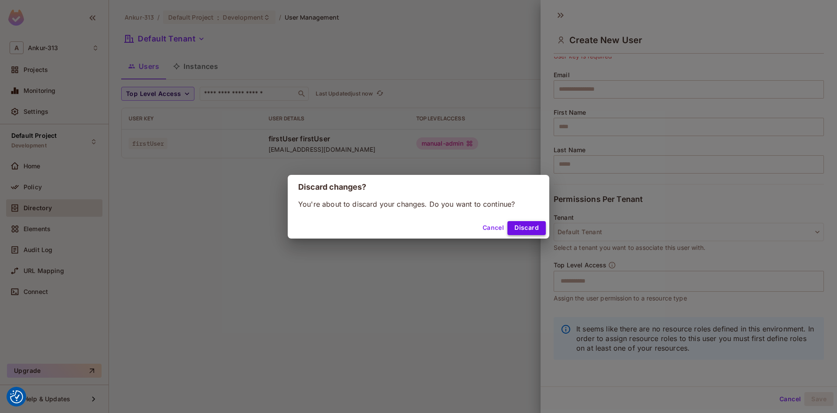
click at [528, 235] on div "Cancel Discard" at bounding box center [419, 228] width 262 height 21
click at [527, 233] on button "Discard" at bounding box center [527, 228] width 38 height 14
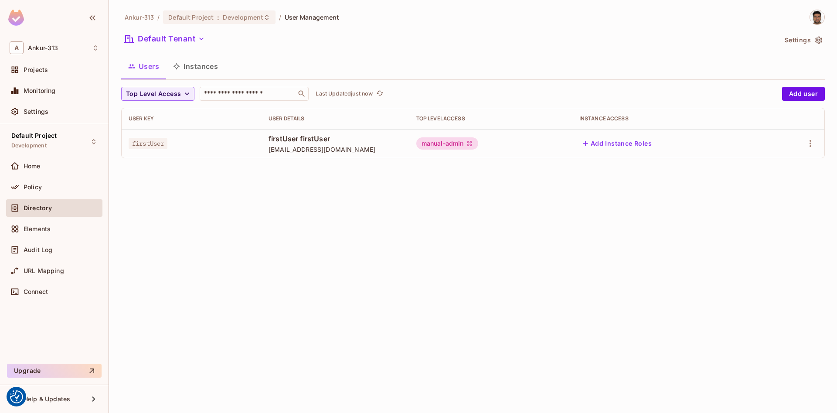
click at [184, 72] on button "Instances" at bounding box center [195, 66] width 59 height 22
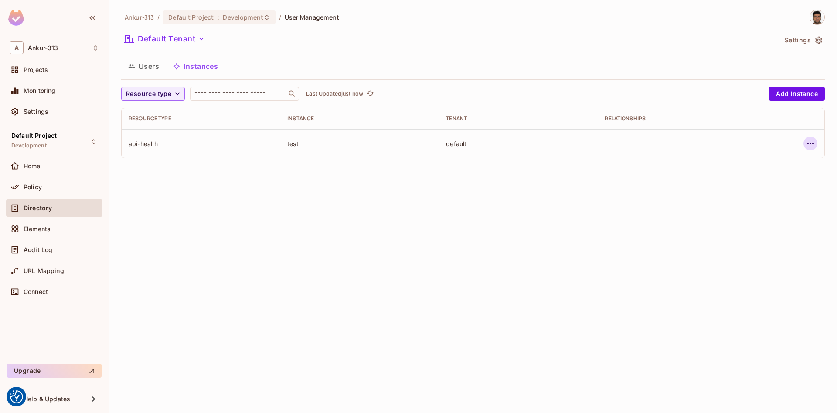
click at [814, 144] on icon "button" at bounding box center [811, 143] width 10 height 10
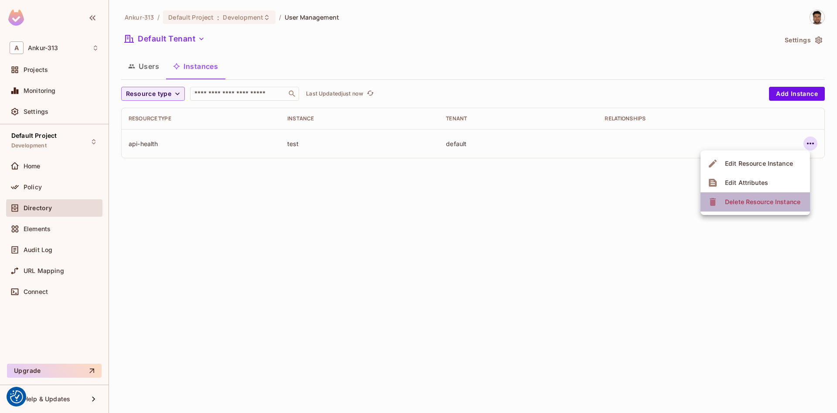
click at [730, 200] on div "Delete Resource Instance" at bounding box center [762, 202] width 75 height 9
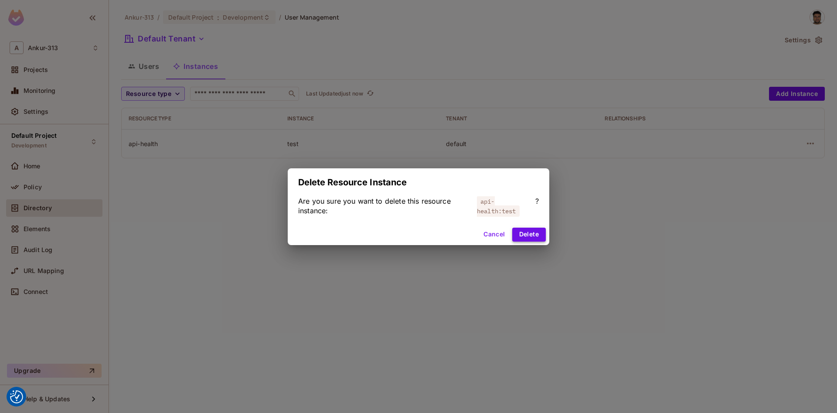
click at [529, 237] on button "Delete" at bounding box center [529, 235] width 34 height 14
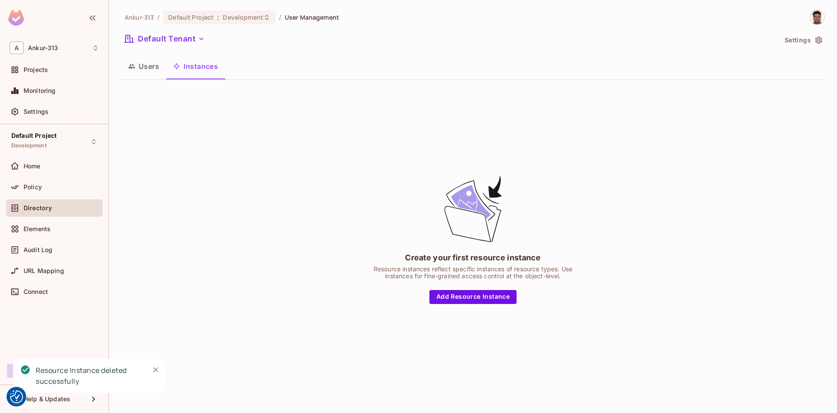
click at [148, 72] on button "Users" at bounding box center [143, 66] width 45 height 22
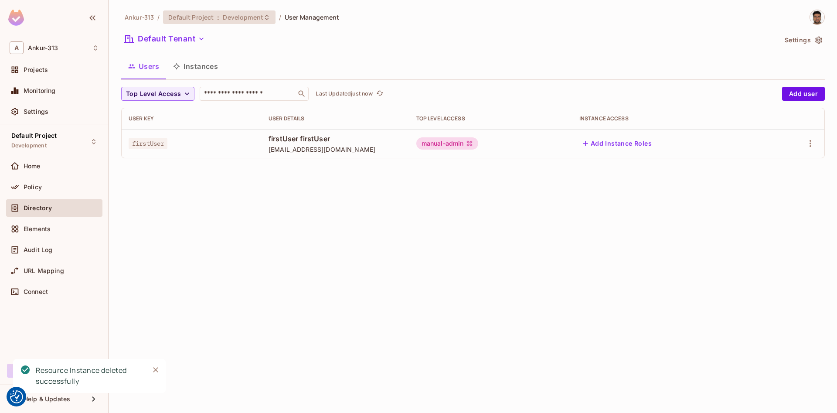
click at [190, 20] on span "Default Project" at bounding box center [190, 17] width 45 height 8
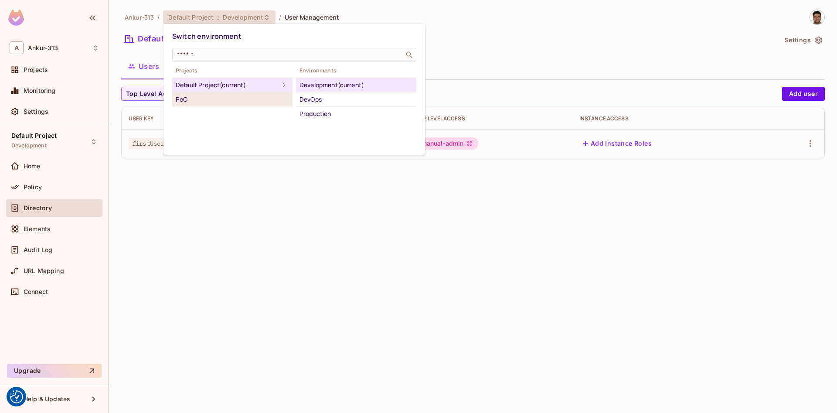
click at [198, 102] on div "PoC" at bounding box center [232, 99] width 113 height 10
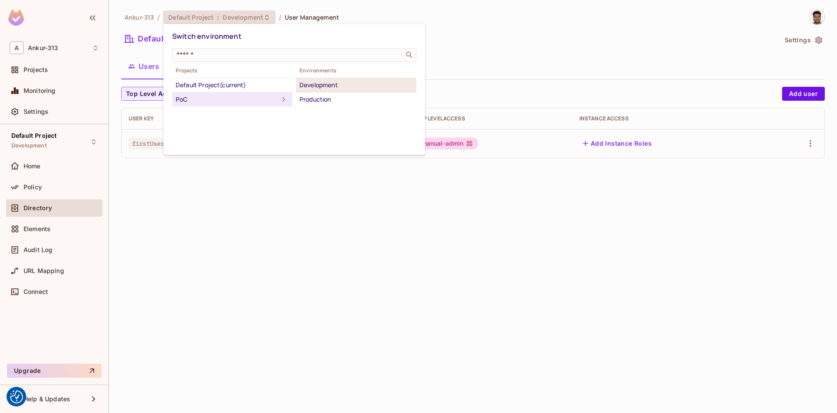
click at [329, 86] on div "Development" at bounding box center [356, 85] width 113 height 10
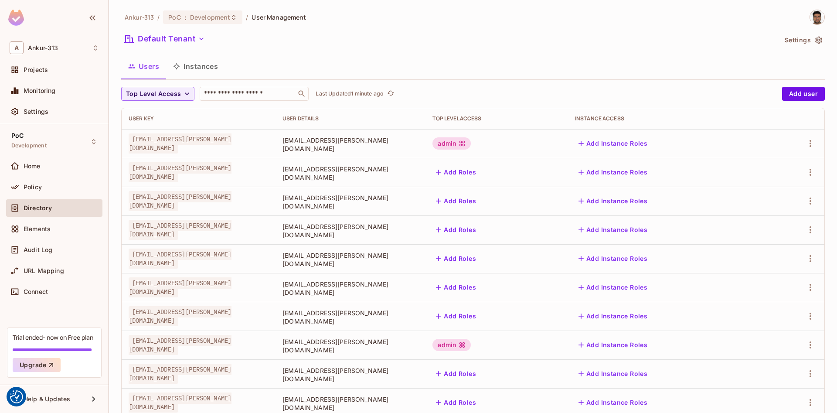
click at [203, 69] on button "Instances" at bounding box center [195, 66] width 59 height 22
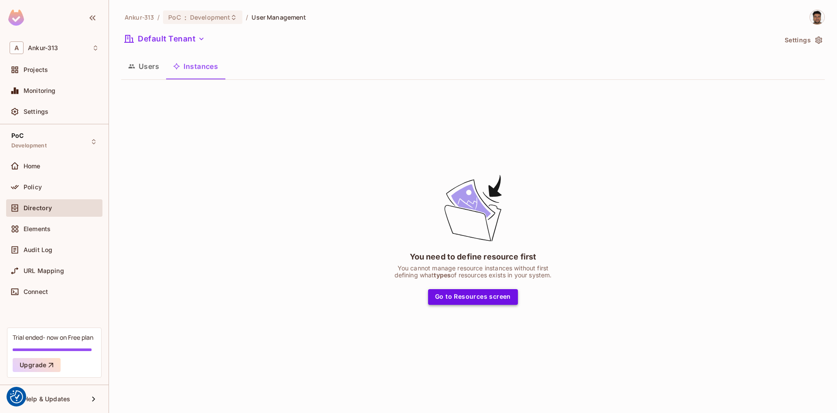
click at [455, 299] on button "Go to Resources screen" at bounding box center [473, 297] width 90 height 16
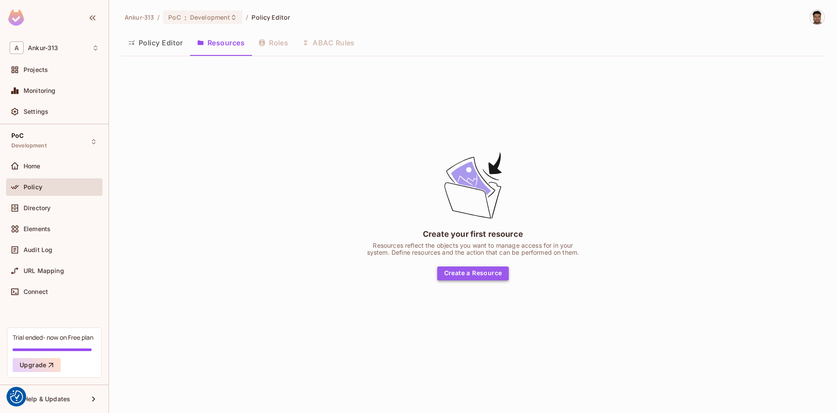
click at [483, 266] on button "Create a Resource" at bounding box center [473, 273] width 72 height 14
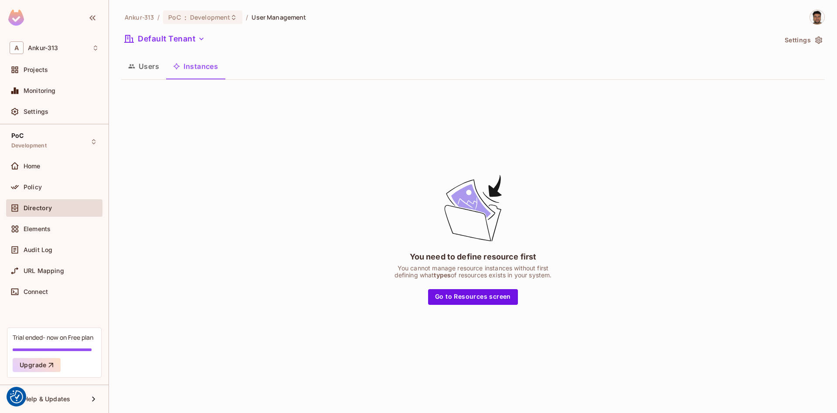
click at [142, 71] on button "Users" at bounding box center [143, 66] width 45 height 22
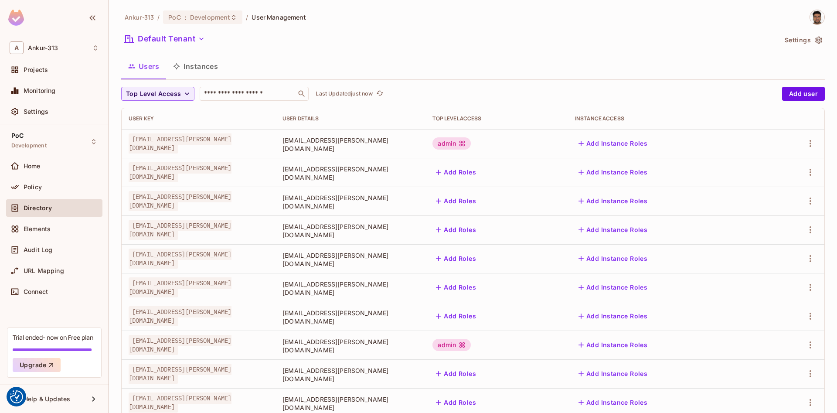
click at [651, 141] on button "Add Instance Roles" at bounding box center [613, 144] width 76 height 14
click at [221, 15] on span "Development" at bounding box center [210, 17] width 40 height 8
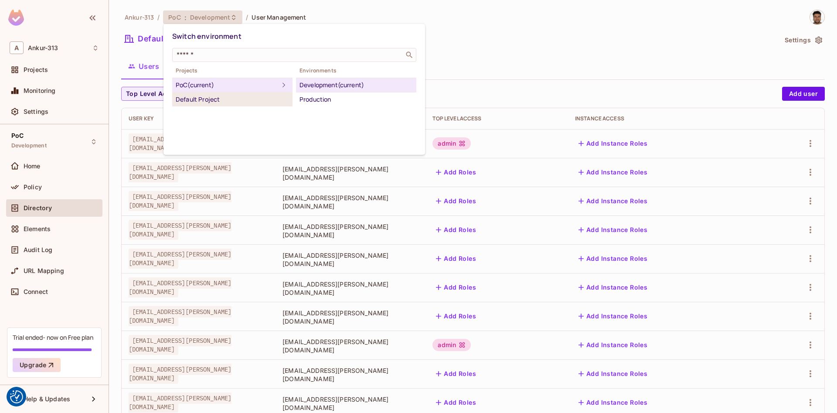
click at [190, 98] on div "Default Project" at bounding box center [232, 99] width 113 height 10
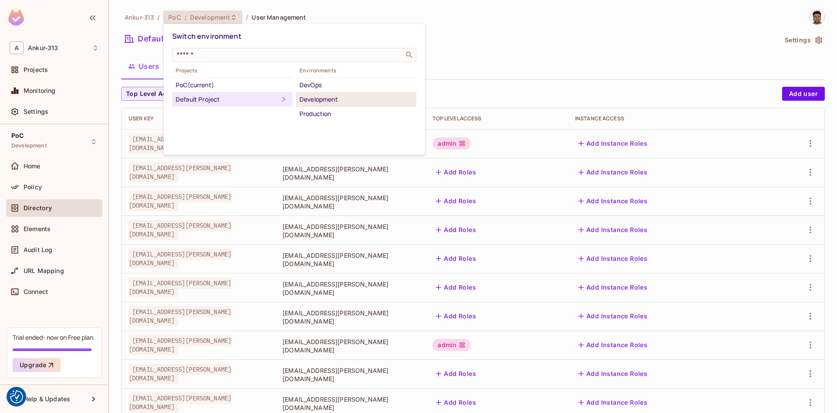
click at [317, 94] on div "Development" at bounding box center [356, 99] width 113 height 10
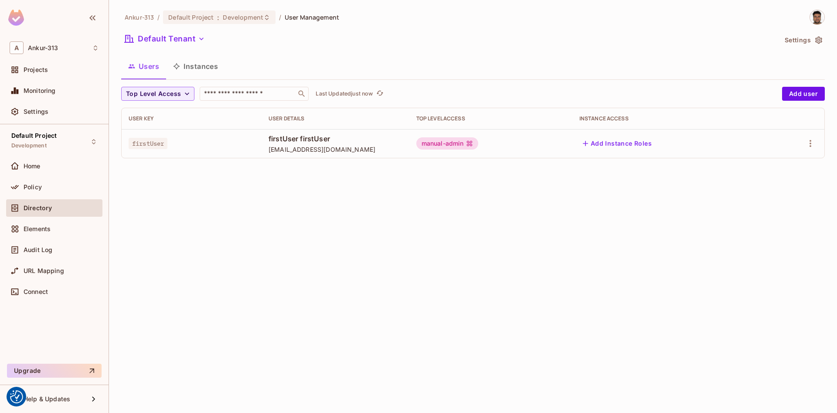
click at [197, 66] on button "Instances" at bounding box center [195, 66] width 59 height 22
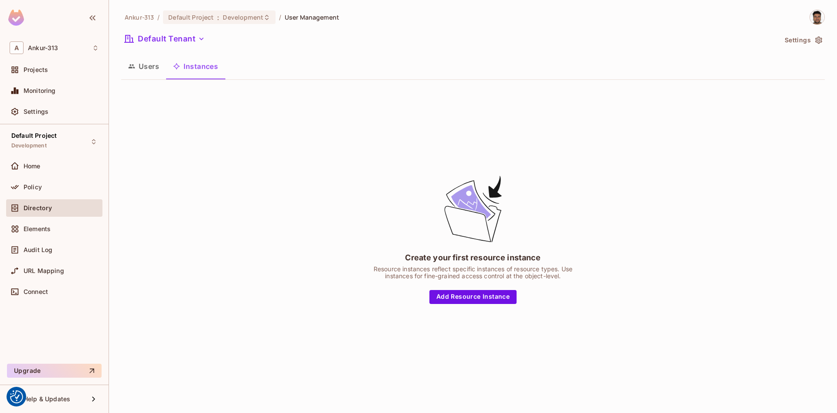
click at [473, 304] on div "Create your first resource instance Resource instances reflect specific instanc…" at bounding box center [473, 239] width 704 height 304
click at [470, 300] on button "Add Resource Instance" at bounding box center [473, 297] width 87 height 14
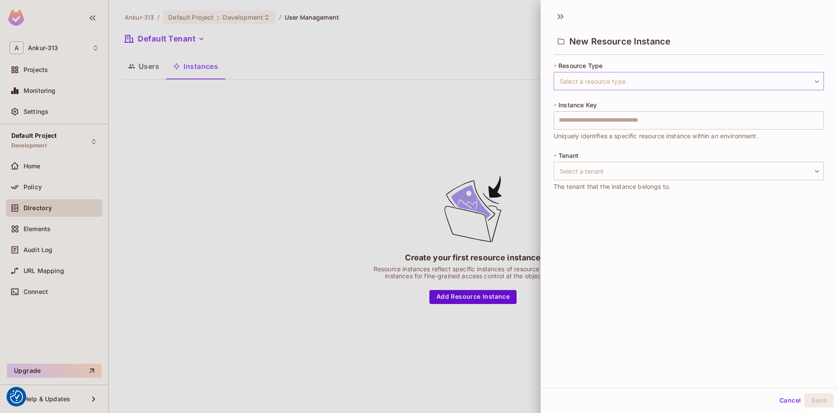
click at [598, 87] on body "We use cookies to enhance your browsing experience, serve personalized ads or c…" at bounding box center [418, 206] width 837 height 413
click at [581, 116] on li "/api/health" at bounding box center [689, 122] width 270 height 16
type input "**********"
click at [581, 117] on input "text" at bounding box center [689, 120] width 270 height 18
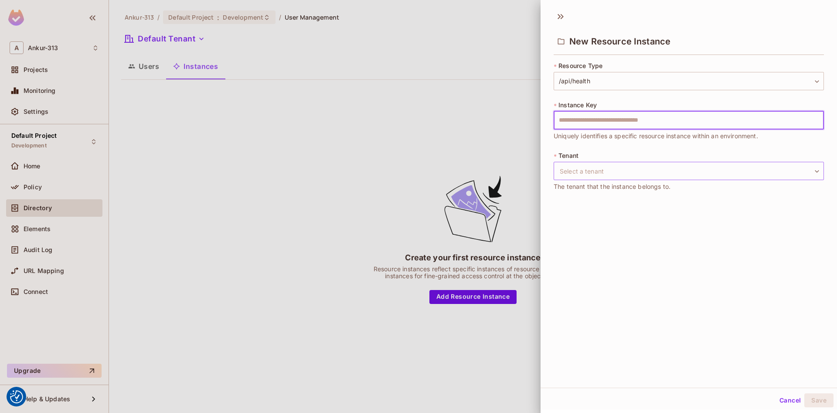
click at [574, 176] on body "We use cookies to enhance your browsing experience, serve personalized ads or c…" at bounding box center [418, 206] width 837 height 413
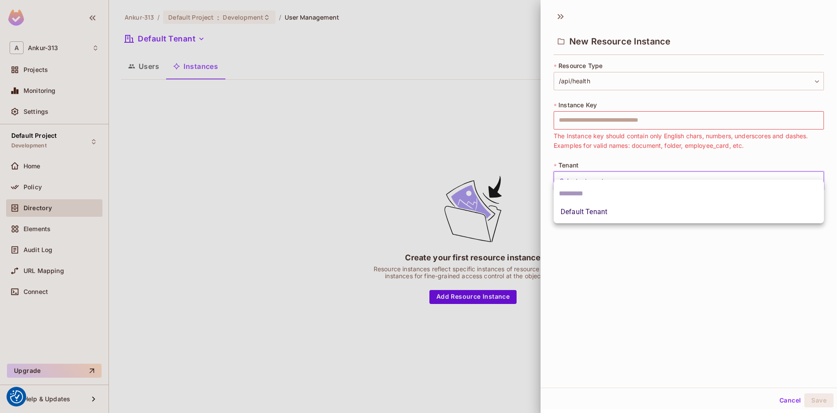
click at [576, 215] on li "Default Tenant" at bounding box center [689, 212] width 270 height 16
type input "*******"
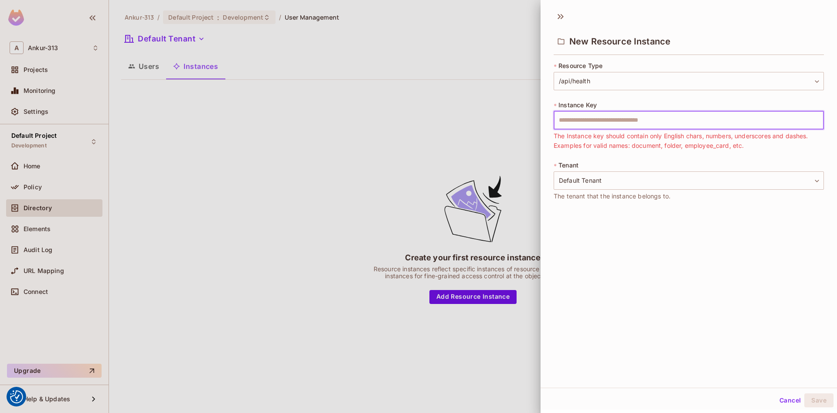
click at [592, 119] on input "text" at bounding box center [689, 120] width 270 height 18
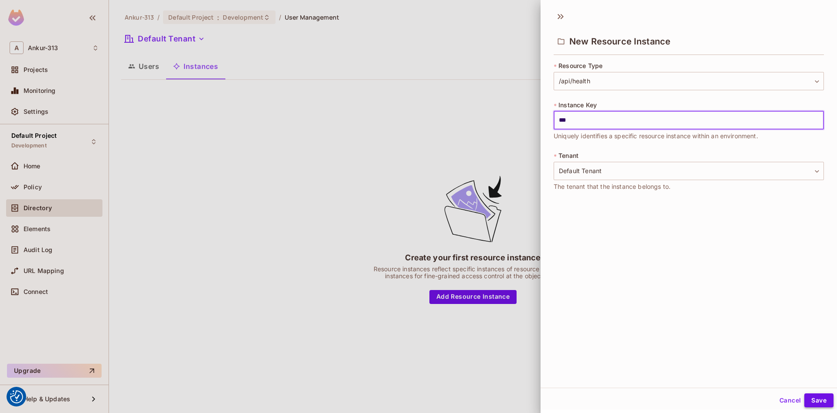
type input "***"
click at [817, 401] on button "Save" at bounding box center [819, 400] width 29 height 14
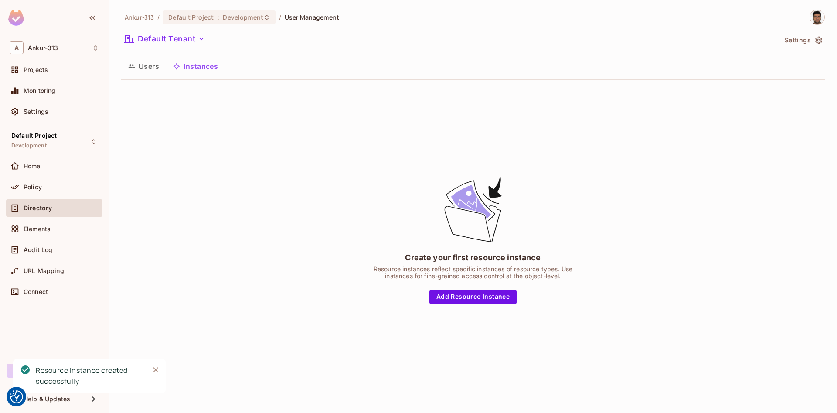
click at [152, 66] on button "Users" at bounding box center [143, 66] width 45 height 22
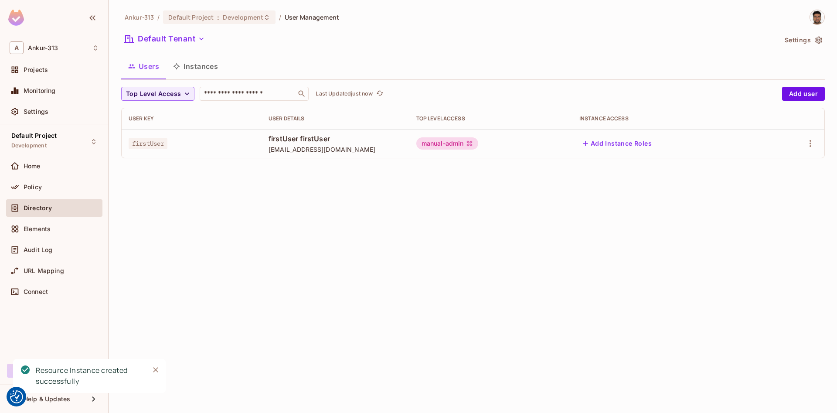
click at [620, 143] on button "Add Instance Roles" at bounding box center [618, 144] width 76 height 14
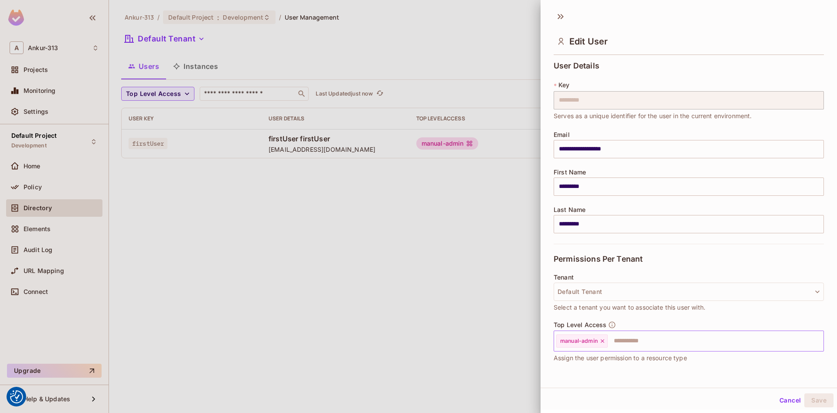
click at [632, 346] on input "text" at bounding box center [708, 340] width 198 height 17
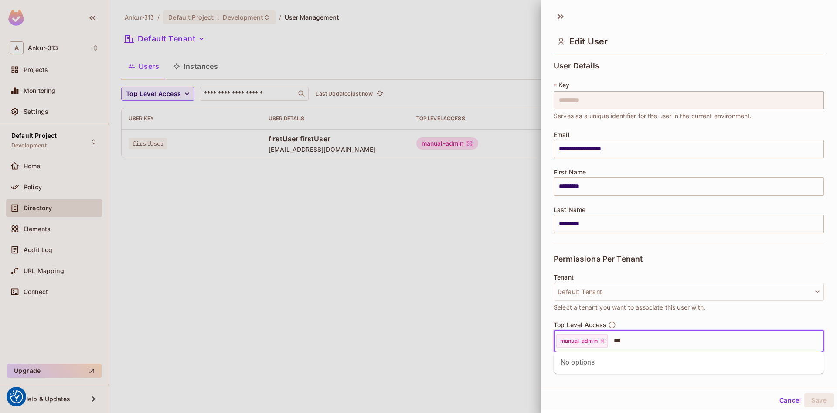
click at [630, 337] on input "***" at bounding box center [708, 340] width 198 height 17
type input "***"
click at [652, 268] on div "Permissions Per Tenant" at bounding box center [689, 259] width 270 height 30
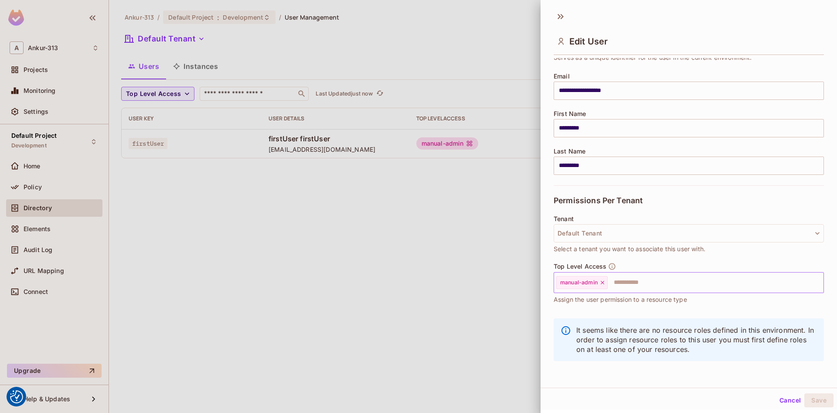
scroll to position [1, 0]
click at [785, 403] on button "Cancel" at bounding box center [790, 399] width 28 height 14
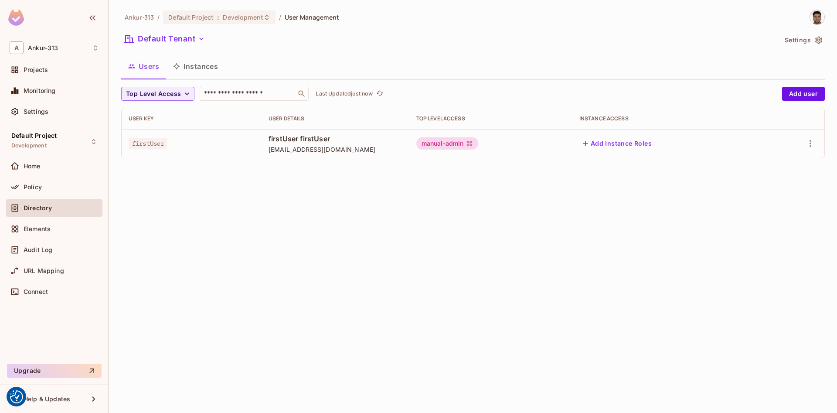
click at [418, 215] on div "Ankur-313 / Default Project : Development / User Management Default Tenant Sett…" at bounding box center [473, 206] width 728 height 413
click at [200, 62] on button "Instances" at bounding box center [195, 66] width 59 height 22
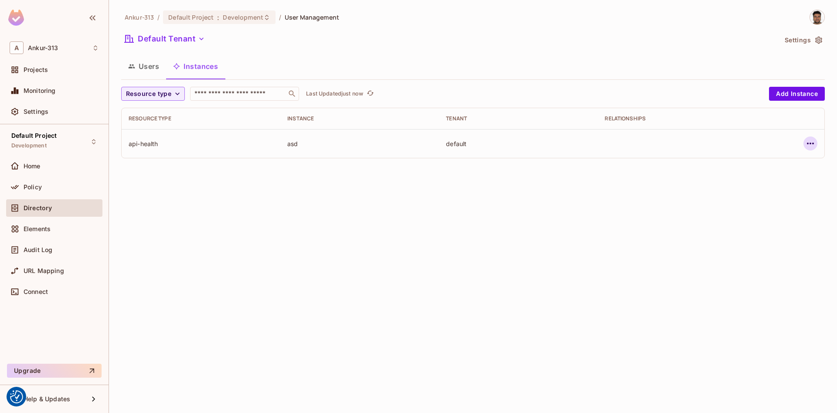
click at [811, 142] on icon "button" at bounding box center [811, 143] width 10 height 10
click at [755, 201] on div "Delete Resource Instance" at bounding box center [762, 202] width 75 height 9
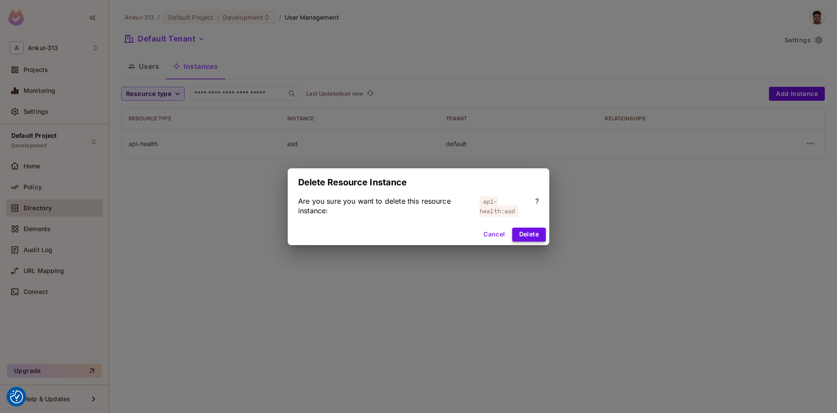
click at [523, 238] on button "Delete" at bounding box center [529, 235] width 34 height 14
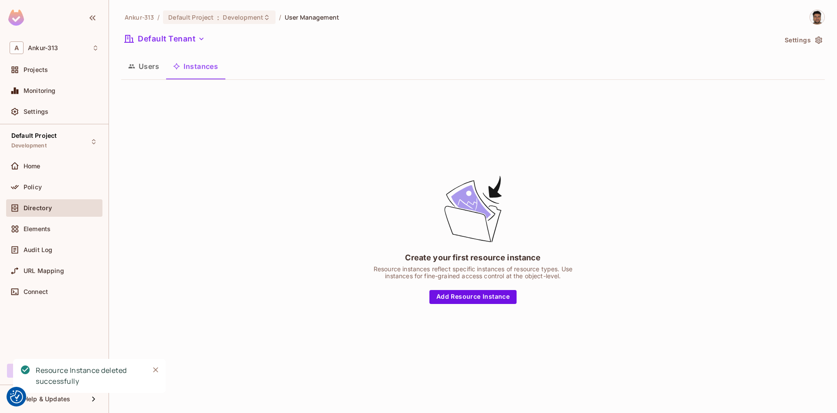
click at [143, 58] on button "Users" at bounding box center [143, 66] width 45 height 22
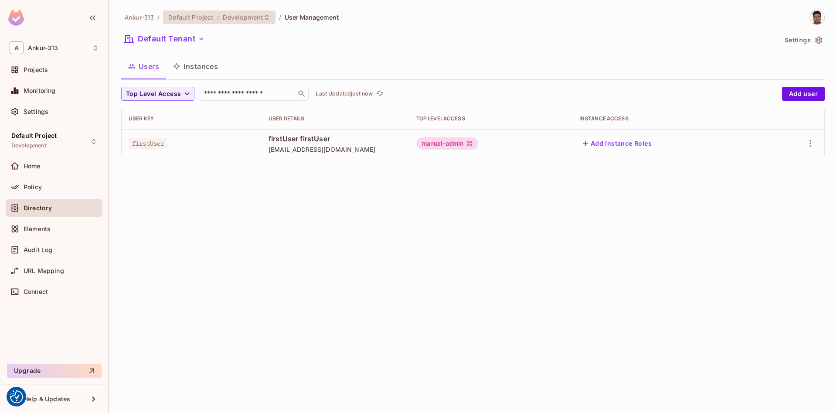
click at [234, 15] on span "Development" at bounding box center [243, 17] width 40 height 8
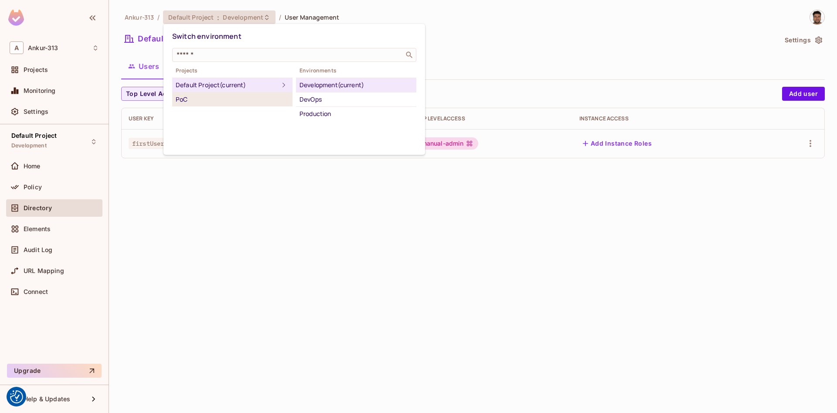
click at [189, 98] on div "PoC" at bounding box center [232, 99] width 113 height 10
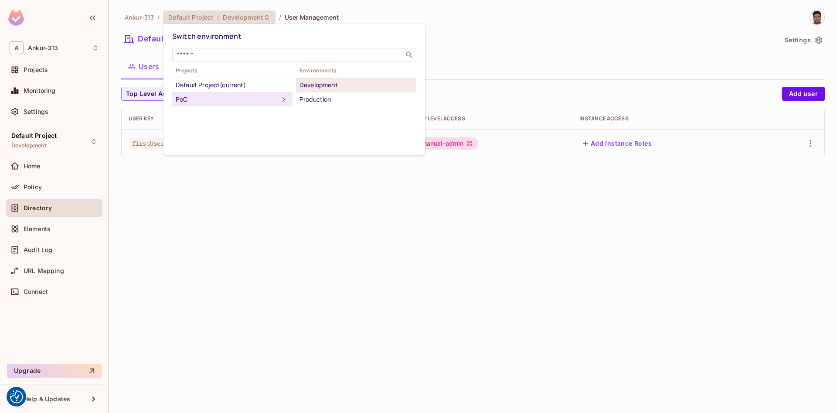
click at [319, 85] on div "Development" at bounding box center [356, 85] width 113 height 10
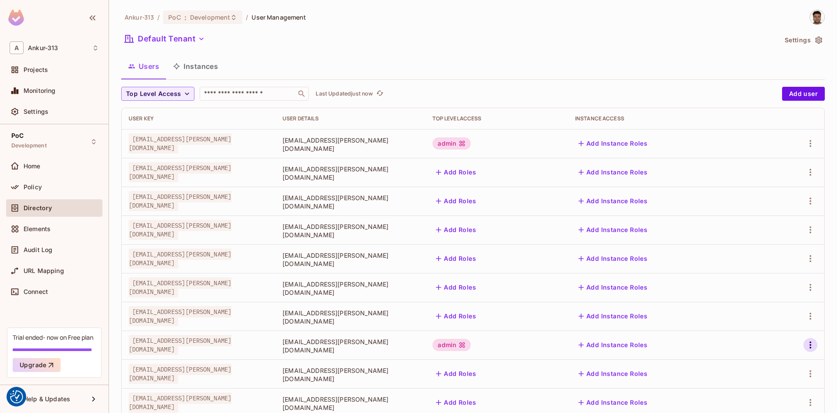
click at [812, 343] on icon "button" at bounding box center [811, 345] width 10 height 10
click at [767, 354] on div "Edit" at bounding box center [765, 354] width 12 height 9
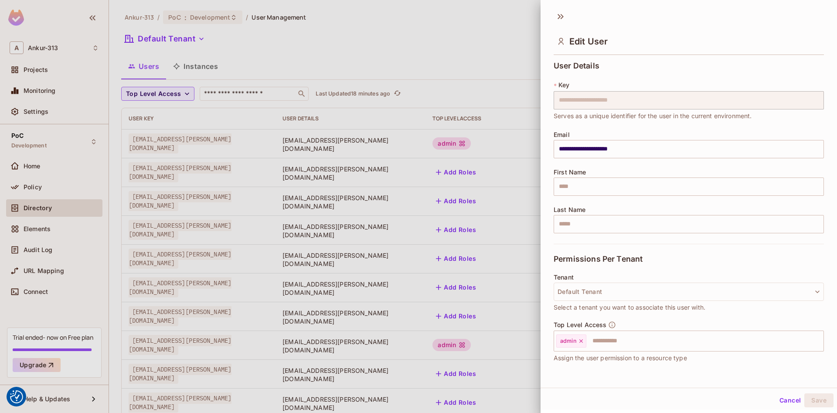
click at [467, 48] on div at bounding box center [418, 206] width 837 height 413
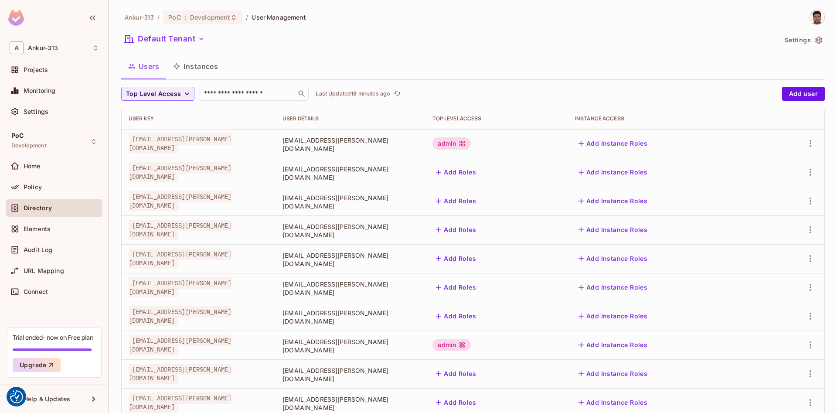
click at [458, 51] on div "Ankur-313 / PoC : Development / User Management Default Tenant Settings Users I…" at bounding box center [473, 246] width 704 height 472
click at [812, 350] on icon "button" at bounding box center [811, 345] width 10 height 10
click at [762, 352] on div "Edit" at bounding box center [765, 354] width 12 height 9
click at [809, 203] on icon "button" at bounding box center [811, 201] width 10 height 10
click at [760, 225] on span "Edit" at bounding box center [764, 221] width 17 height 14
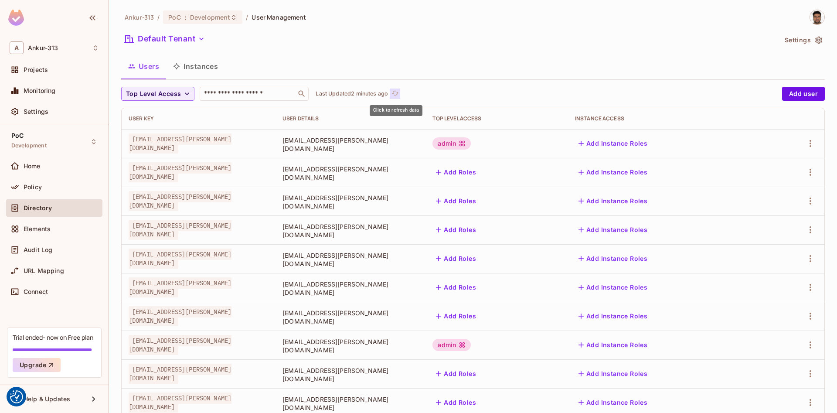
click at [398, 91] on icon "refresh" at bounding box center [395, 92] width 7 height 7
click at [819, 344] on td at bounding box center [794, 345] width 61 height 29
click at [810, 343] on icon "button" at bounding box center [811, 345] width 10 height 10
click at [708, 351] on div at bounding box center [418, 206] width 837 height 413
click at [810, 316] on icon "button" at bounding box center [811, 316] width 10 height 10
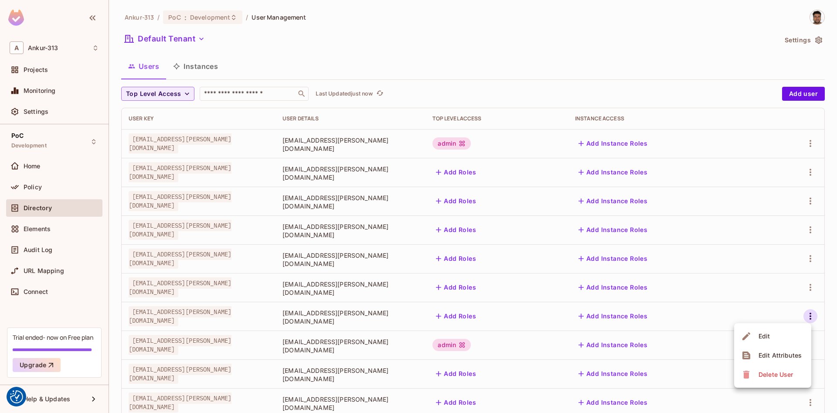
click at [763, 334] on div "Edit" at bounding box center [765, 336] width 12 height 9
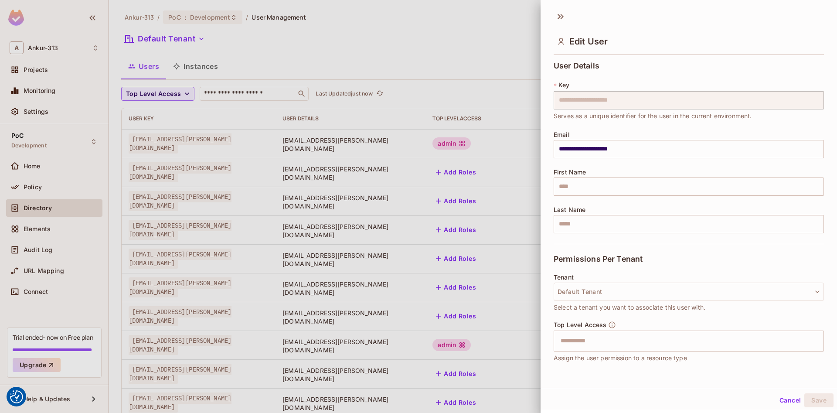
click at [791, 403] on button "Cancel" at bounding box center [790, 400] width 28 height 14
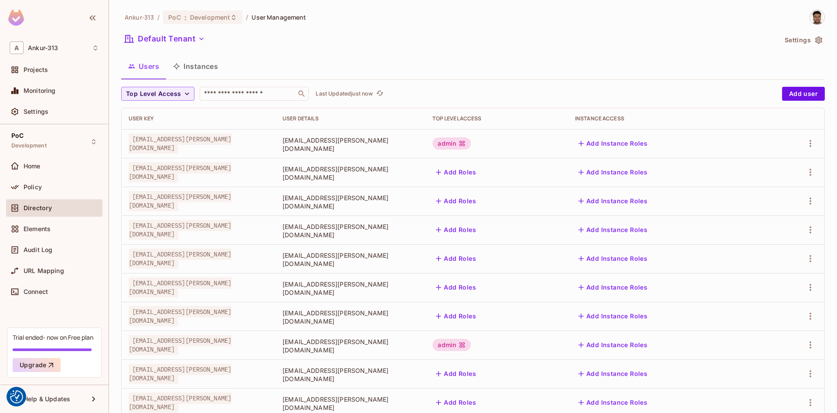
click at [803, 204] on div at bounding box center [794, 201] width 47 height 14
click at [809, 204] on icon "button" at bounding box center [811, 201] width 10 height 10
click at [782, 221] on li "Edit" at bounding box center [772, 221] width 77 height 19
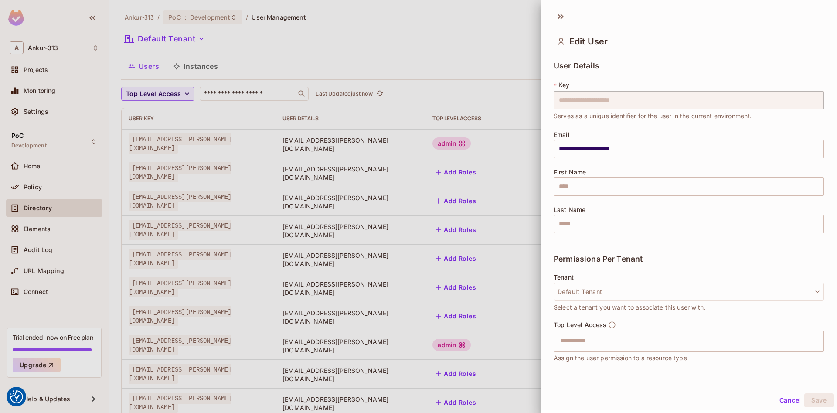
click at [785, 402] on button "Cancel" at bounding box center [790, 400] width 28 height 14
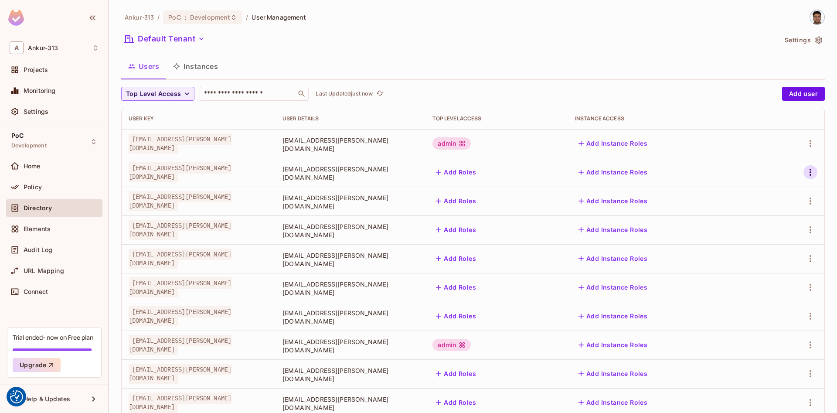
click at [816, 173] on button "button" at bounding box center [811, 172] width 14 height 14
click at [757, 196] on span "Edit" at bounding box center [764, 192] width 17 height 14
click at [176, 143] on span "[EMAIL_ADDRESS][PERSON_NAME][DOMAIN_NAME]" at bounding box center [180, 143] width 103 height 20
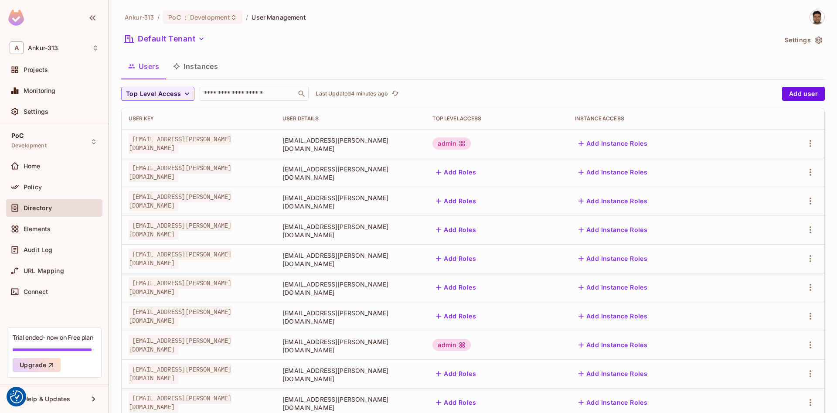
click at [205, 146] on span "[EMAIL_ADDRESS][PERSON_NAME][DOMAIN_NAME]" at bounding box center [180, 143] width 103 height 20
